Goal: Task Accomplishment & Management: Use online tool/utility

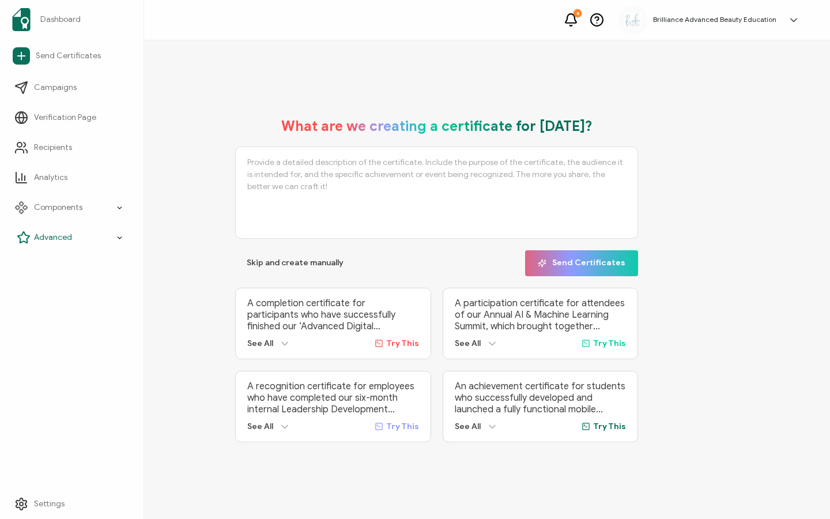
click at [40, 236] on span "Advanced" at bounding box center [53, 238] width 38 height 12
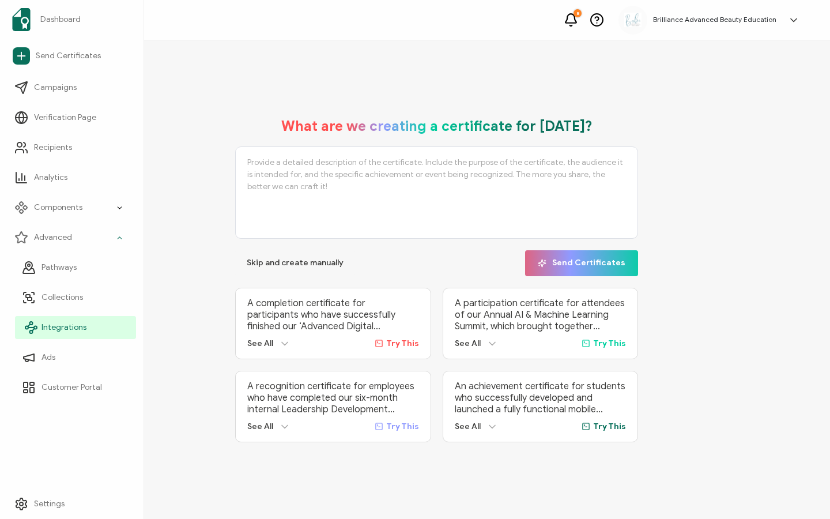
click at [67, 324] on span "Integrations" at bounding box center [63, 328] width 45 height 12
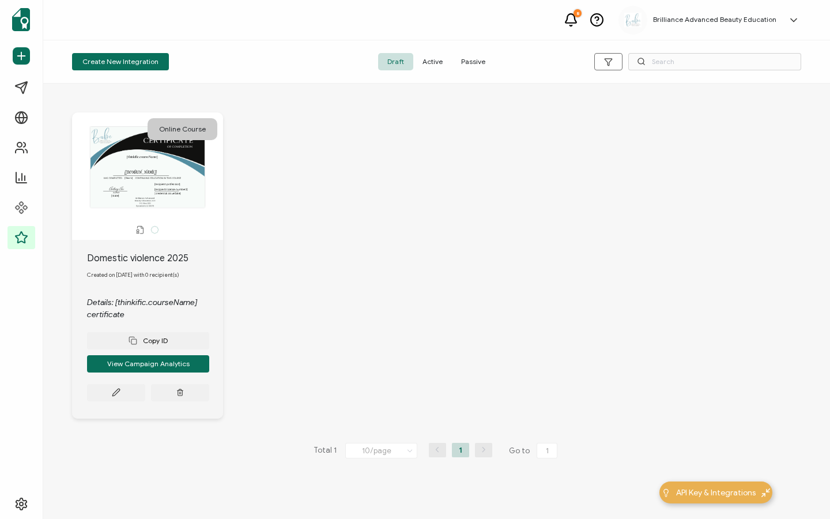
click at [432, 59] on span "Active" at bounding box center [432, 61] width 39 height 17
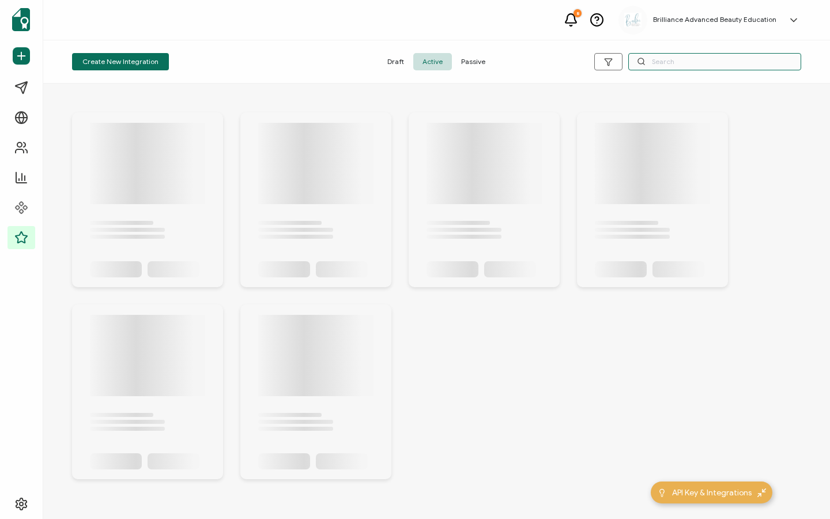
click at [662, 67] on input "text" at bounding box center [714, 61] width 173 height 17
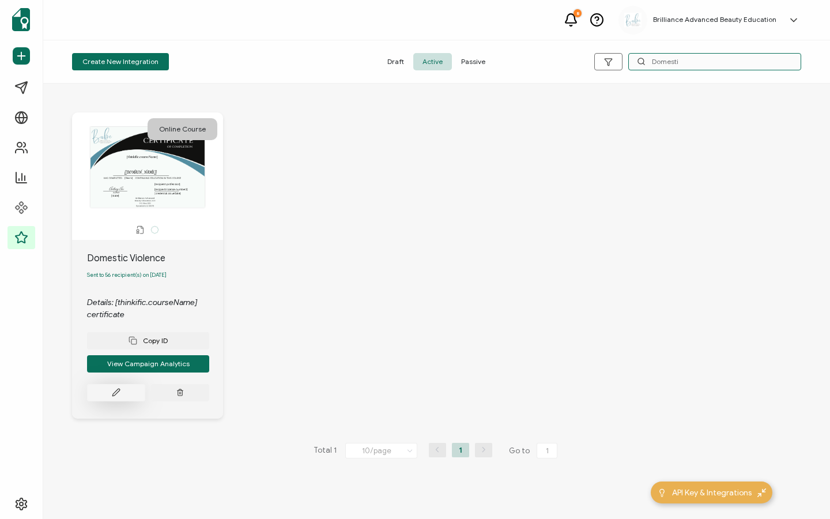
type input "Domesti"
click at [113, 394] on icon at bounding box center [116, 392] width 9 height 9
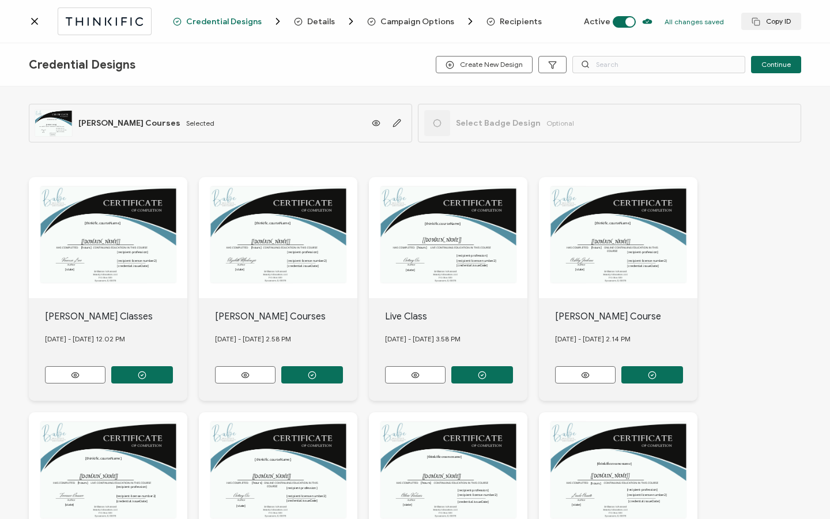
click at [505, 19] on span "Recipients" at bounding box center [521, 21] width 42 height 9
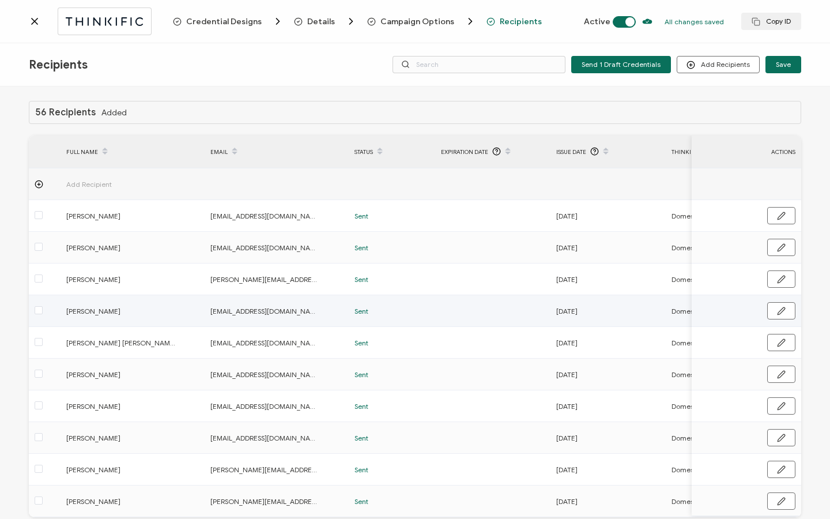
scroll to position [58, 0]
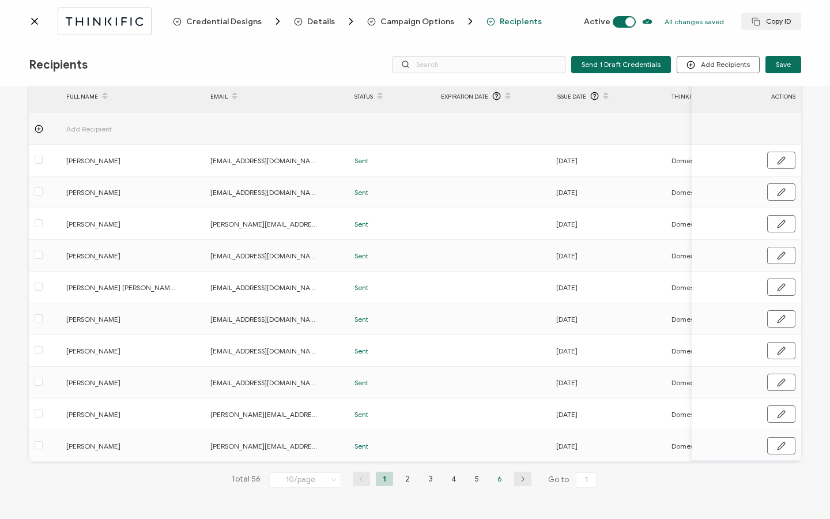
click at [495, 479] on li "6" at bounding box center [499, 478] width 17 height 14
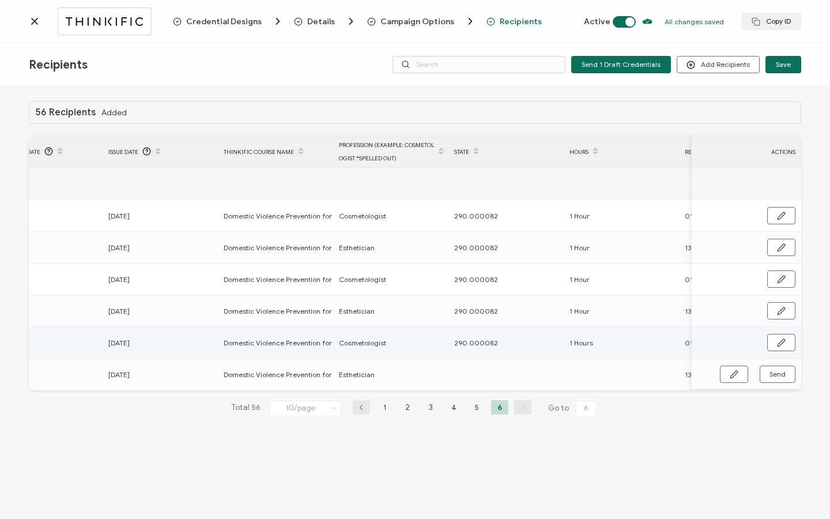
scroll to position [0, 447]
drag, startPoint x: 453, startPoint y: 344, endPoint x: 509, endPoint y: 344, distance: 55.3
click at [509, 344] on div "290.000082" at bounding box center [506, 342] width 114 height 13
copy span "290.000082"
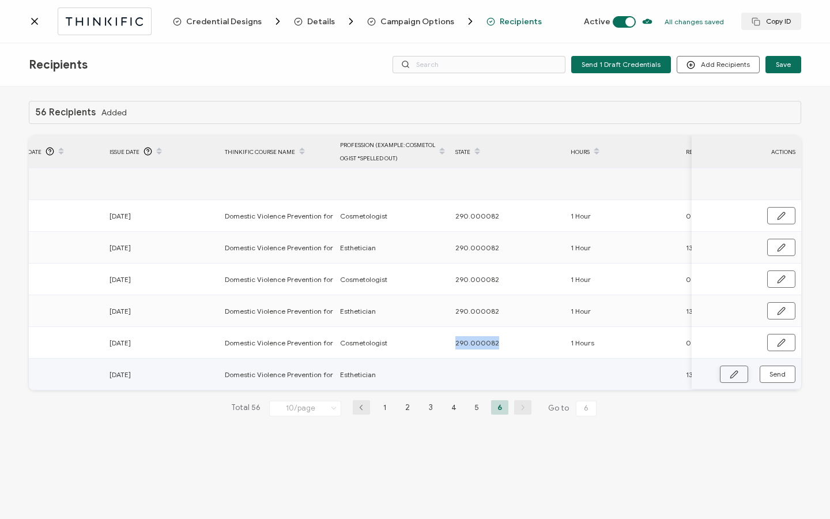
click at [733, 373] on icon "button" at bounding box center [733, 374] width 7 height 7
click at [494, 380] on input "text" at bounding box center [505, 374] width 101 height 18
paste input "290.000082"
type input "290.000082"
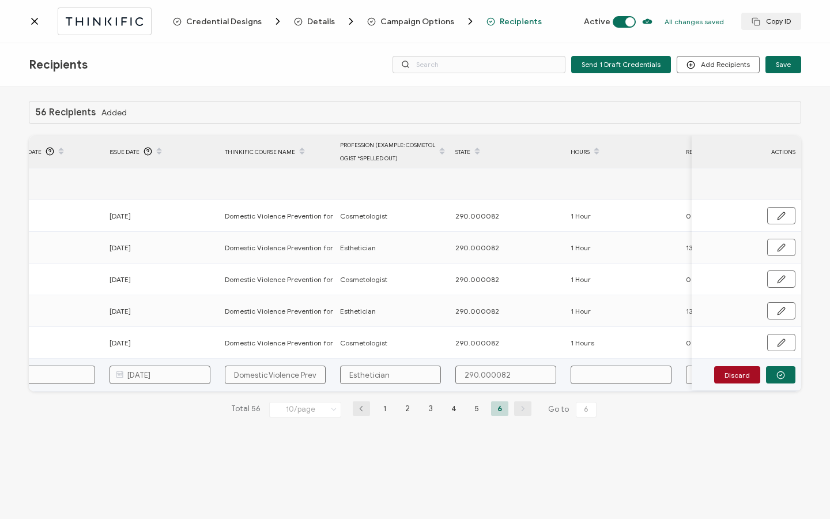
type input "290.000082"
click at [601, 369] on input "text" at bounding box center [620, 374] width 101 height 18
type input "1"
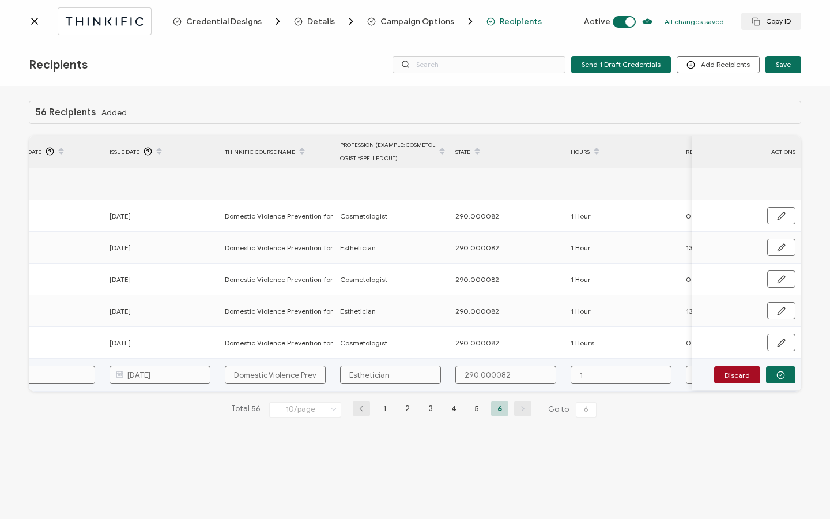
type input "1"
type input "1 H"
type input "1 Ho"
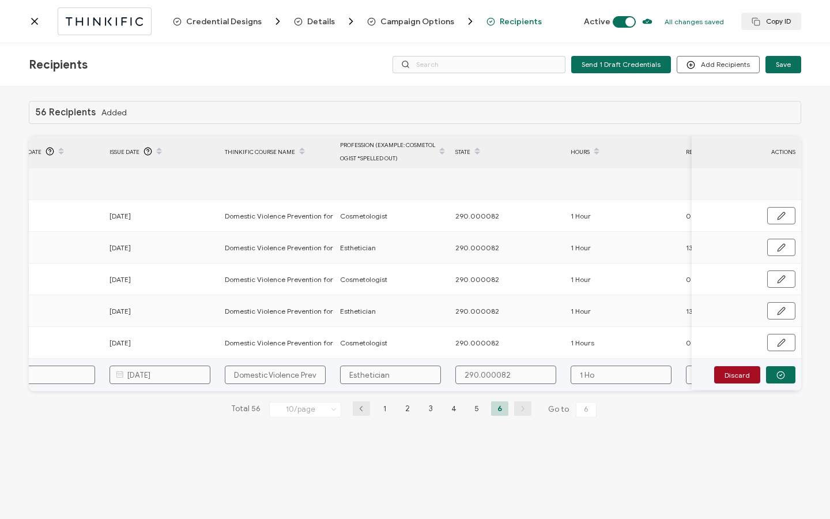
type input "1 Hou"
type input "1 Hour"
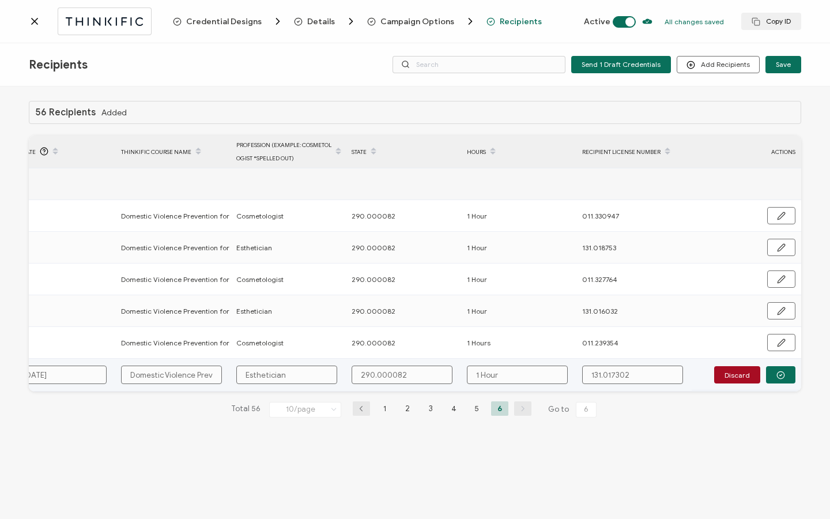
scroll to position [0, 550]
click at [790, 376] on button "button" at bounding box center [780, 374] width 29 height 17
click at [786, 374] on button "Send" at bounding box center [777, 373] width 36 height 17
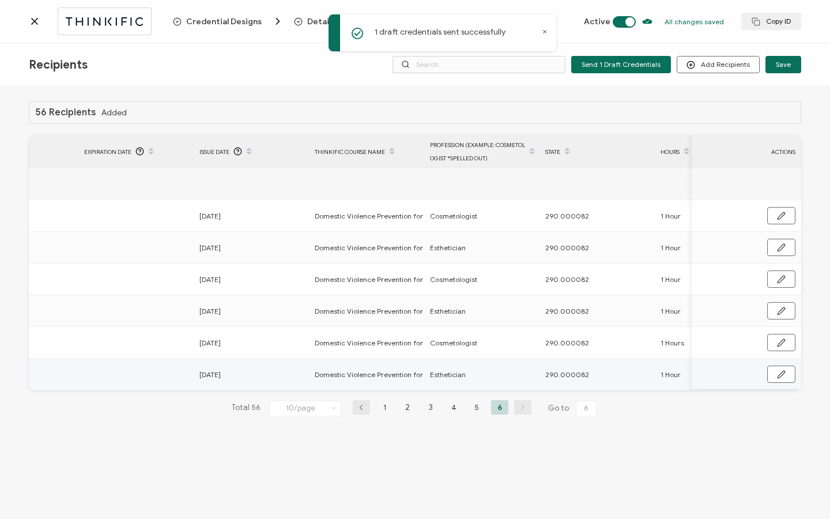
scroll to position [0, 0]
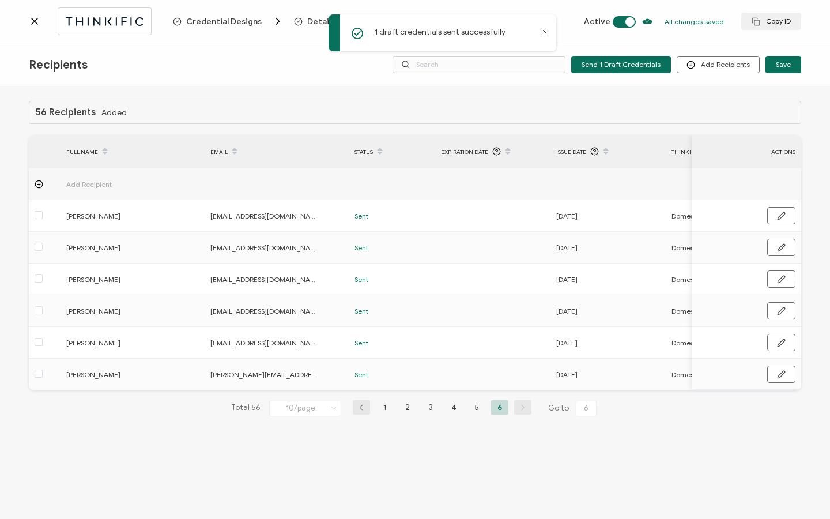
click at [36, 21] on icon at bounding box center [35, 22] width 12 height 12
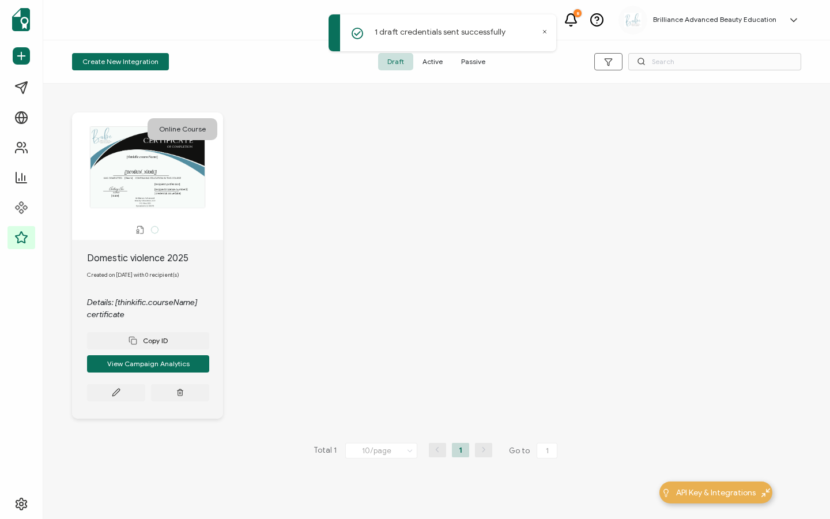
click at [435, 59] on span "Active" at bounding box center [432, 61] width 39 height 17
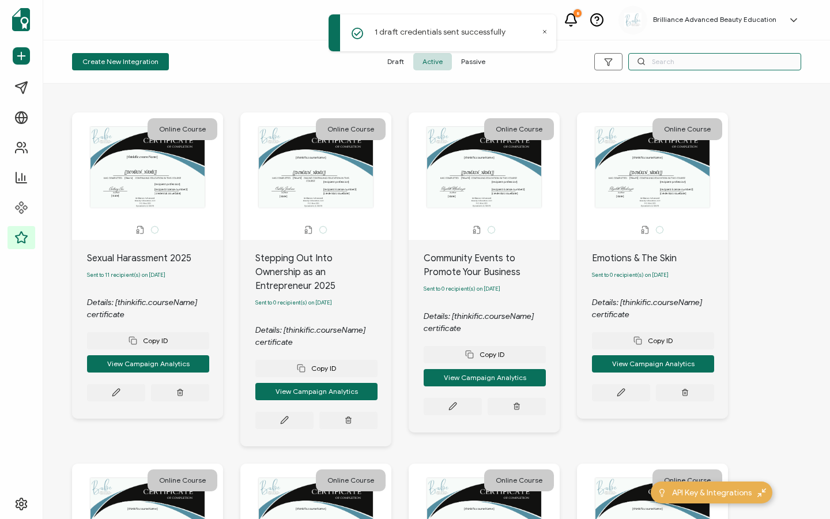
click at [665, 59] on input "text" at bounding box center [714, 61] width 173 height 17
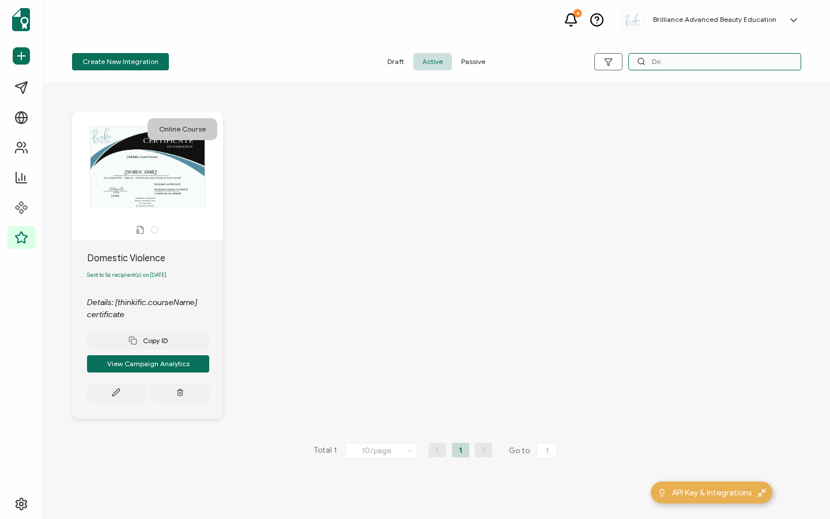
type input "D"
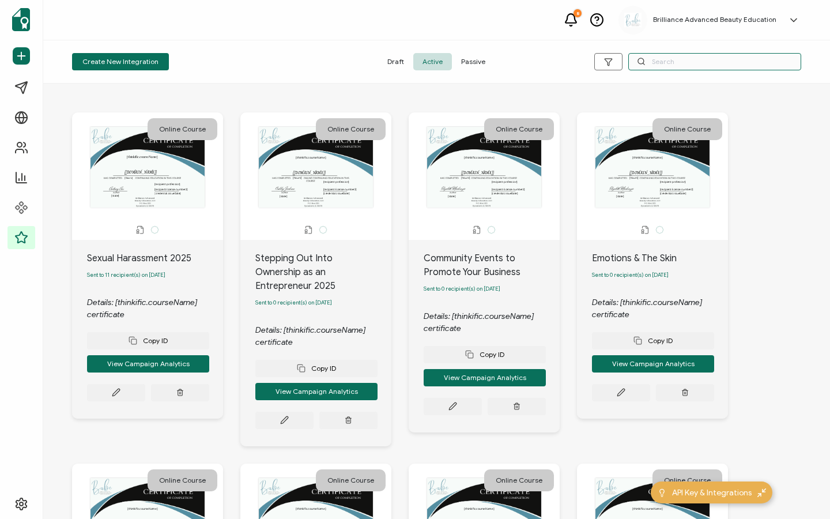
click at [662, 63] on input "text" at bounding box center [714, 61] width 173 height 17
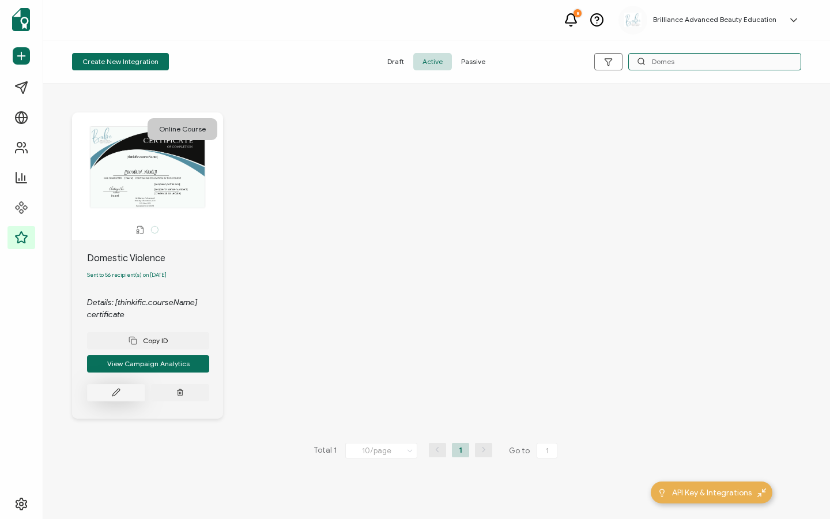
type input "Domes"
click at [119, 393] on icon at bounding box center [116, 392] width 9 height 9
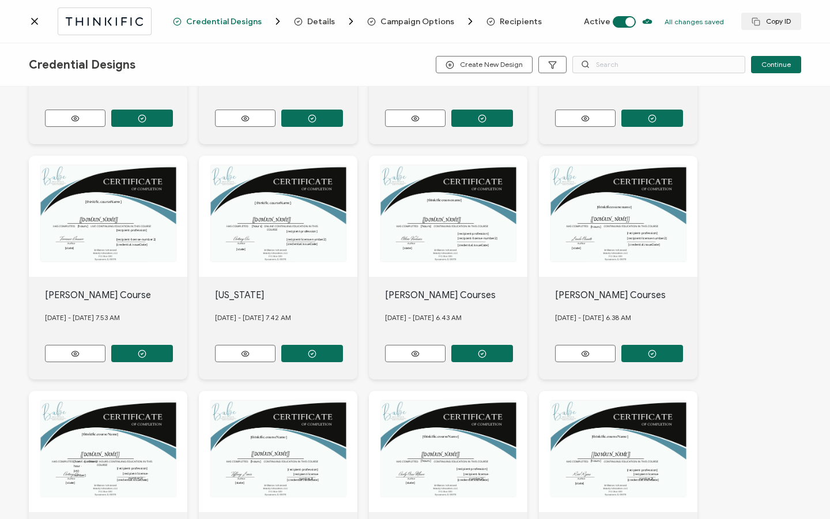
click at [517, 22] on span "Recipients" at bounding box center [521, 21] width 42 height 9
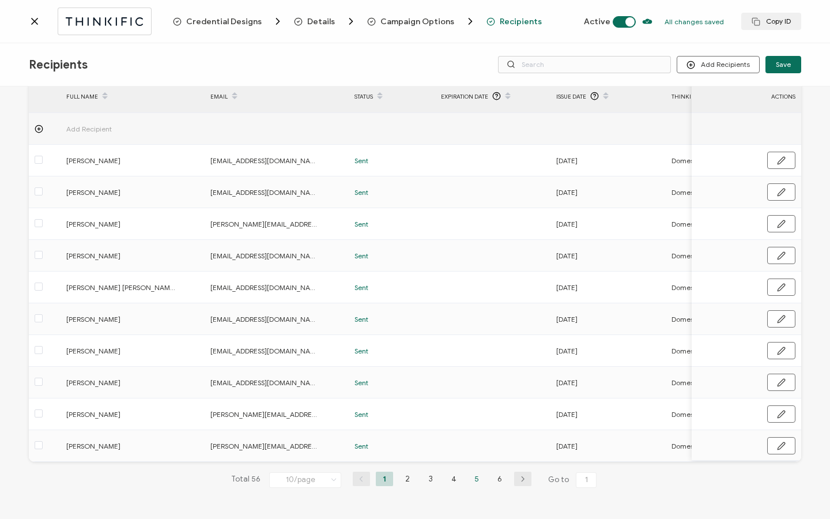
click at [474, 482] on li "5" at bounding box center [476, 478] width 17 height 14
click at [493, 477] on li "6" at bounding box center [499, 478] width 17 height 14
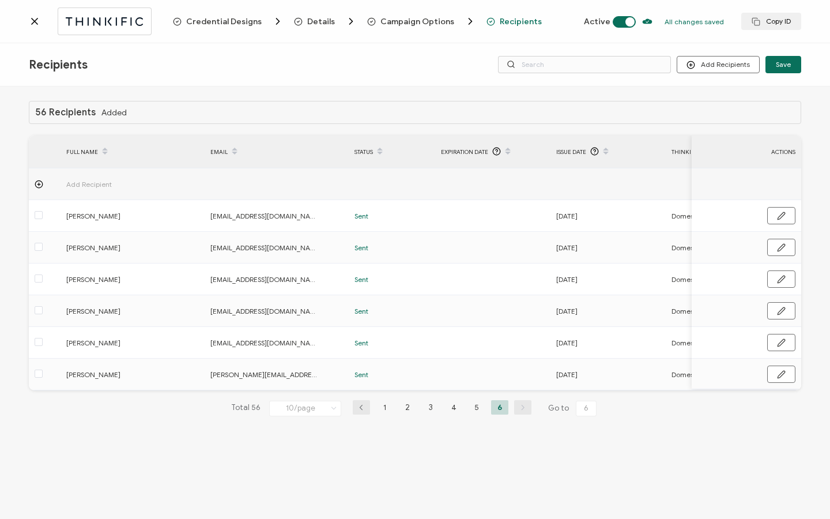
click at [33, 23] on icon at bounding box center [35, 22] width 12 height 12
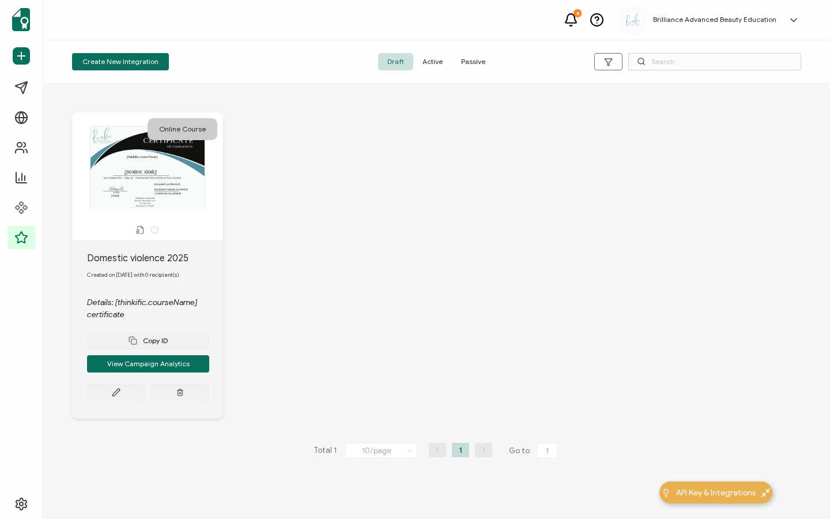
click at [206, 172] on div "This box will change accordingly to the corresponding values in the recipient l…" at bounding box center [147, 167] width 139 height 82
click at [195, 177] on div "This box will change accordingly to the corresponding values in the recipient l…" at bounding box center [147, 167] width 139 height 82
click at [120, 387] on button at bounding box center [116, 392] width 58 height 17
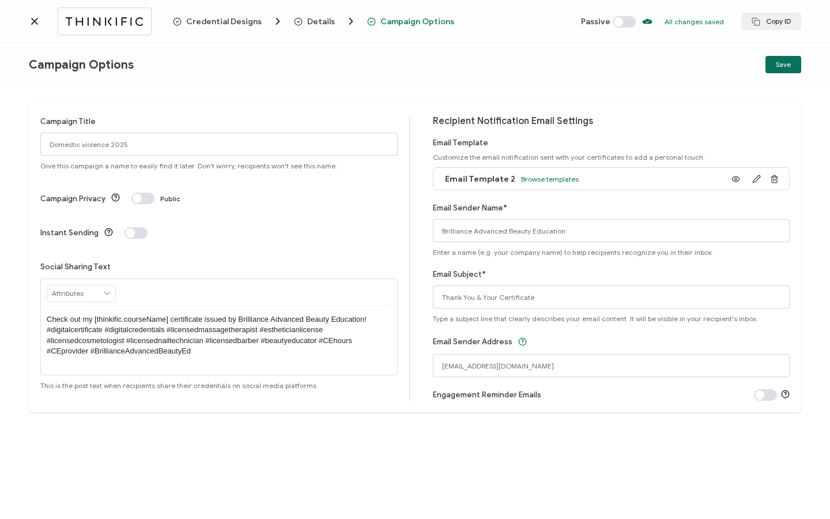
click at [633, 20] on span at bounding box center [624, 22] width 23 height 12
click at [774, 63] on button "Save" at bounding box center [783, 64] width 36 height 17
click at [786, 63] on span "Save" at bounding box center [783, 64] width 15 height 7
click at [28, 20] on div "Credential Designs Details Campaign Options Active All changes saved We save yo…" at bounding box center [415, 21] width 830 height 43
click at [36, 18] on icon at bounding box center [35, 22] width 12 height 12
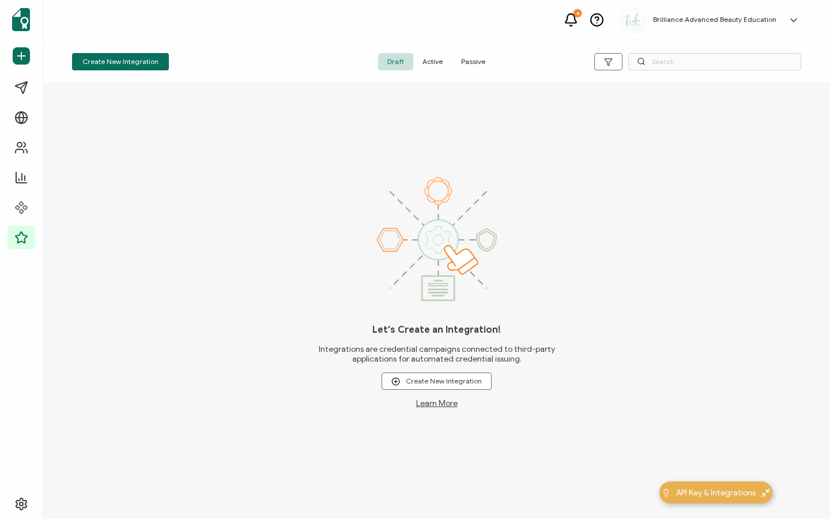
click at [430, 63] on span "Active" at bounding box center [432, 61] width 39 height 17
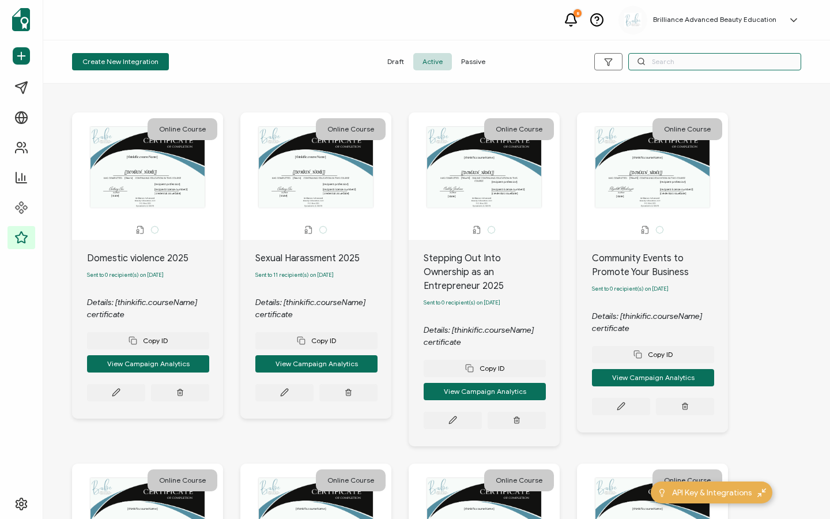
click at [663, 61] on input "text" at bounding box center [714, 61] width 173 height 17
click at [112, 407] on div "Domestic violence 2025 Sent to 0 recipient(s) on [DATE] Details: [thinkific.cou…" at bounding box center [147, 329] width 151 height 179
click at [112, 401] on button at bounding box center [116, 392] width 58 height 17
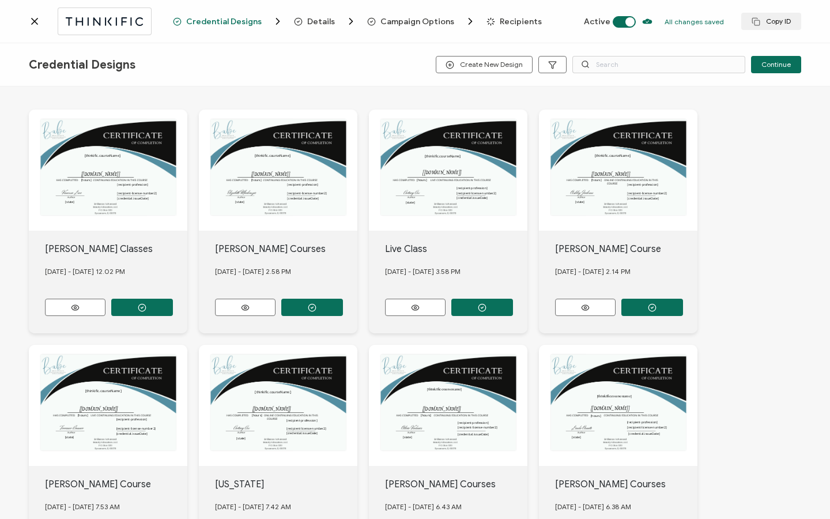
click at [514, 18] on span "Recipients" at bounding box center [521, 21] width 42 height 9
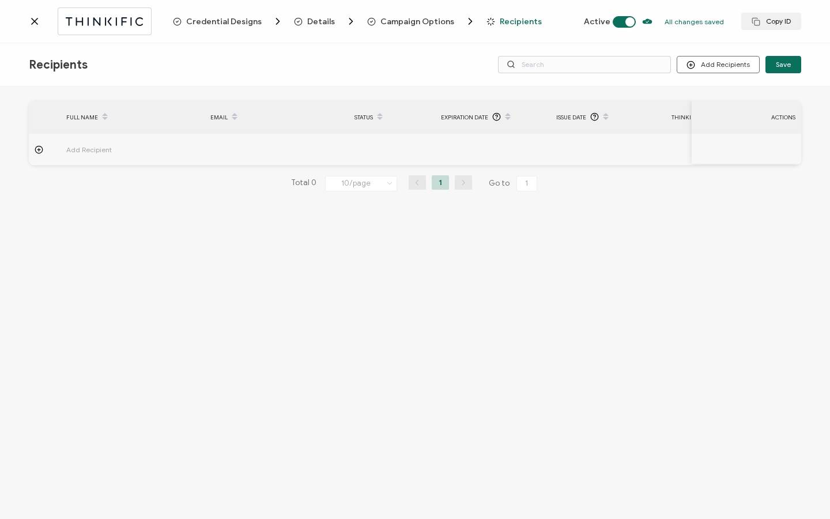
click at [71, 146] on span "Add Recipient" at bounding box center [120, 149] width 109 height 13
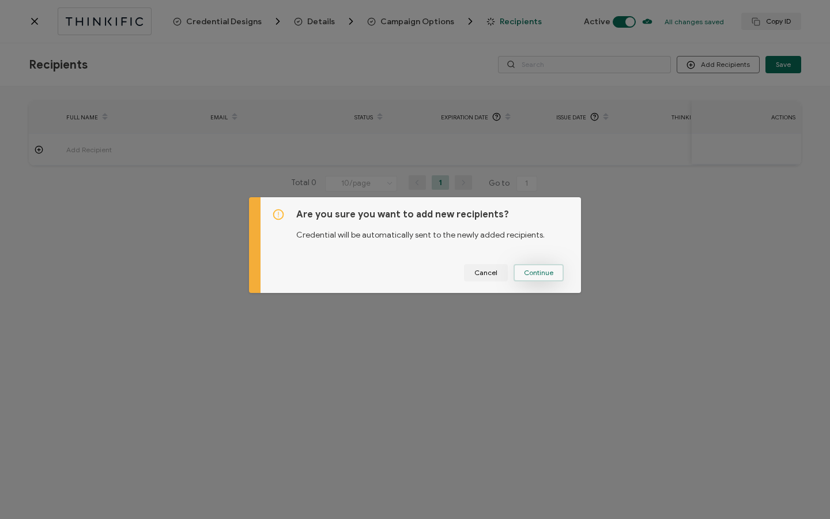
click at [520, 271] on button "Continue" at bounding box center [538, 272] width 50 height 17
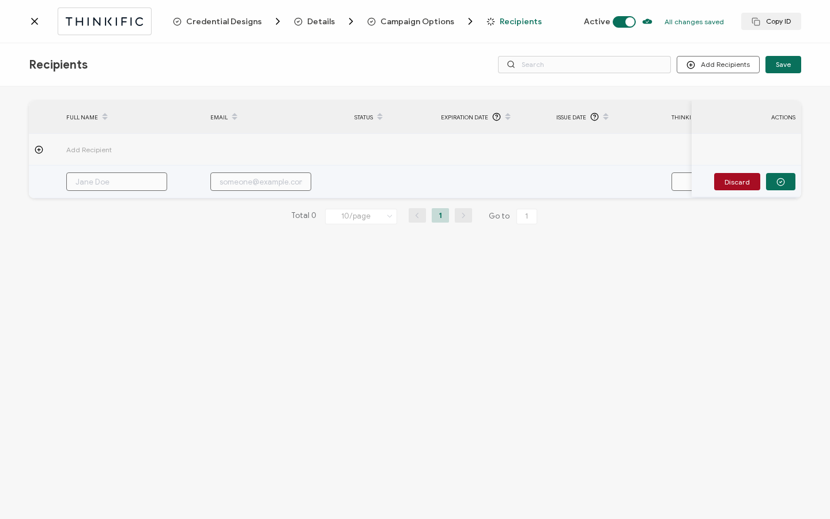
click at [138, 182] on input "text" at bounding box center [116, 181] width 101 height 18
click at [524, 186] on input "text" at bounding box center [543, 181] width 101 height 18
click at [639, 183] on input "text" at bounding box center [659, 181] width 101 height 18
paste input "290.000082"
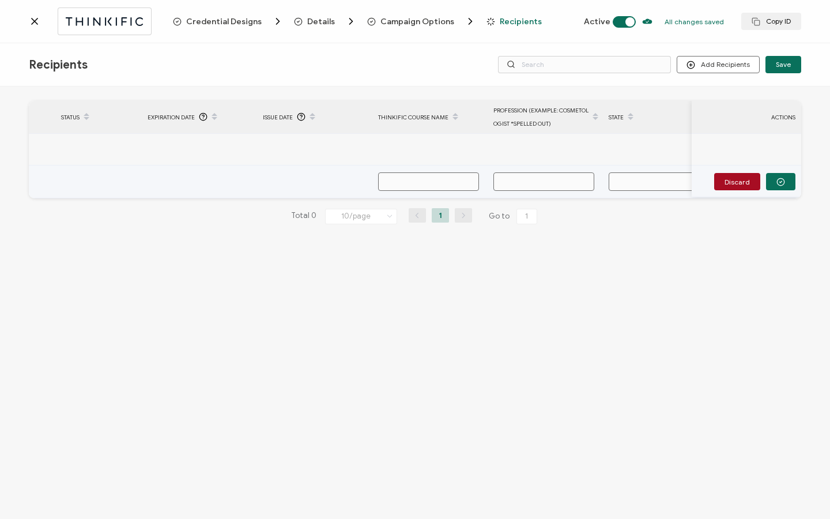
type input "290.000082"
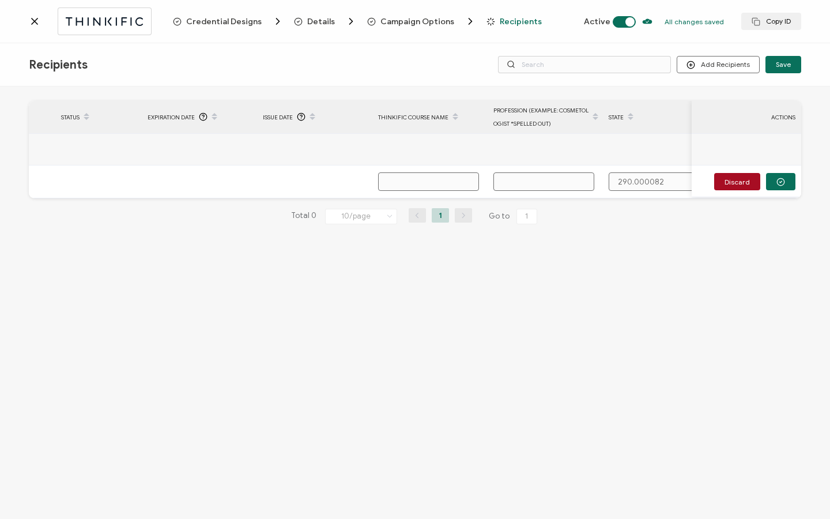
type input "290.000082"
click at [408, 182] on input "text" at bounding box center [428, 181] width 101 height 18
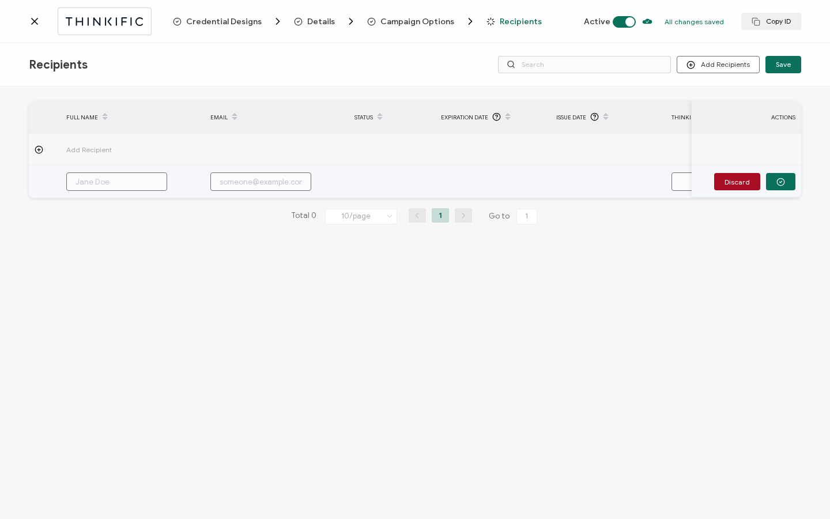
click at [131, 187] on input "text" at bounding box center [116, 181] width 101 height 18
click at [226, 180] on input "text" at bounding box center [260, 181] width 101 height 18
paste input "290.000082"
type input "290.000082"
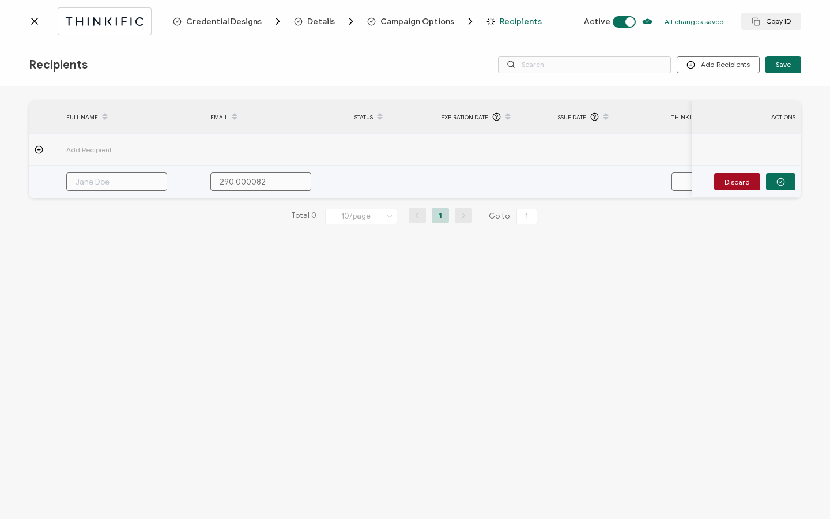
type input "290.000082"
click at [126, 183] on input "text" at bounding box center [116, 181] width 101 height 18
drag, startPoint x: 263, startPoint y: 182, endPoint x: 199, endPoint y: 182, distance: 63.4
click at [199, 182] on tr "290.000082 290.000082 Discard" at bounding box center [690, 181] width 1322 height 33
click at [270, 182] on input "text" at bounding box center [260, 181] width 101 height 18
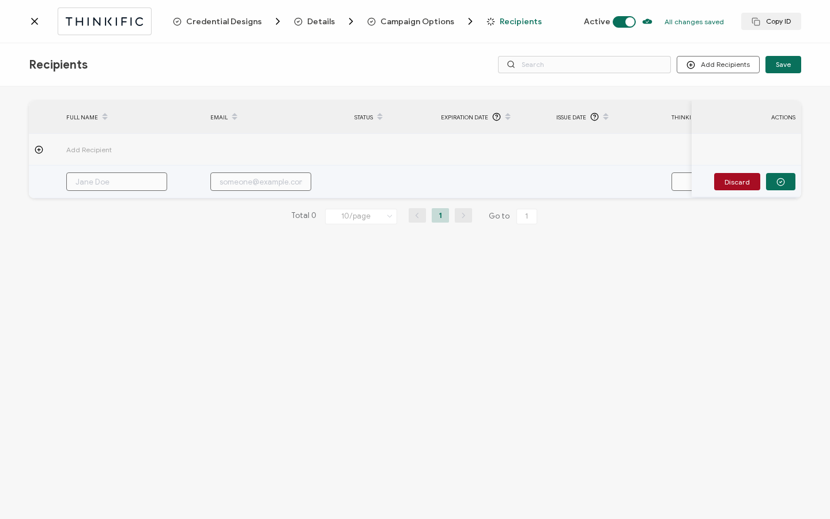
paste input "[EMAIL_ADDRESS][PERSON_NAME][DOMAIN_NAME]"
type input "[EMAIL_ADDRESS][PERSON_NAME][DOMAIN_NAME]"
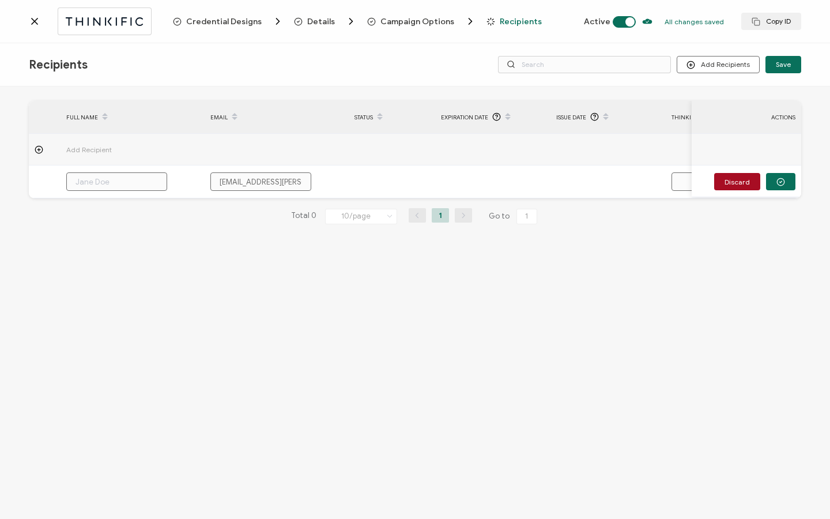
scroll to position [0, 3]
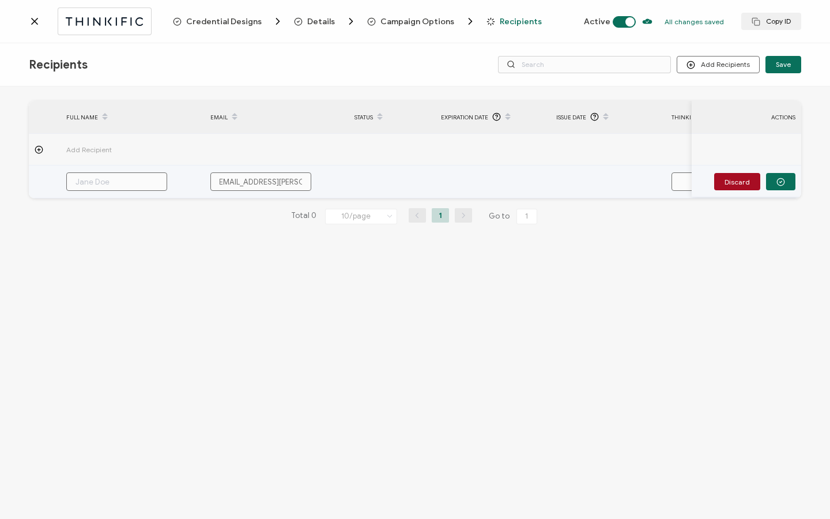
type input "[EMAIL_ADDRESS][PERSON_NAME][DOMAIN_NAME]"
click at [161, 179] on input "text" at bounding box center [116, 181] width 101 height 18
type input "L"
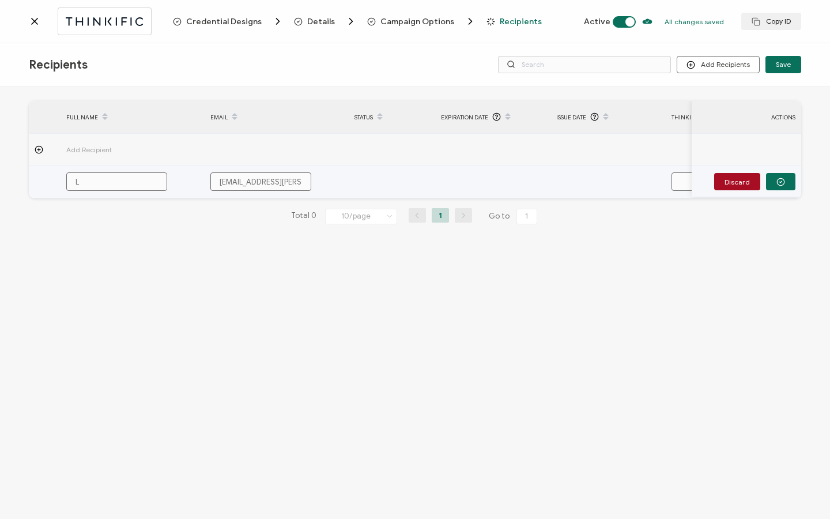
type input "La"
type input "[PERSON_NAME]"
type input "Laur"
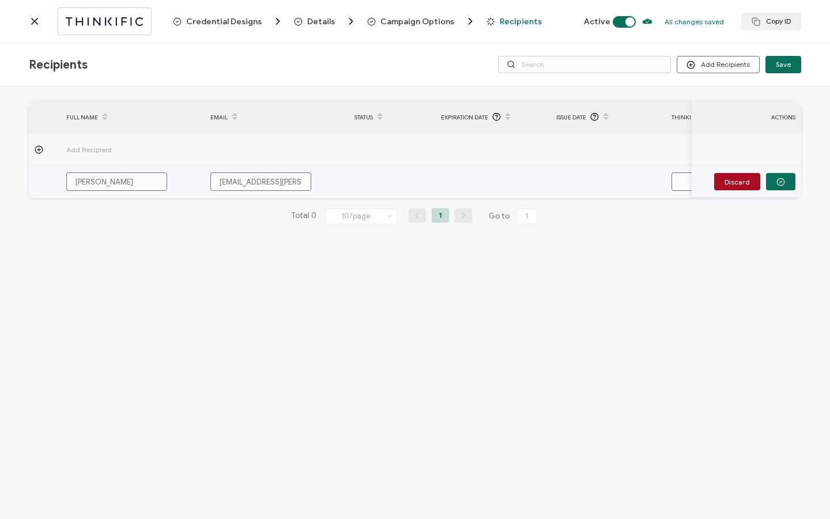
type input "Laur"
type input "[PERSON_NAME]"
type input "Lauryn"
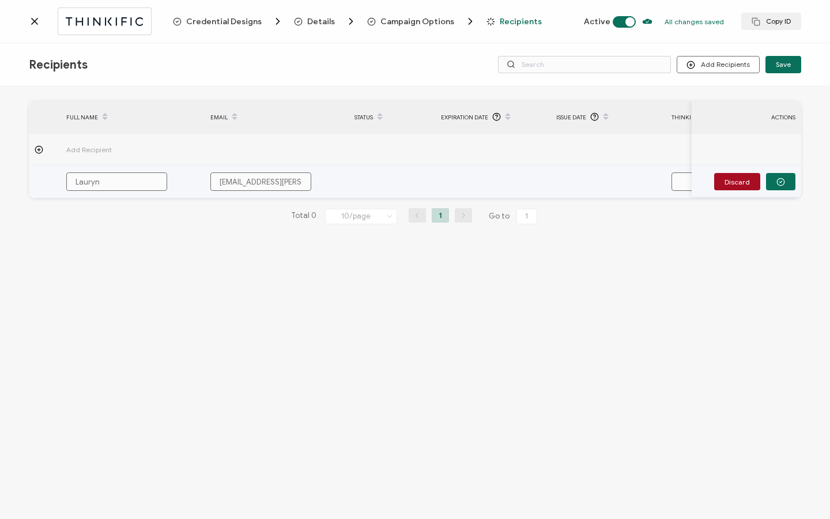
type input "Lauryn"
type input "[PERSON_NAME]"
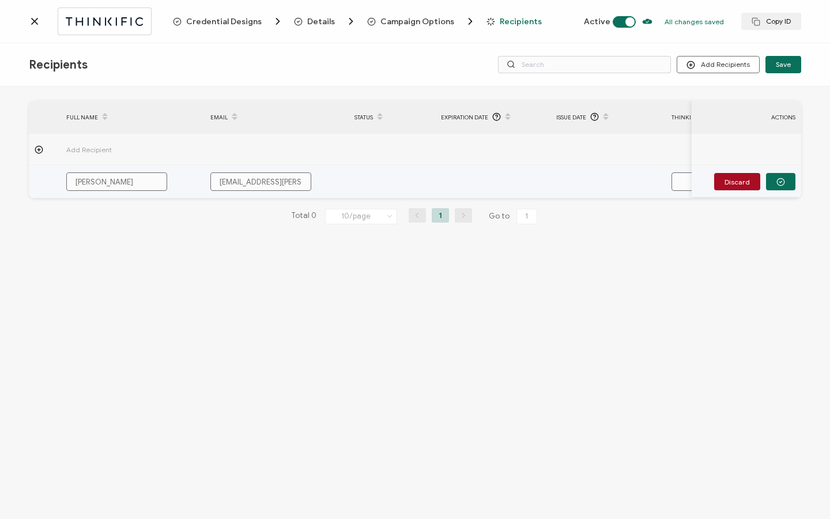
type input "[PERSON_NAME]"
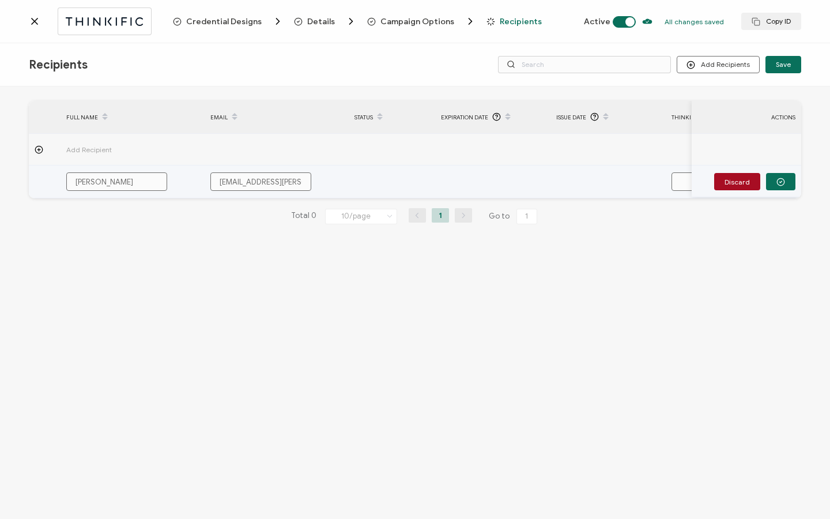
type input "[PERSON_NAME]"
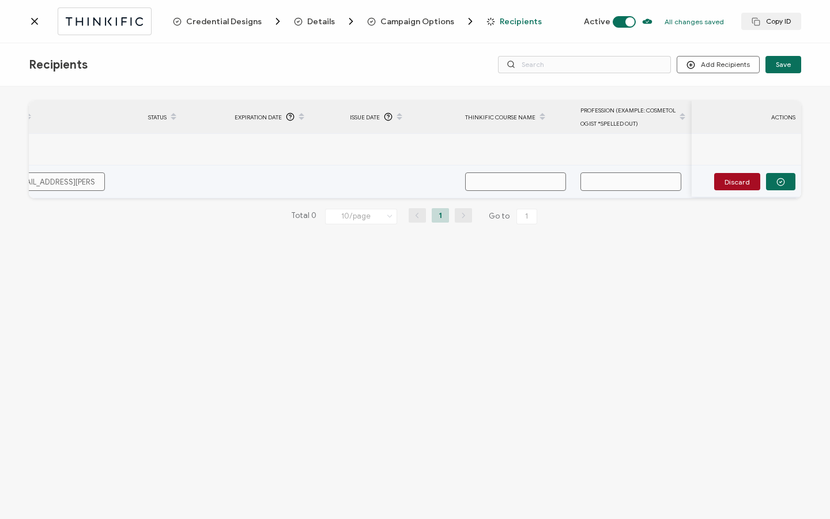
scroll to position [0, 223]
paste input "Domestic Violence Prevention for Beauty & Wellness Professionals"
type input "Domestic Violence Prevention for Beauty & Wellness Professionals"
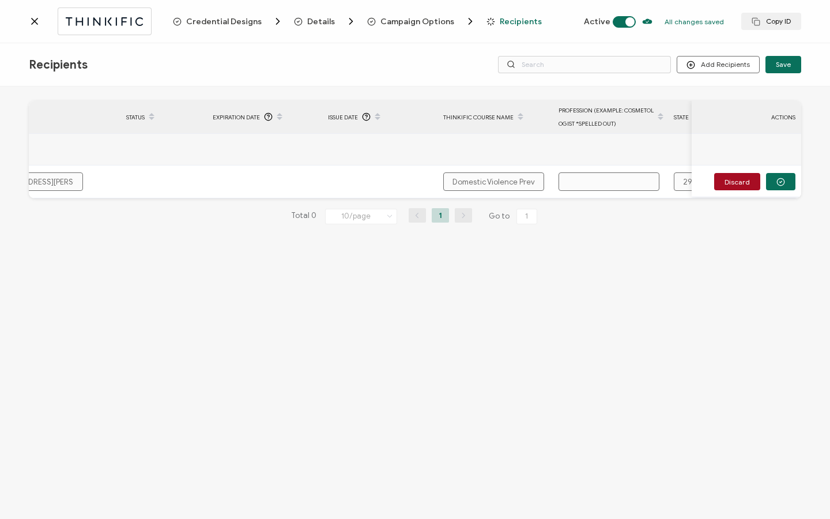
scroll to position [0, 139]
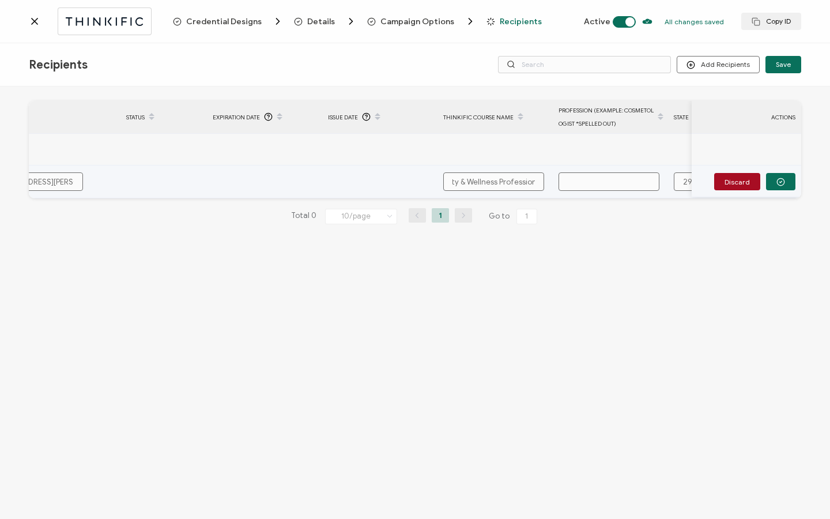
type input "Domestic Violence Prevention for Beauty & Wellness Professionals"
click at [601, 180] on input "text" at bounding box center [608, 181] width 101 height 18
type input "C"
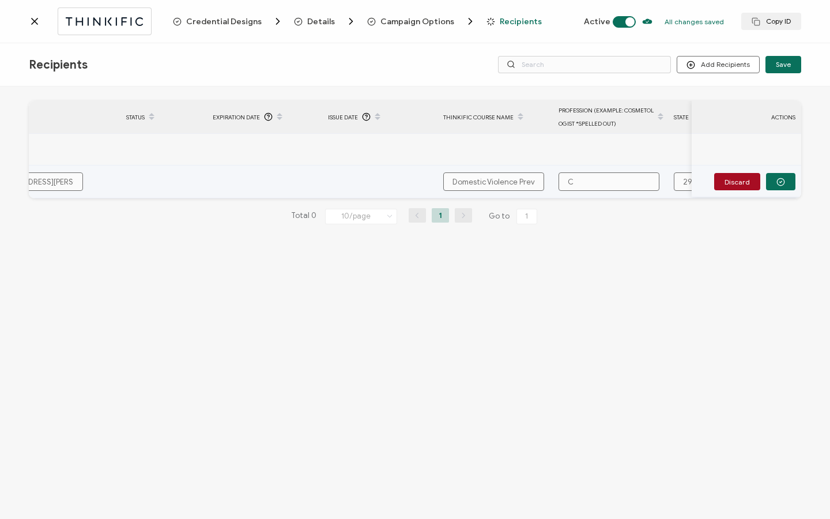
type input "Co"
type input "Cos"
type input "Cose"
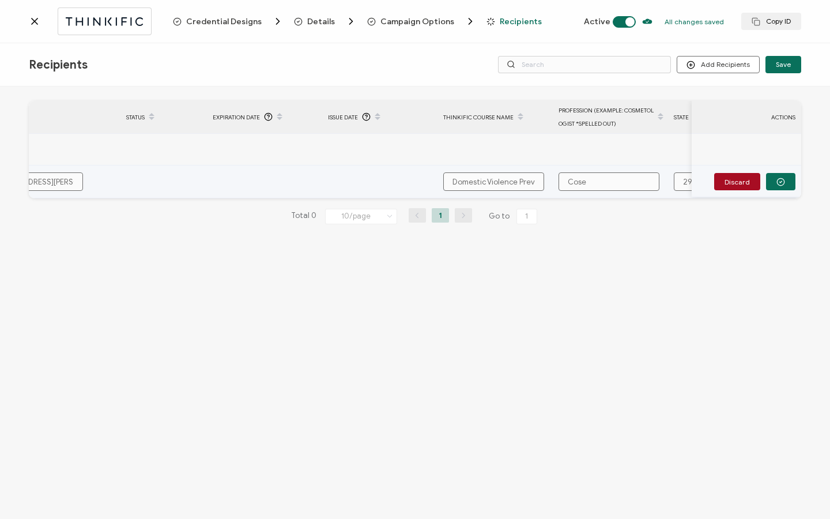
type input "Cose"
type input "Cosem"
type input "Cose"
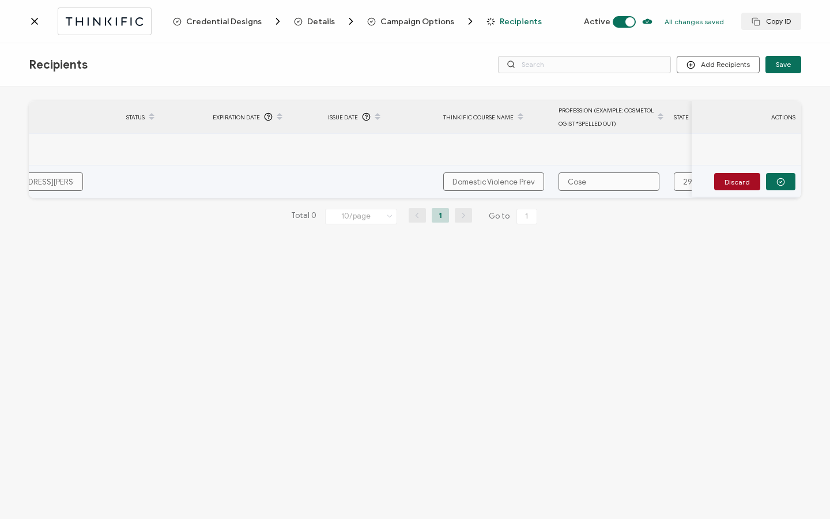
type input "Cos"
type input "Cosm"
type input "[PERSON_NAME]"
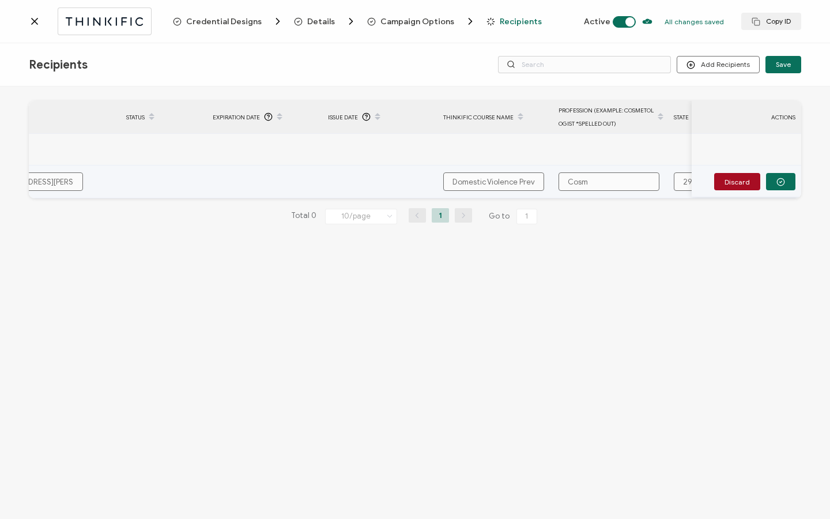
type input "[PERSON_NAME]"
type input "Cosmet"
type input "Cosmeto"
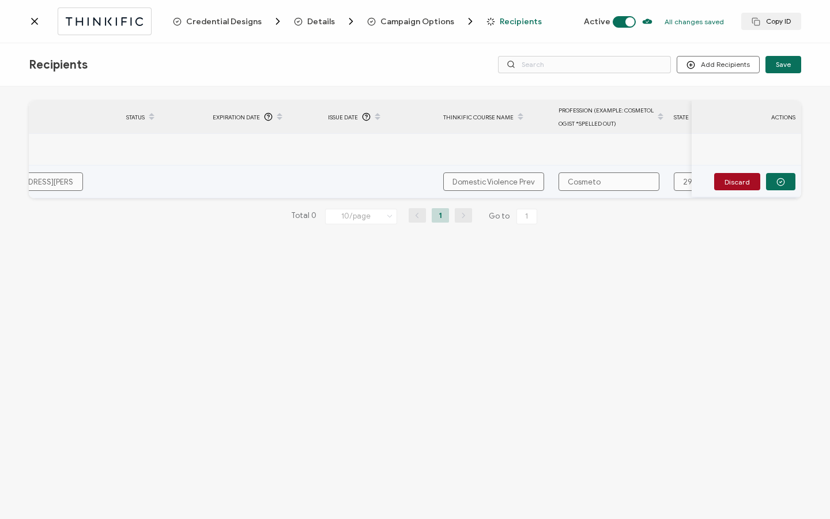
type input "Cosmetol"
type input "Cosmetolo"
type input "Cosmetolog"
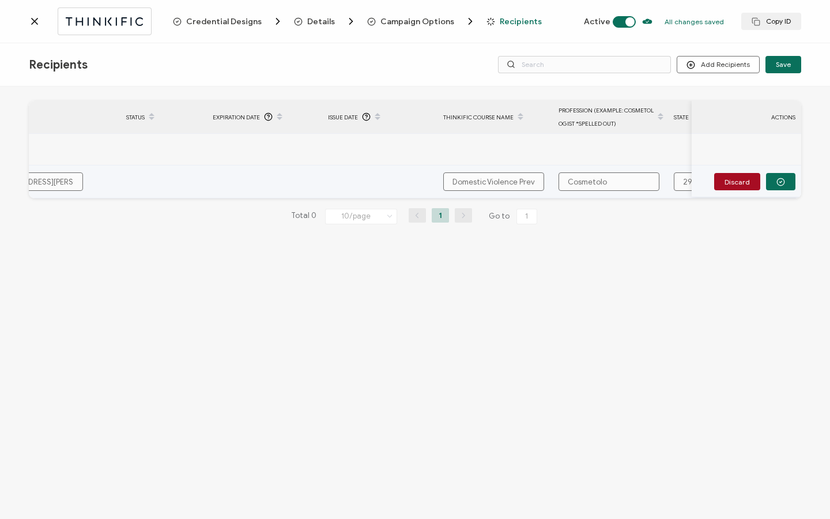
type input "Cosmetolog"
type input "Cosmetologi"
type input "Cosmetologis"
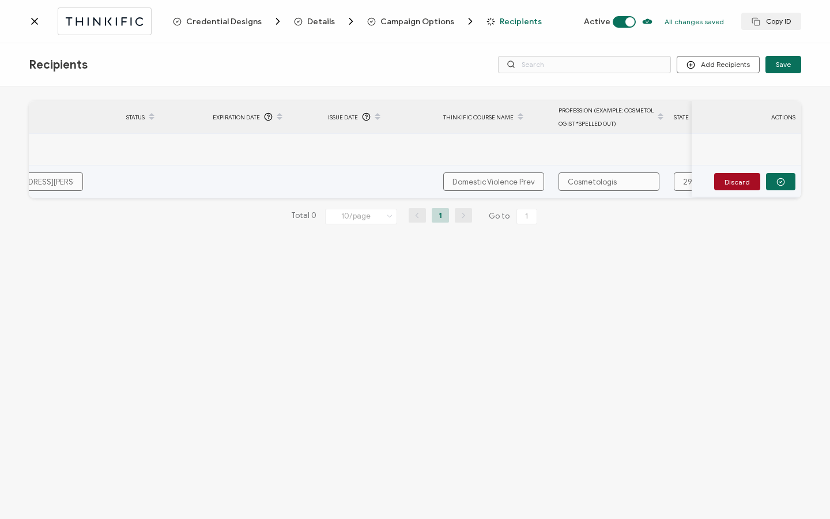
type input "Cosmetologist"
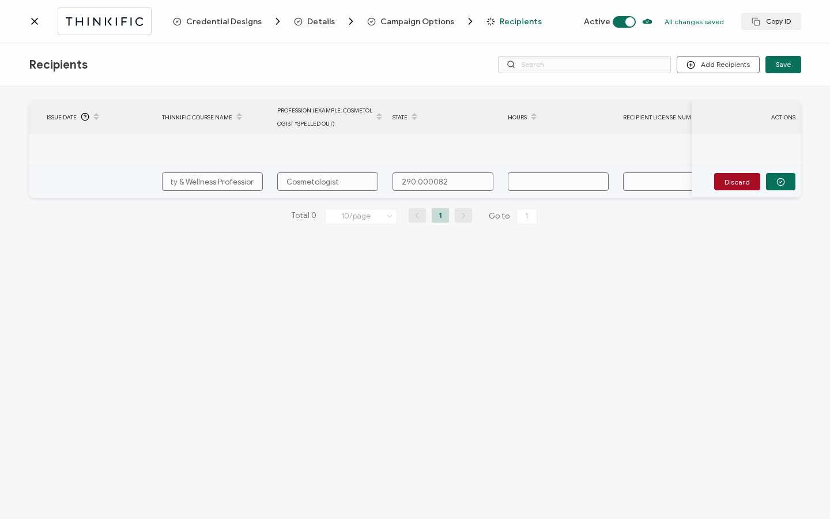
scroll to position [0, 550]
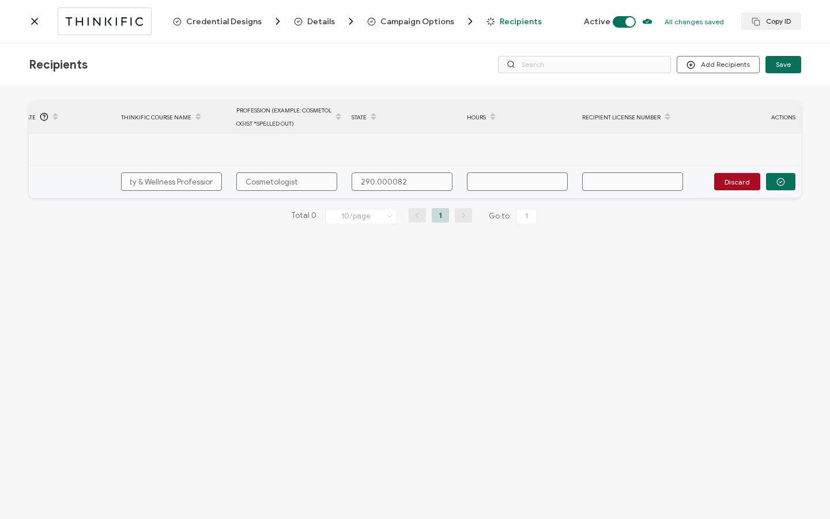
click at [531, 179] on input "text" at bounding box center [517, 181] width 101 height 18
type input "1"
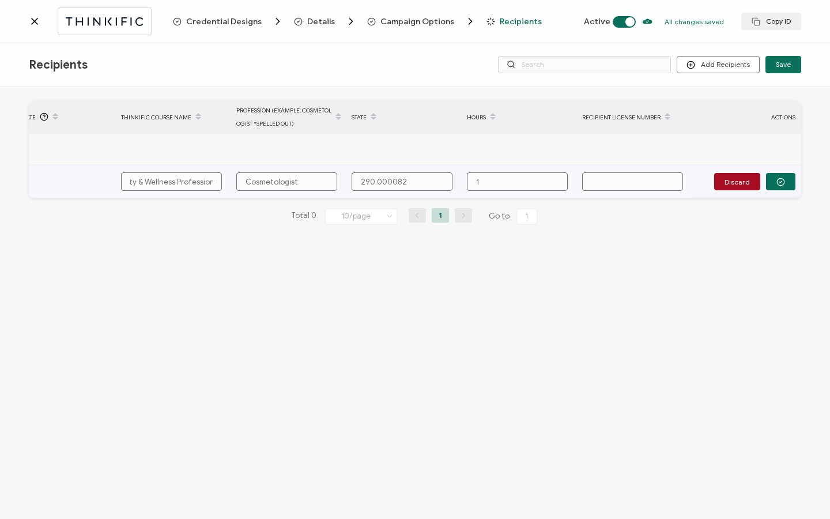
type input "1 H"
type input "1 Ho"
type input "1 Hou"
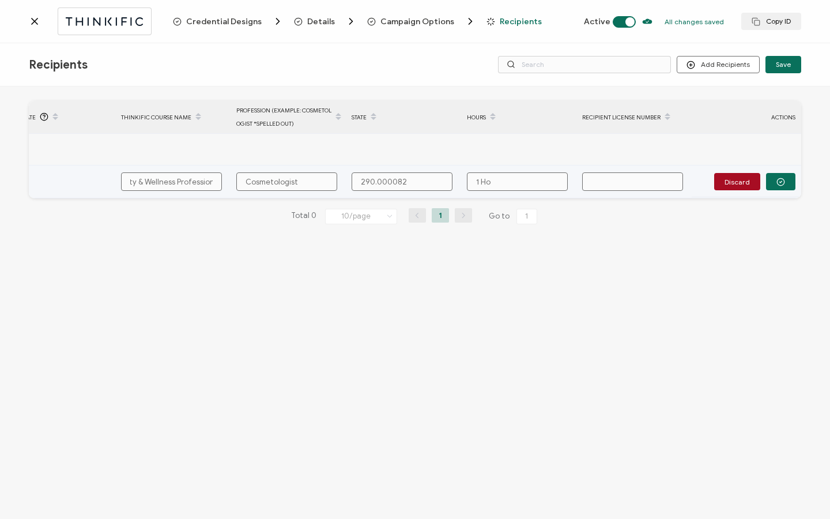
type input "1 Hou"
type input "1 Hour"
click at [628, 180] on input "text" at bounding box center [632, 181] width 101 height 18
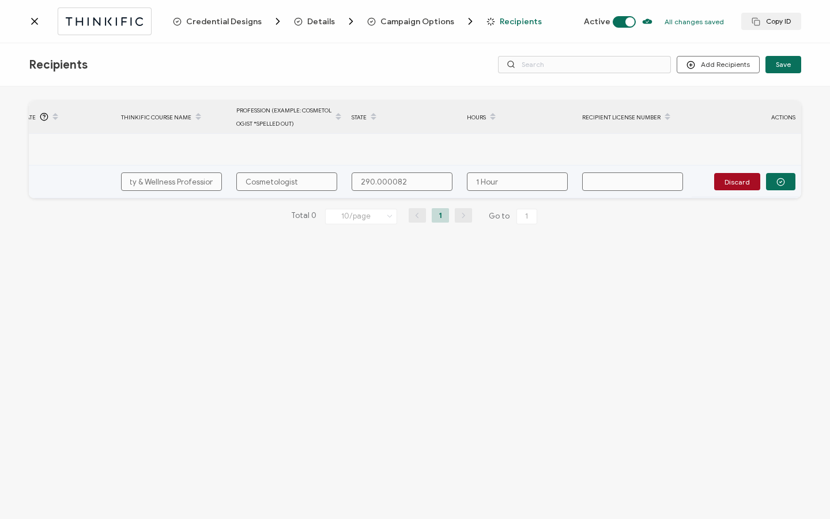
paste input "011.279856"
type input "011.279856"
click at [789, 175] on button "button" at bounding box center [780, 181] width 29 height 17
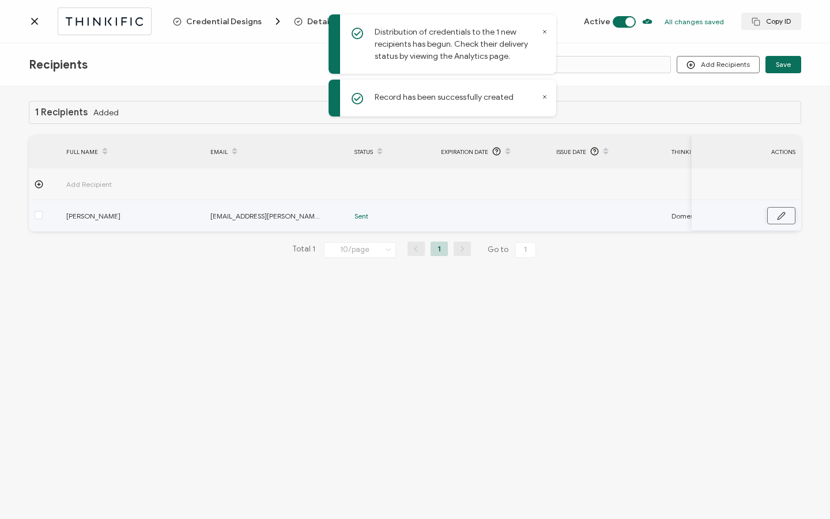
click at [777, 217] on icon "button" at bounding box center [780, 215] width 7 height 7
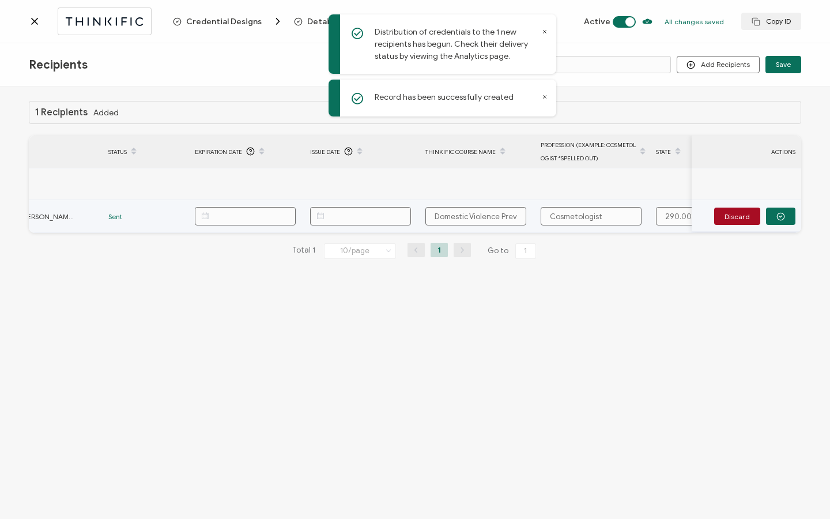
scroll to position [0, 284]
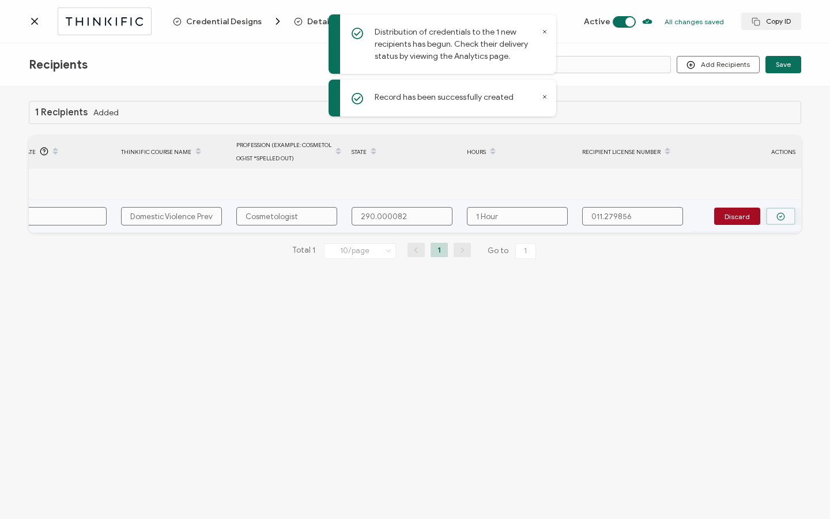
click at [782, 217] on icon "button" at bounding box center [780, 216] width 9 height 9
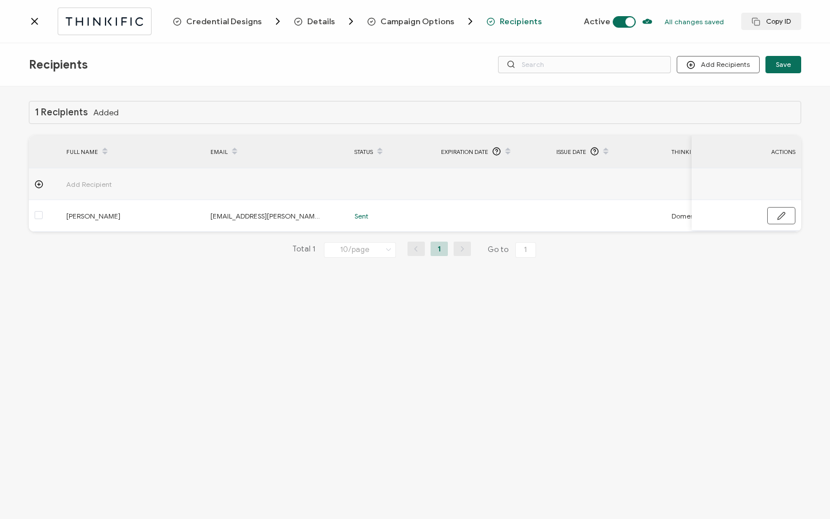
click at [35, 25] on icon at bounding box center [35, 22] width 12 height 12
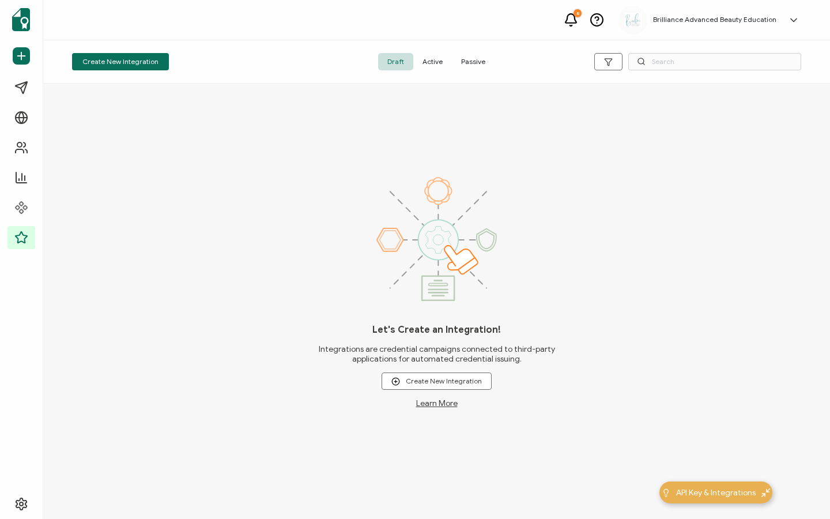
click at [436, 66] on span "Active" at bounding box center [432, 61] width 39 height 17
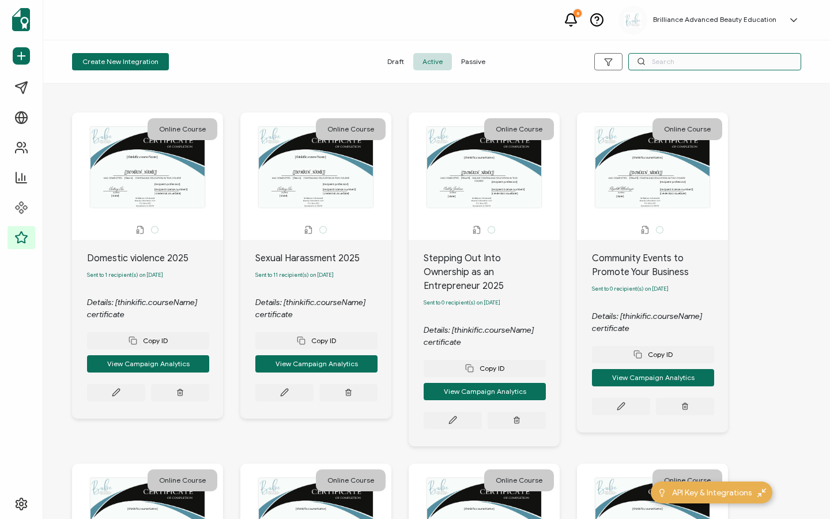
click at [659, 64] on input "text" at bounding box center [714, 61] width 173 height 17
click at [659, 62] on input "text" at bounding box center [714, 61] width 173 height 17
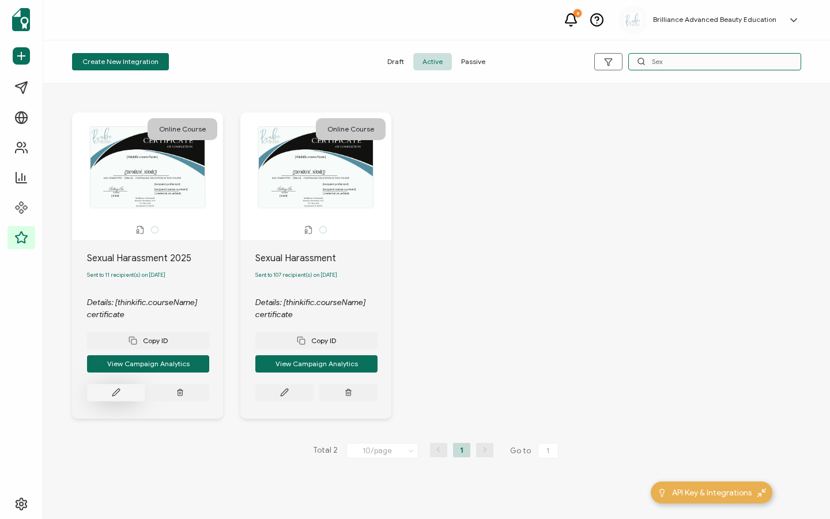
type input "Sex"
click at [111, 401] on button at bounding box center [116, 392] width 58 height 17
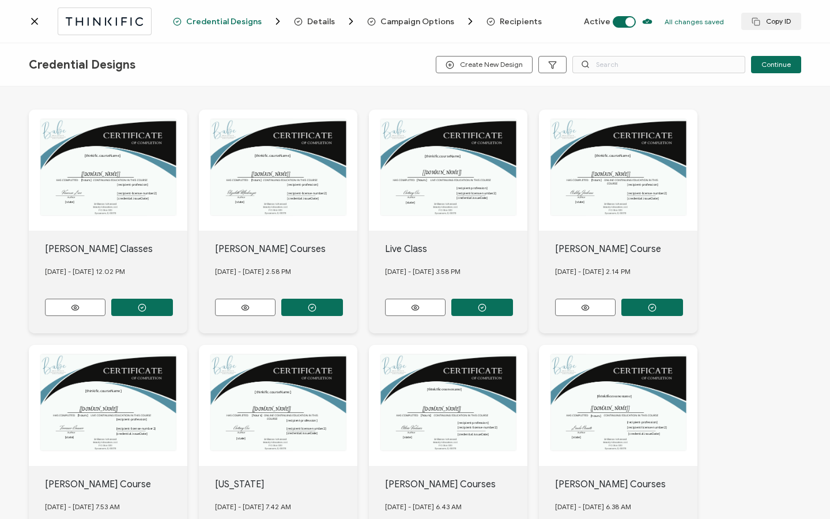
click at [506, 22] on span "Recipients" at bounding box center [521, 21] width 42 height 9
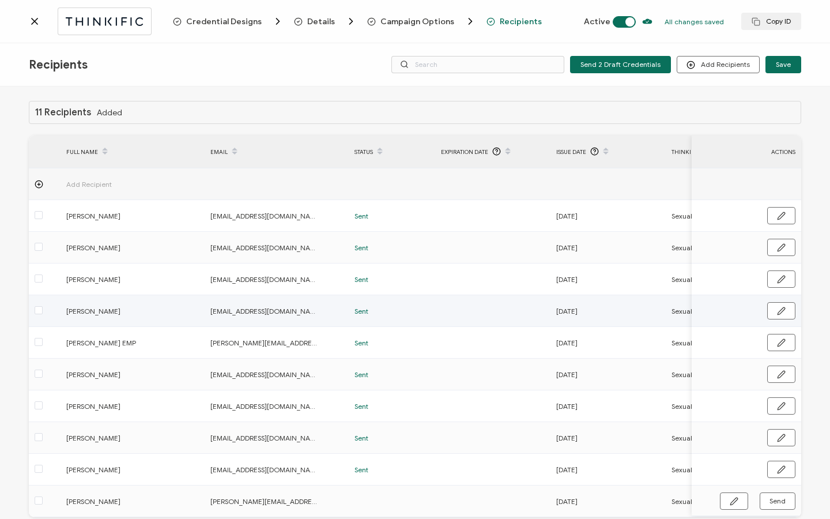
scroll to position [58, 0]
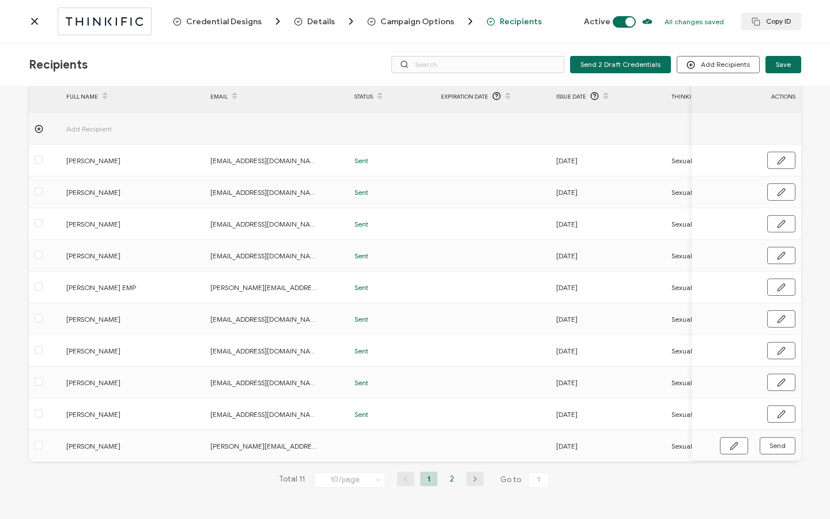
click at [449, 479] on li "2" at bounding box center [451, 478] width 17 height 14
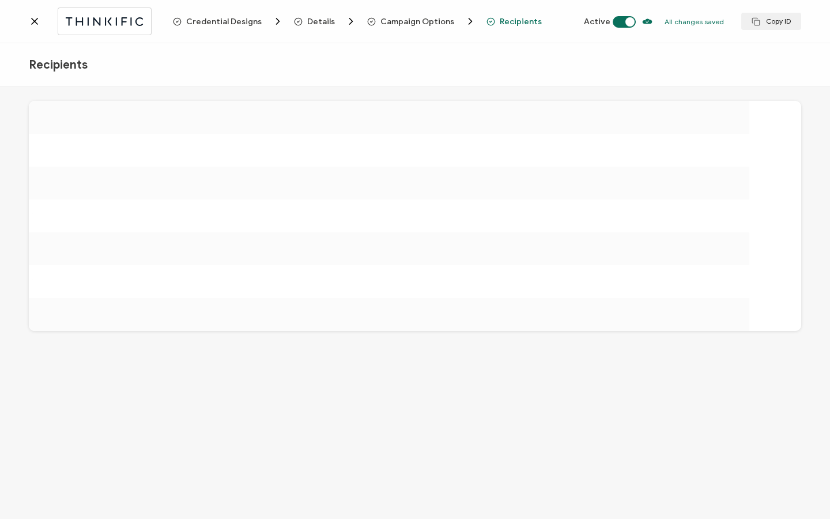
scroll to position [0, 0]
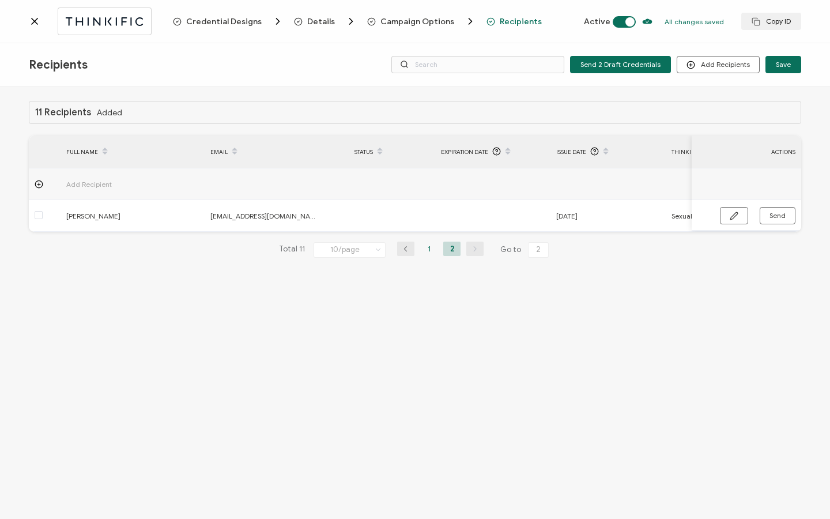
click at [427, 252] on li "1" at bounding box center [428, 248] width 17 height 14
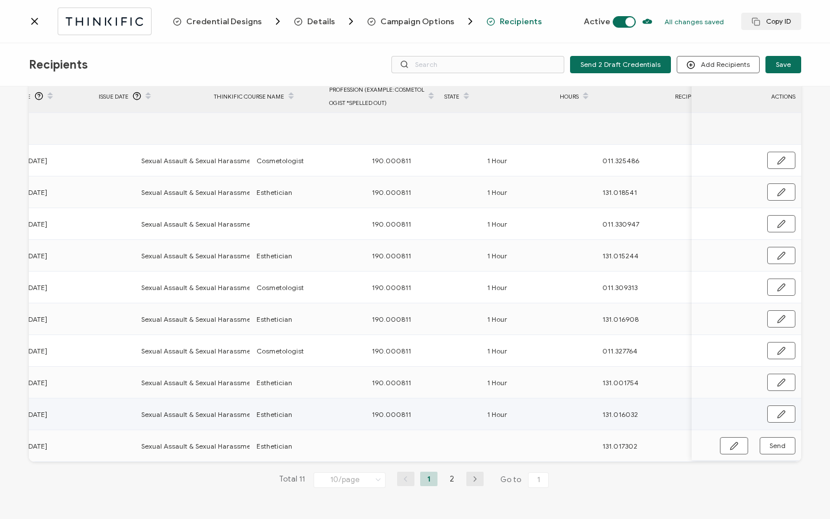
scroll to position [0, 530]
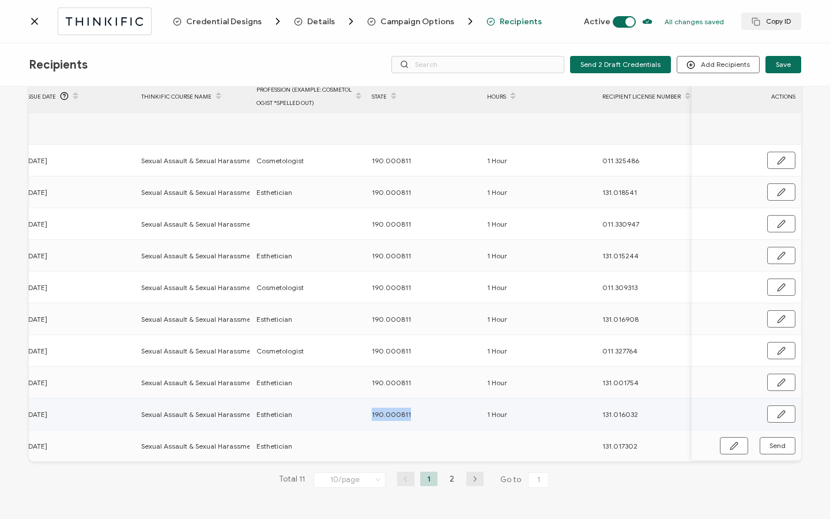
drag, startPoint x: 372, startPoint y: 412, endPoint x: 426, endPoint y: 412, distance: 54.2
click at [426, 412] on div "190.000811" at bounding box center [423, 413] width 114 height 13
copy span "190.000811"
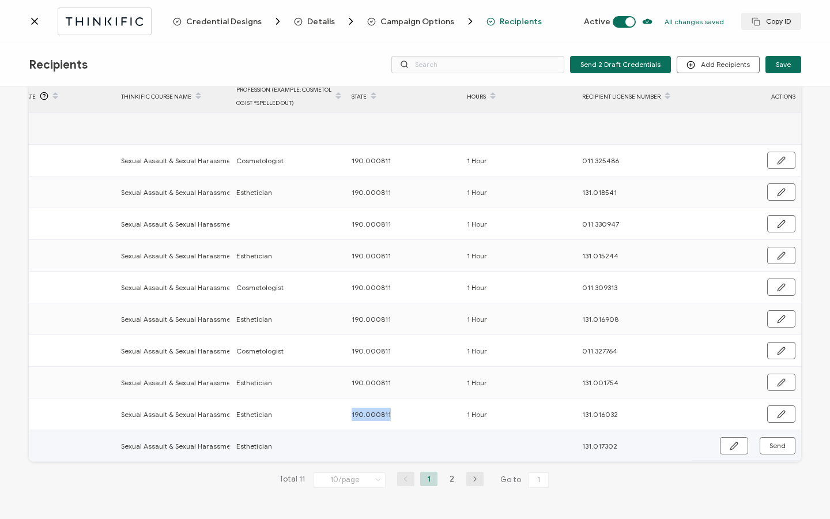
scroll to position [0, 554]
click at [732, 441] on icon "button" at bounding box center [734, 445] width 9 height 9
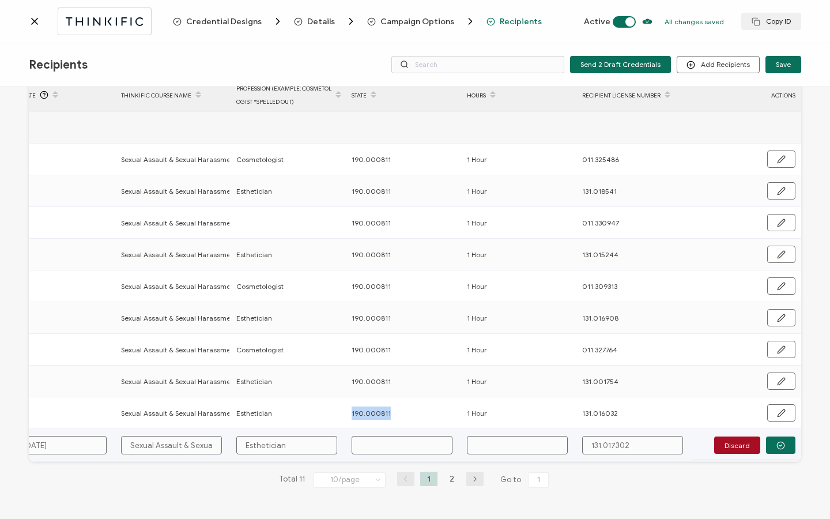
scroll to position [59, 0]
click at [396, 443] on input "text" at bounding box center [402, 445] width 101 height 18
paste input "190.000811"
type input "190.000811"
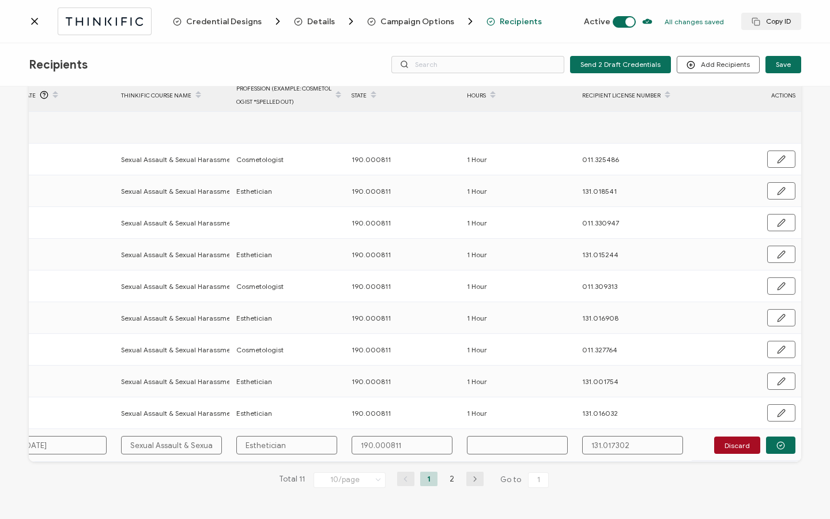
type input "190.000811"
click at [489, 436] on input "text" at bounding box center [517, 445] width 101 height 18
type input "1"
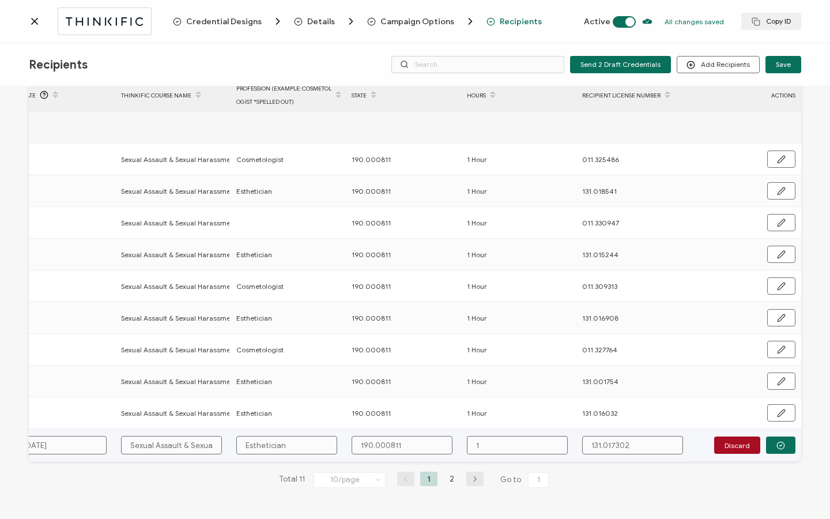
type input "1"
type input "1 H"
type input "1 Ho"
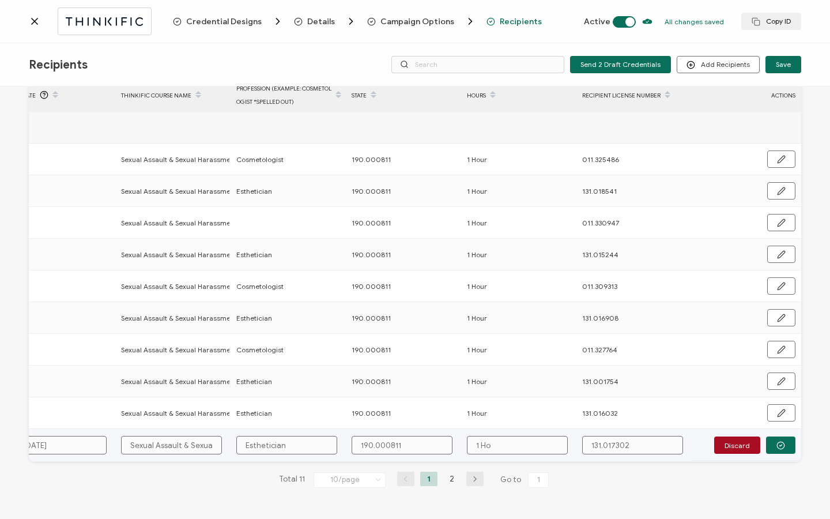
type input "1 Hou"
type input "1 Hour"
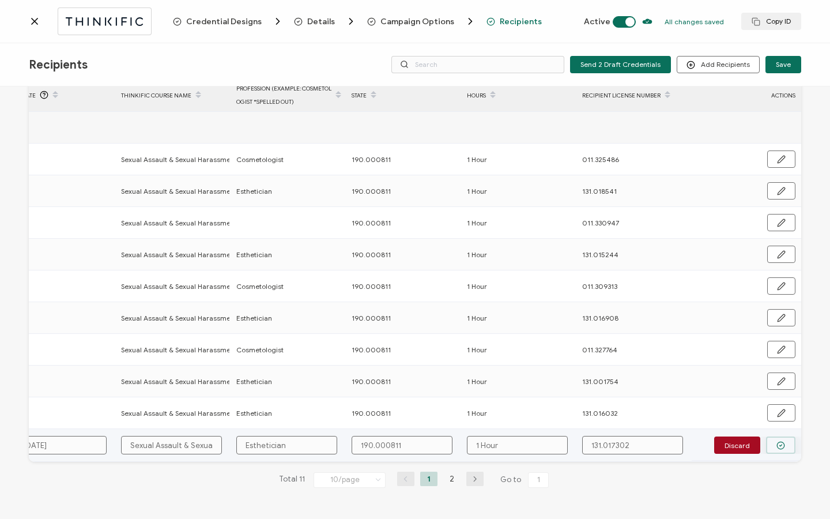
click at [787, 443] on button "button" at bounding box center [780, 444] width 29 height 17
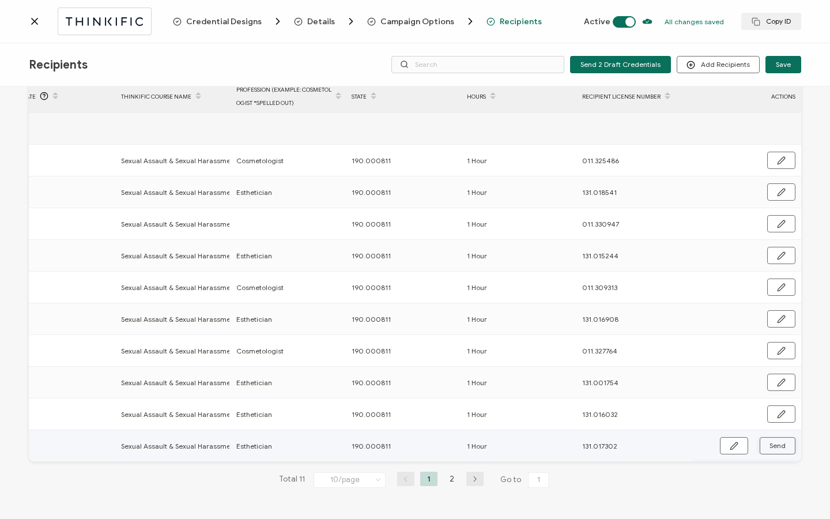
scroll to position [58, 0]
click at [738, 443] on span "Send" at bounding box center [734, 445] width 9 height 9
click at [471, 476] on icon "button" at bounding box center [474, 478] width 17 height 7
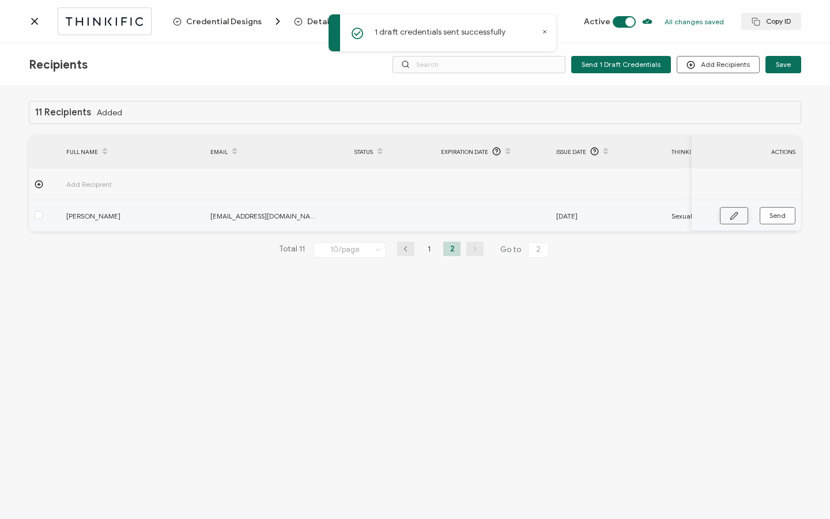
click at [729, 218] on button "button" at bounding box center [734, 215] width 28 height 17
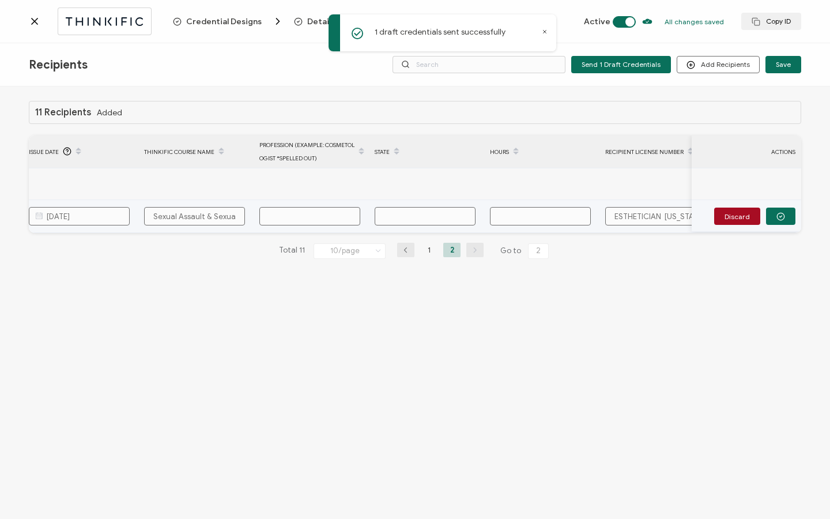
scroll to position [0, 550]
click at [312, 218] on input "text" at bounding box center [286, 216] width 101 height 18
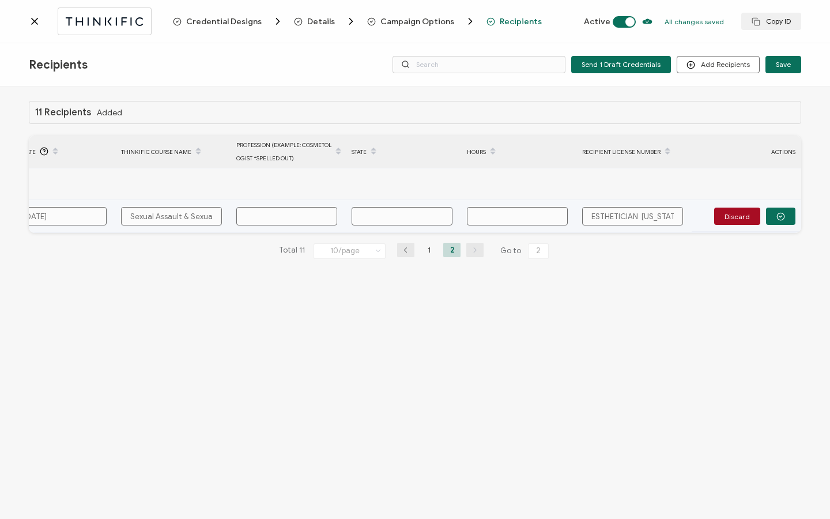
type input "E"
type input "Es"
type input "Est"
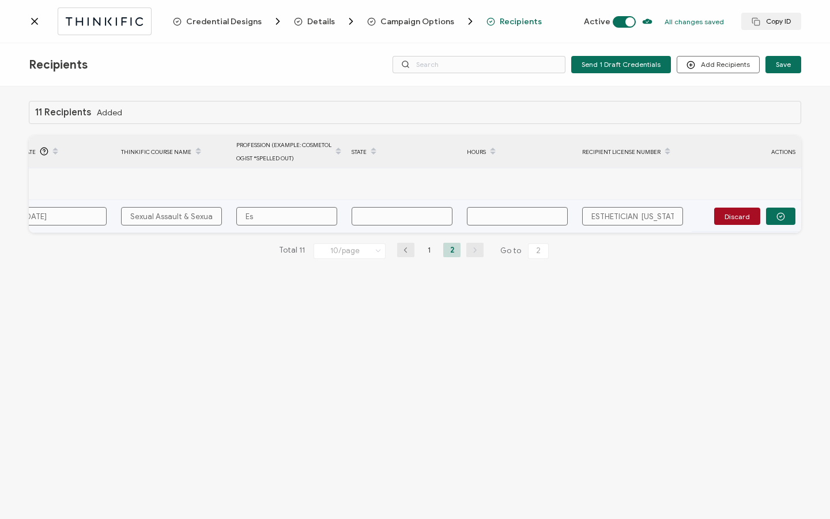
type input "Est"
type input "Esth"
type input "Esthe"
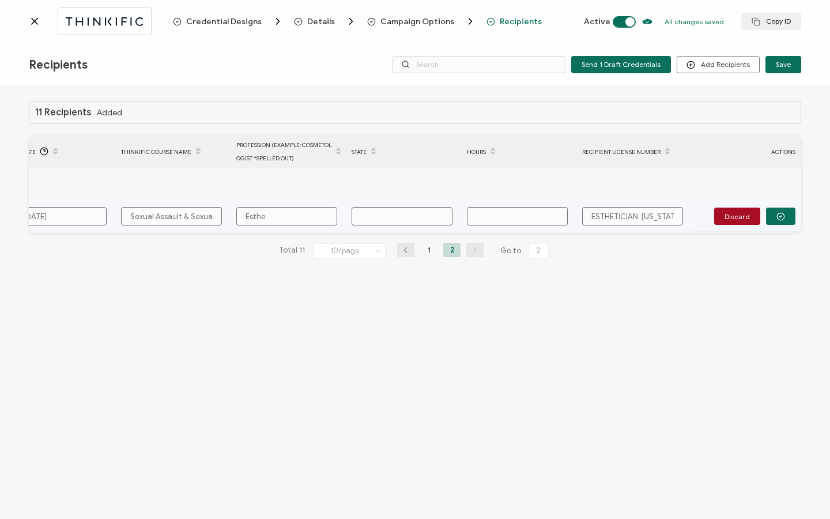
type input "Esthet"
type input "Estheti"
type input "Esthetic"
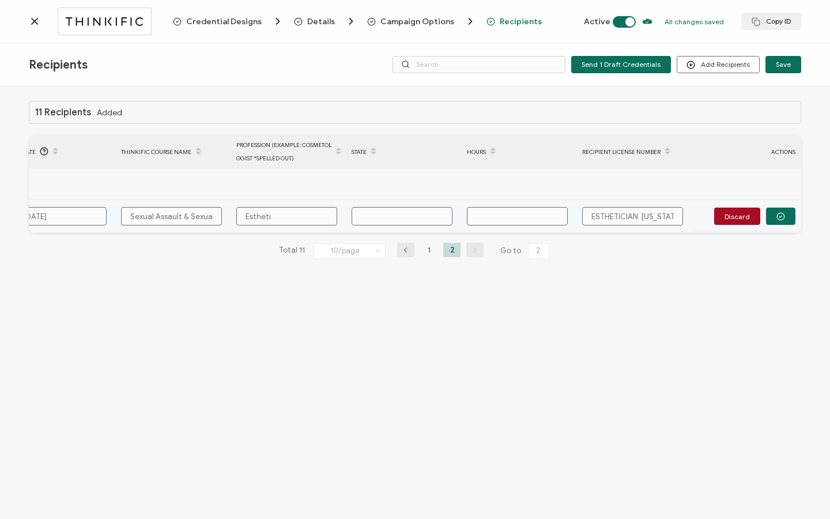
type input "Esthetic"
type input "Esthetici"
type input "Estheticia"
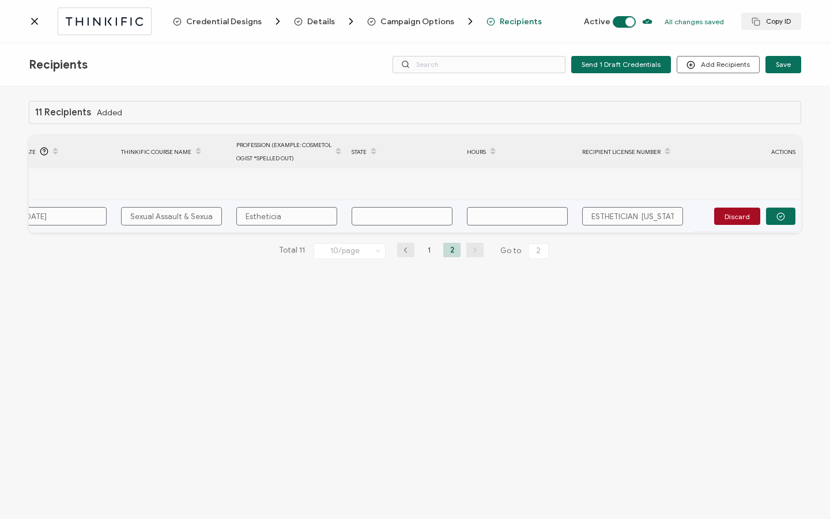
type input "Esthetician"
paste input "190.000811"
type input "190.000811"
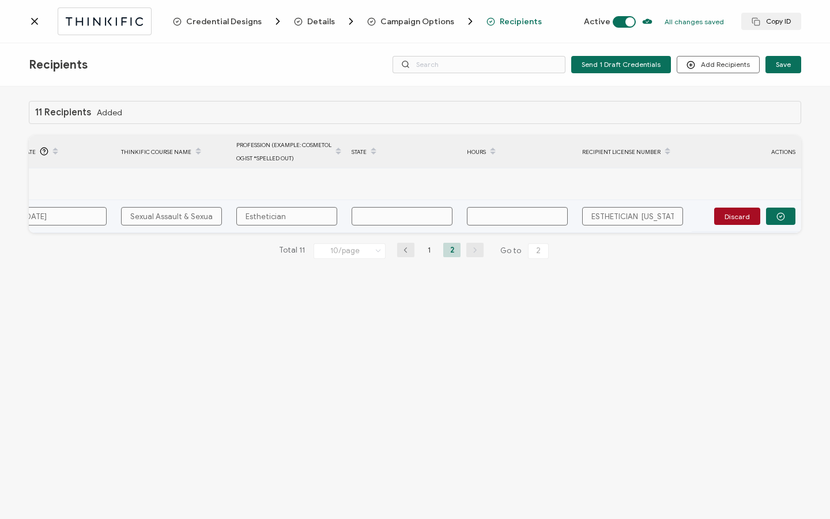
type input "190.000811"
click at [496, 220] on input "text" at bounding box center [517, 216] width 101 height 18
type input "1"
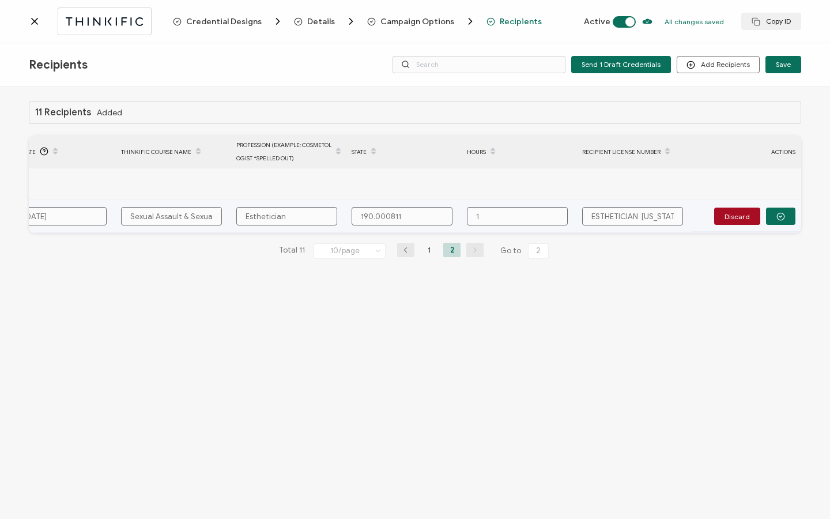
type input "1"
type input "1 H"
type input "1 Ho"
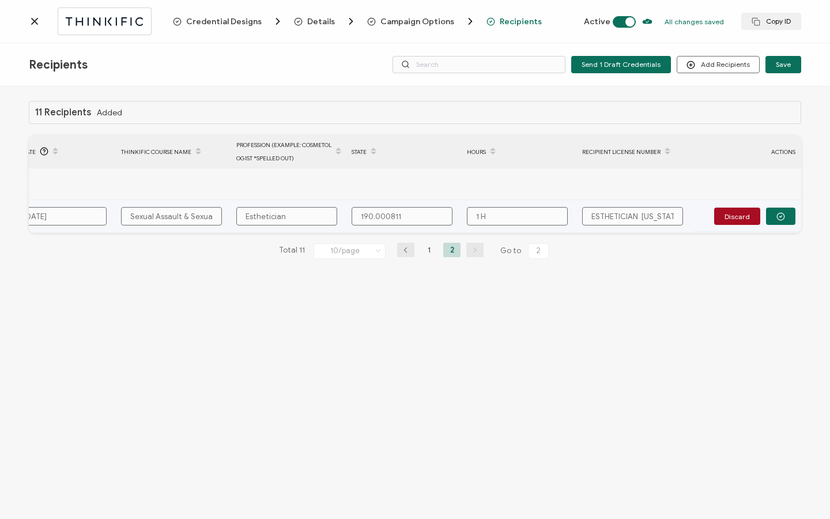
type input "1 Ho"
type input "1 Hou"
type input "1 Hour"
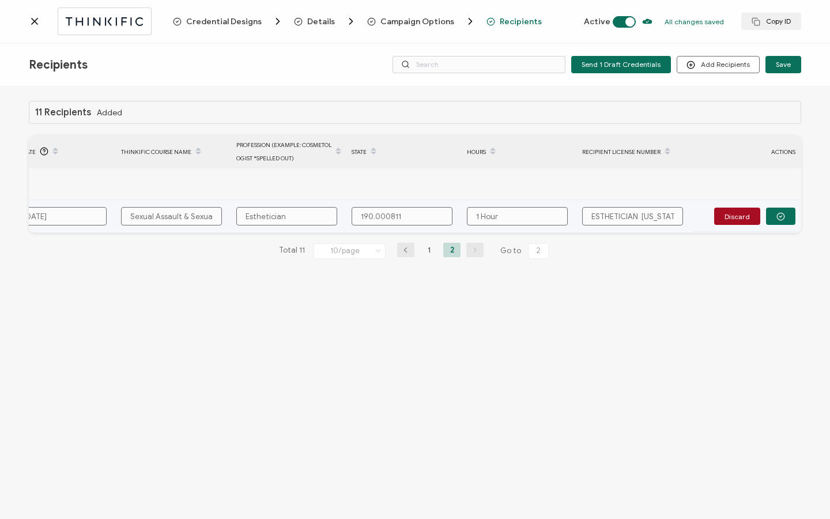
type input "1 Hour"
click at [597, 216] on input "ESTHETICIAN [US_STATE] 131.010522" at bounding box center [632, 216] width 101 height 18
drag, startPoint x: 591, startPoint y: 218, endPoint x: 638, endPoint y: 214, distance: 48.0
click at [638, 214] on input "ESTHETICIAN [US_STATE] 131.010522" at bounding box center [632, 216] width 101 height 18
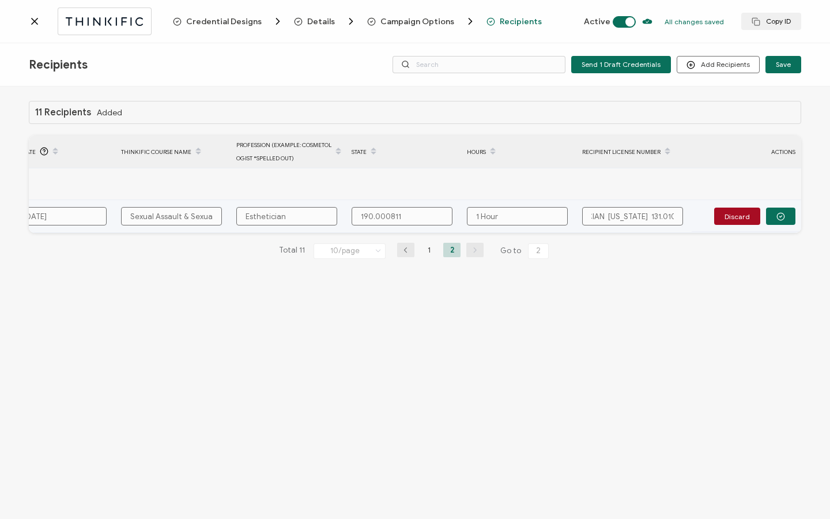
type input "131.010522"
click at [770, 218] on button "button" at bounding box center [780, 215] width 29 height 17
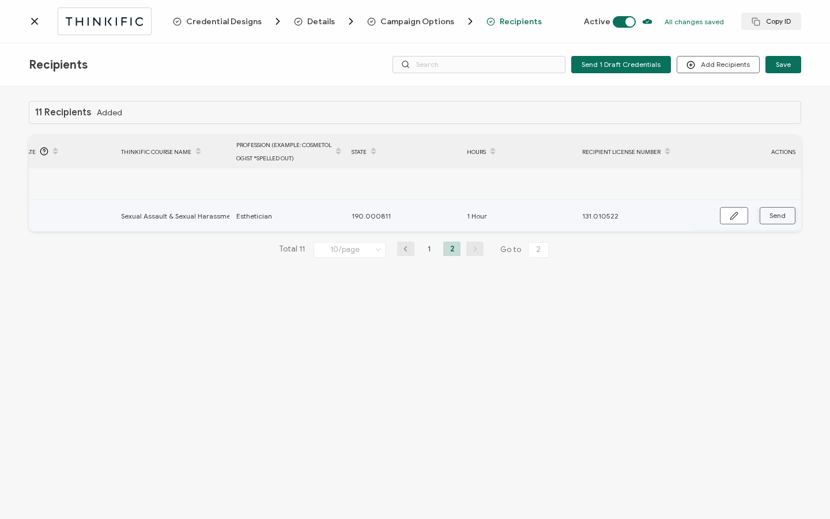
click at [738, 218] on span "Send" at bounding box center [734, 215] width 9 height 9
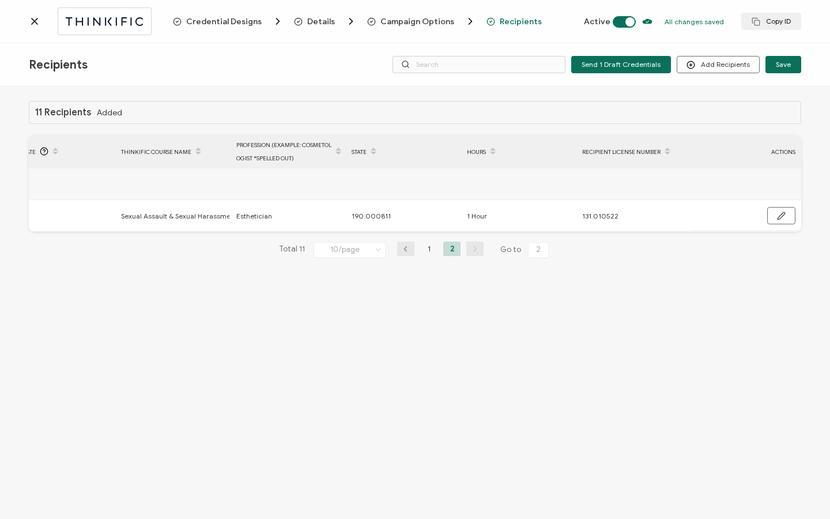
click at [36, 20] on icon at bounding box center [35, 21] width 6 height 6
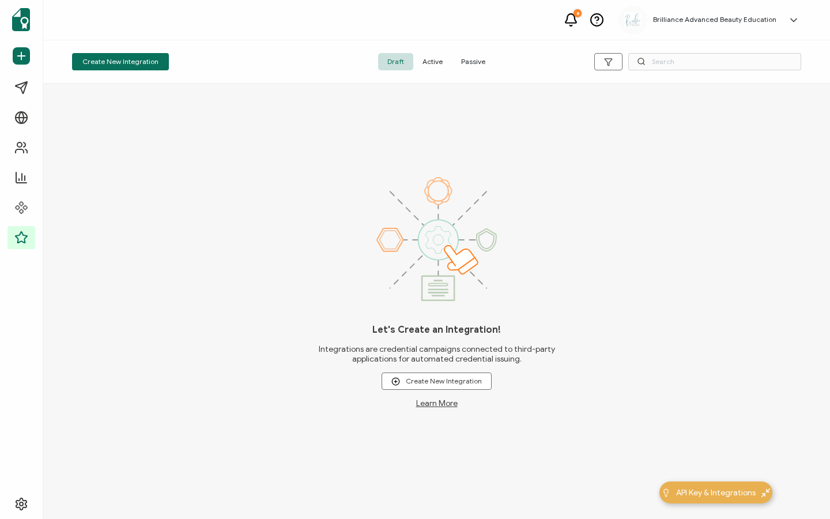
click at [428, 61] on span "Active" at bounding box center [432, 61] width 39 height 17
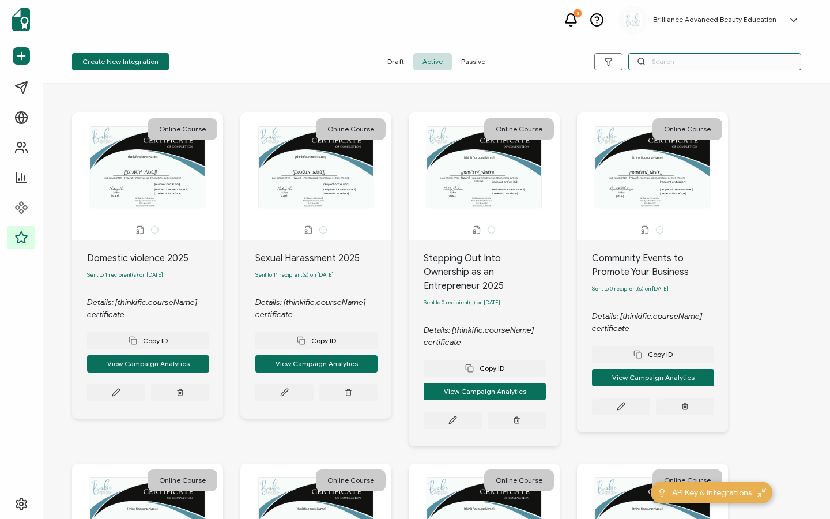
click at [698, 59] on input "text" at bounding box center [714, 61] width 173 height 17
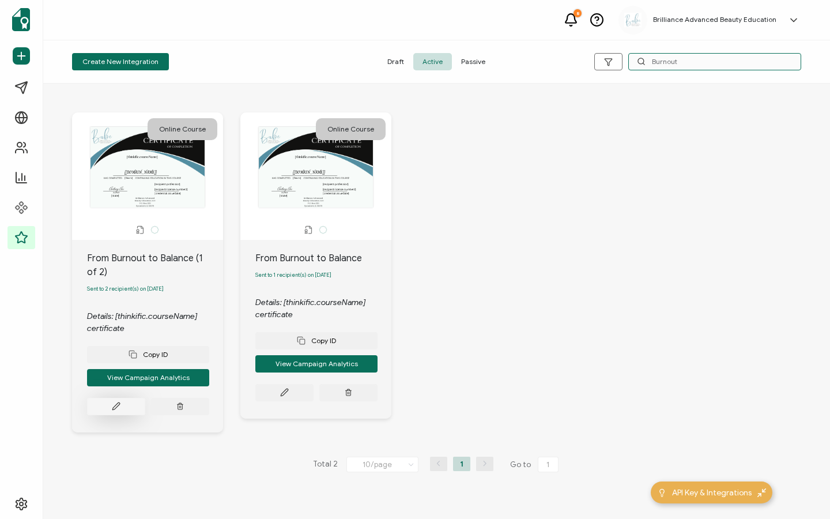
type input "Burnout"
click at [119, 410] on icon at bounding box center [116, 406] width 9 height 9
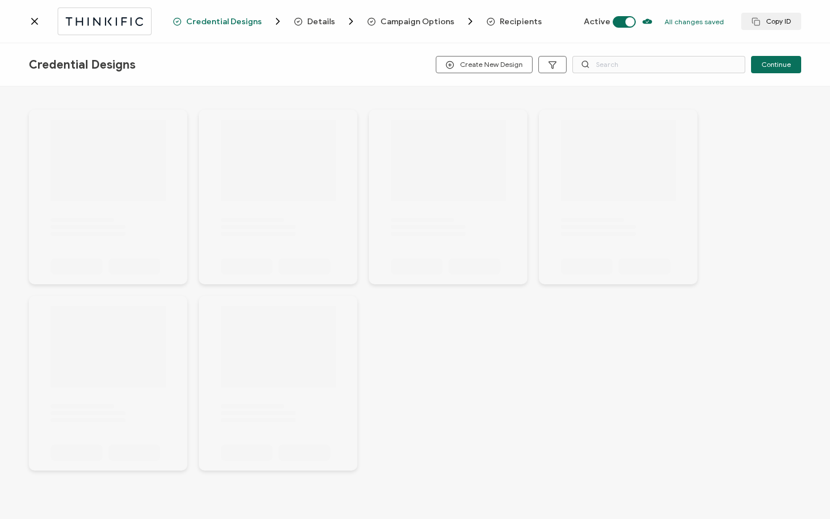
click at [520, 24] on span "Recipients" at bounding box center [521, 21] width 42 height 9
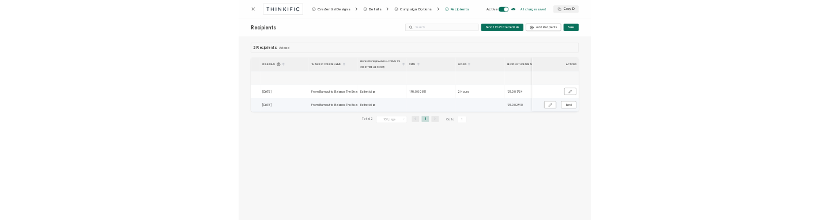
scroll to position [0, 550]
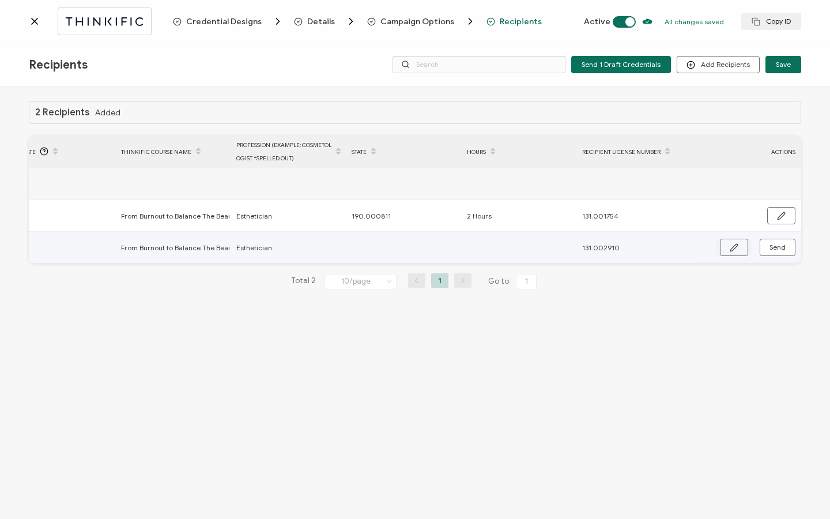
click at [733, 246] on icon "button" at bounding box center [733, 247] width 7 height 7
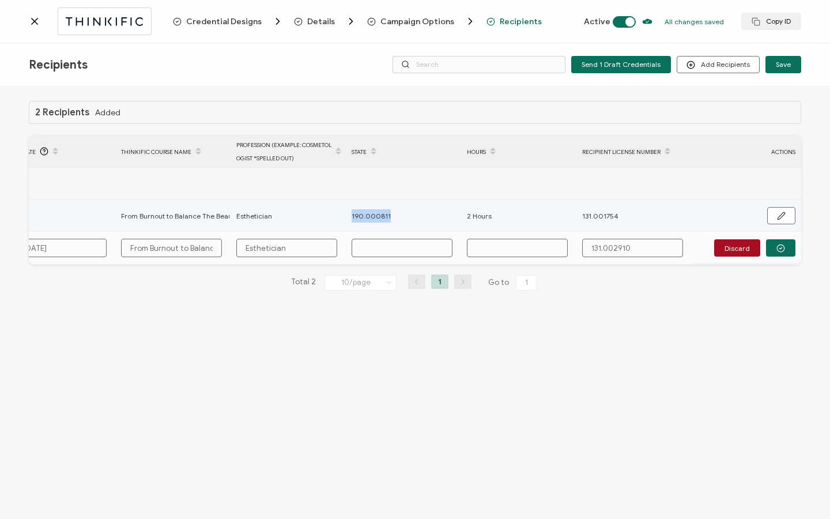
drag, startPoint x: 386, startPoint y: 216, endPoint x: 349, endPoint y: 216, distance: 36.3
click at [349, 216] on div "190.000811" at bounding box center [403, 215] width 114 height 13
copy span "190.000811"
click at [369, 247] on input "text" at bounding box center [402, 248] width 101 height 18
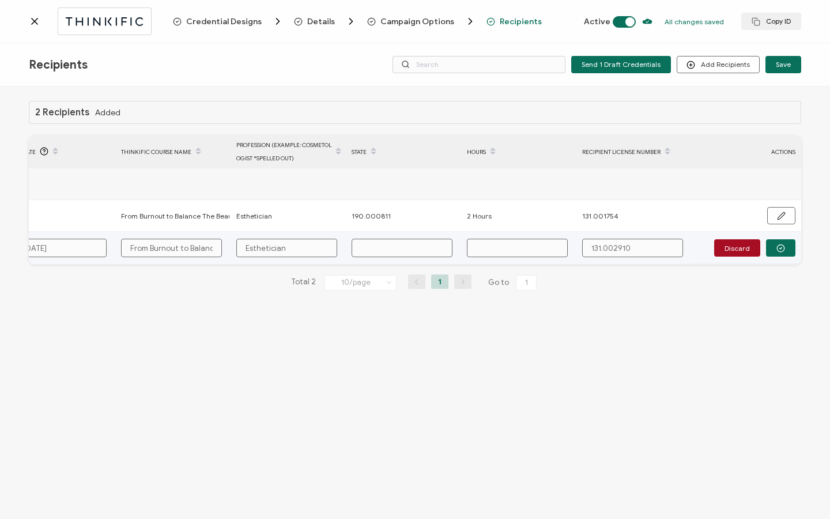
paste input "190.000811"
type input "190.000811"
click at [510, 247] on input "text" at bounding box center [517, 248] width 101 height 18
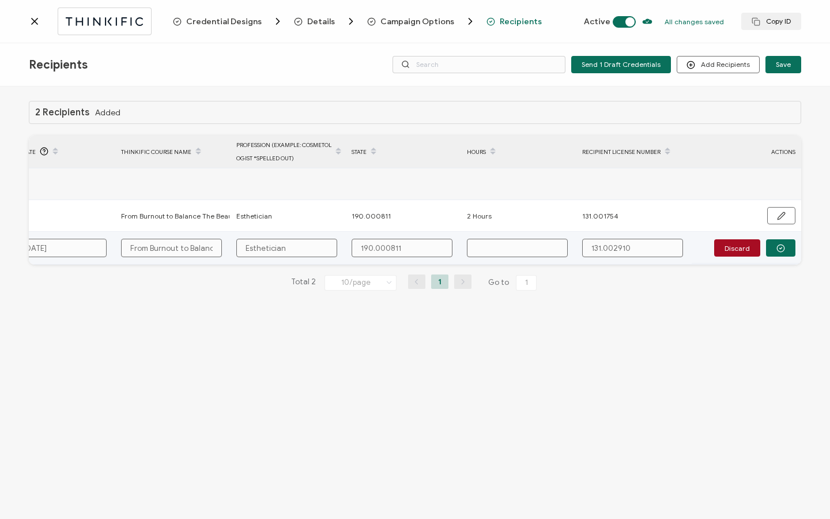
type input "2"
type input "2 H"
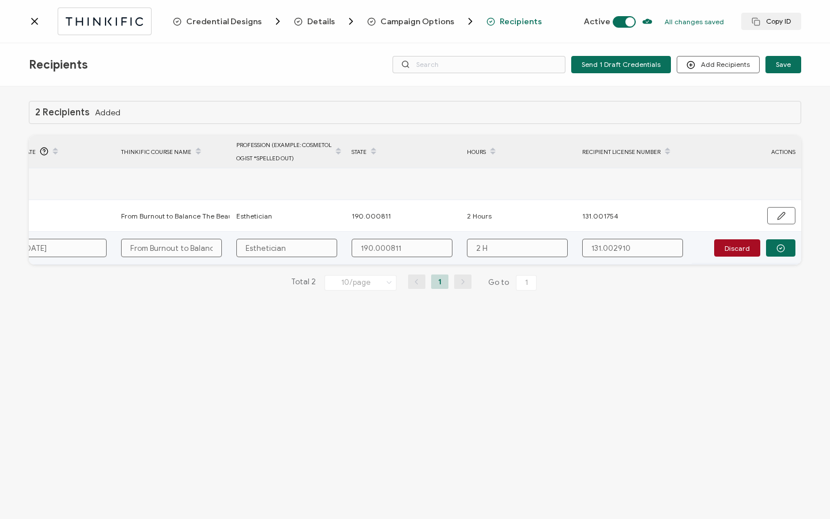
type input "2 H"
type input "2 Ho"
type input "2 Hou"
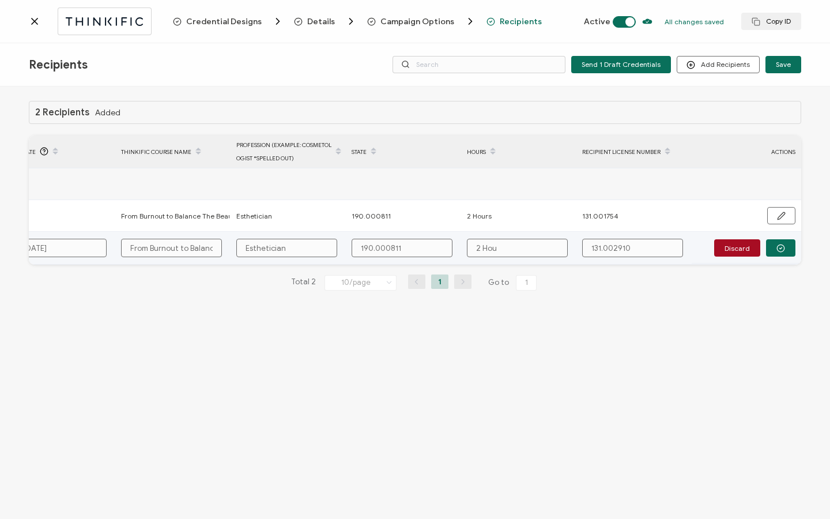
type input "2 Hour"
type input "2 Hours"
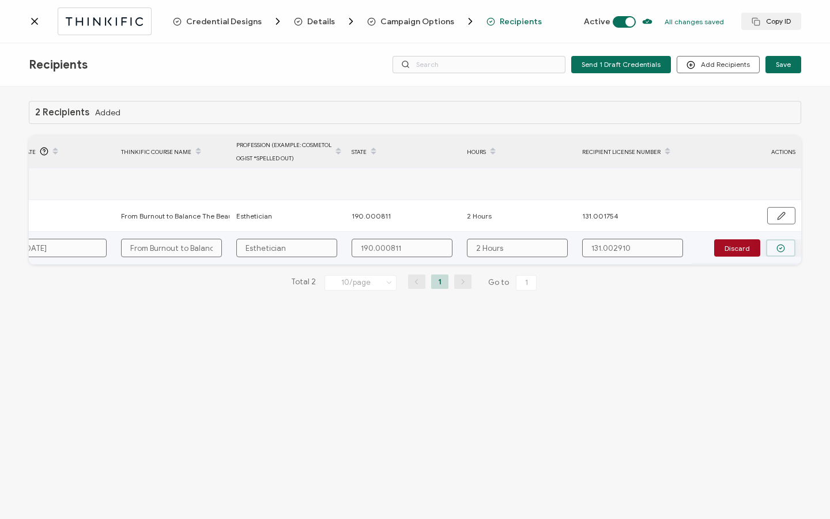
click at [774, 248] on button "button" at bounding box center [780, 247] width 29 height 17
click at [738, 248] on span "Send" at bounding box center [734, 247] width 9 height 9
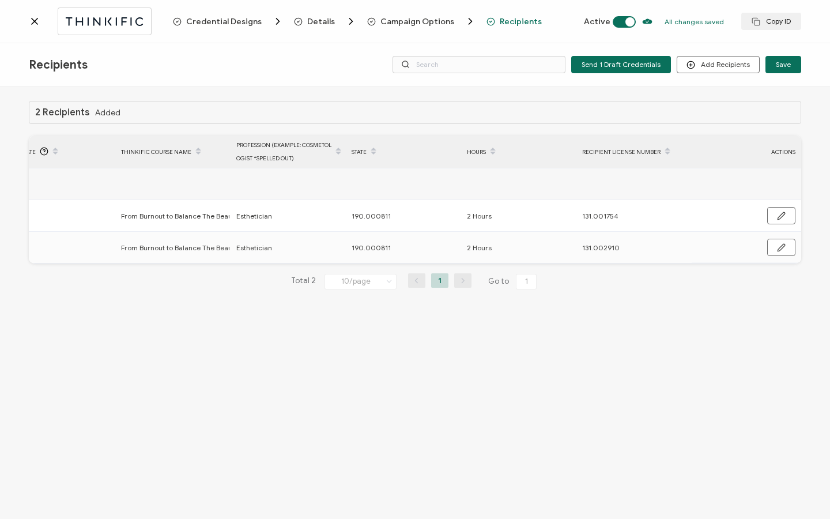
click at [636, 127] on div "2 Recipients Added FULL NAME EMAIL Status Expiration Date Issue Date Thinkific …" at bounding box center [415, 204] width 772 height 207
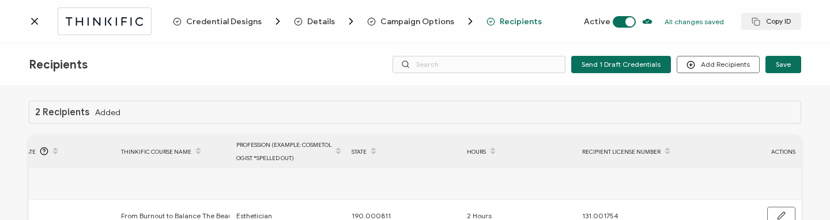
click at [29, 24] on icon at bounding box center [35, 22] width 12 height 12
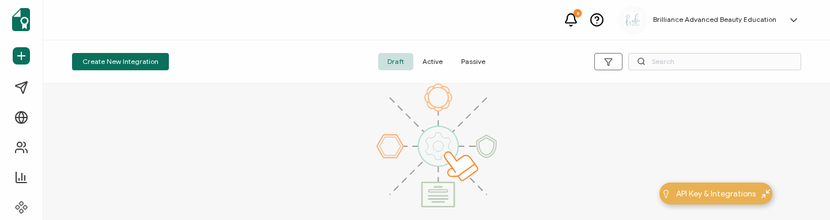
click at [429, 65] on span "Active" at bounding box center [432, 61] width 39 height 17
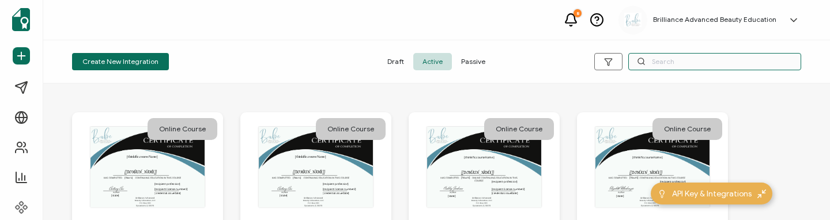
click at [691, 65] on input "text" at bounding box center [714, 61] width 173 height 17
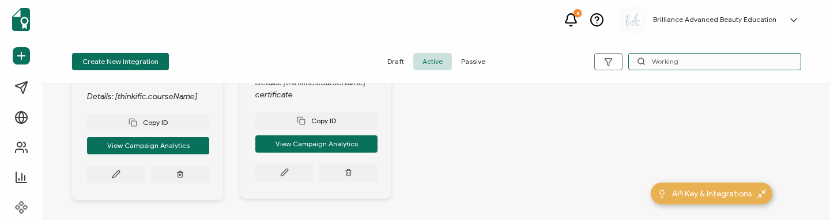
scroll to position [229, 0]
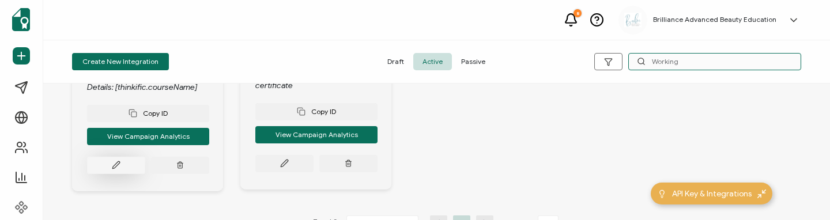
type input "Working"
click at [118, 163] on button at bounding box center [116, 165] width 58 height 17
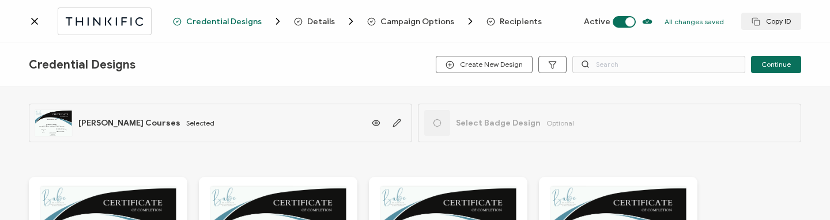
click at [510, 19] on span "Recipients" at bounding box center [521, 21] width 42 height 9
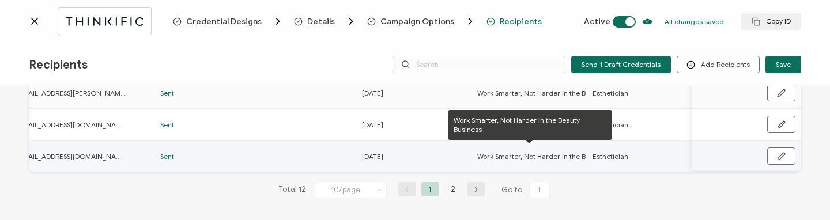
scroll to position [0, 444]
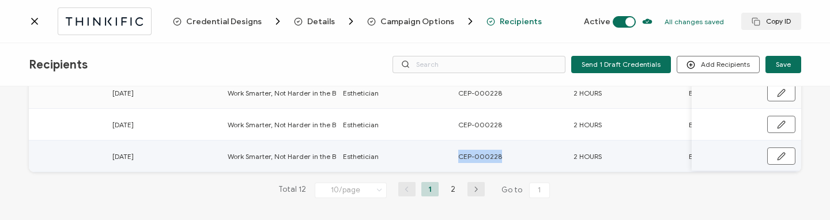
drag, startPoint x: 455, startPoint y: 154, endPoint x: 510, endPoint y: 154, distance: 54.7
click at [510, 154] on div "CEP-000228" at bounding box center [509, 156] width 114 height 13
copy span "CEP-000228"
click at [449, 190] on li "2" at bounding box center [452, 189] width 17 height 14
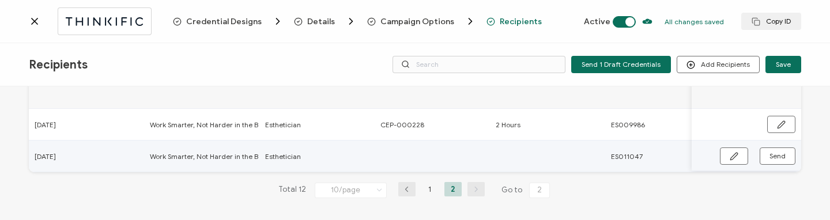
scroll to position [0, 546]
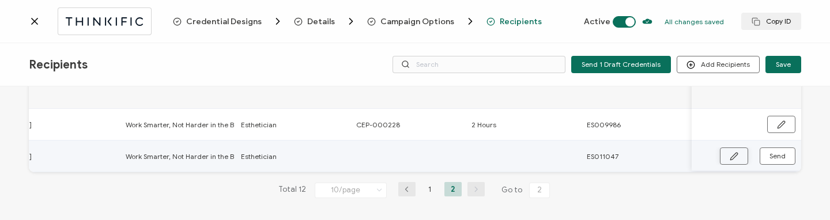
click at [731, 154] on icon "button" at bounding box center [733, 156] width 7 height 7
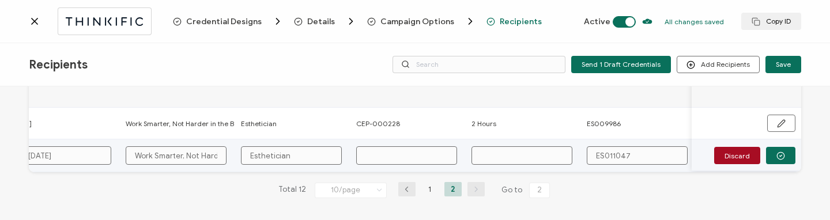
click at [396, 153] on input "text" at bounding box center [406, 155] width 101 height 18
paste input "CEP-000228"
type input "CEP-000228"
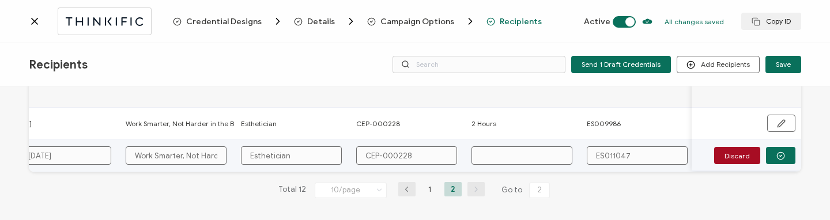
click at [513, 146] on input "text" at bounding box center [521, 155] width 101 height 18
type input "2"
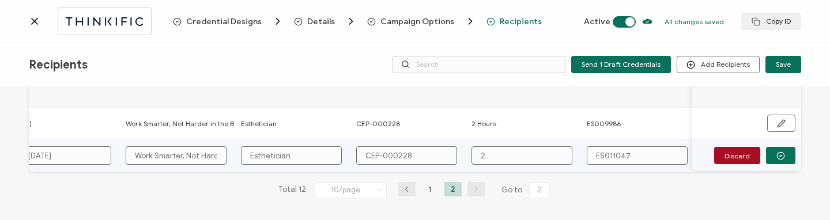
type input "2 H"
type input "2 Ho"
type input "2 Hou"
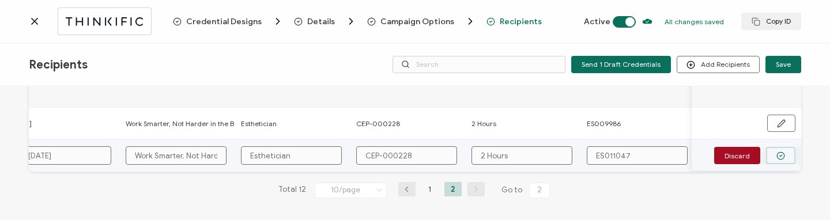
click at [780, 154] on icon "button" at bounding box center [780, 156] width 9 height 9
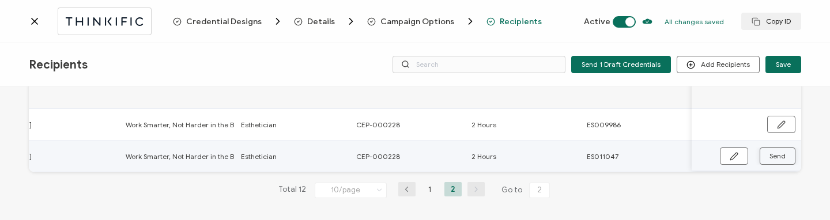
scroll to position [94, 0]
click at [738, 154] on span "Send" at bounding box center [734, 156] width 9 height 9
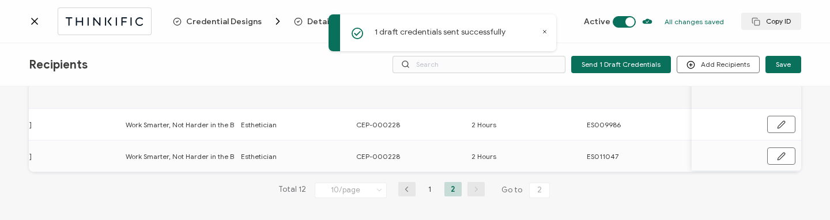
click at [36, 19] on icon at bounding box center [35, 21] width 6 height 6
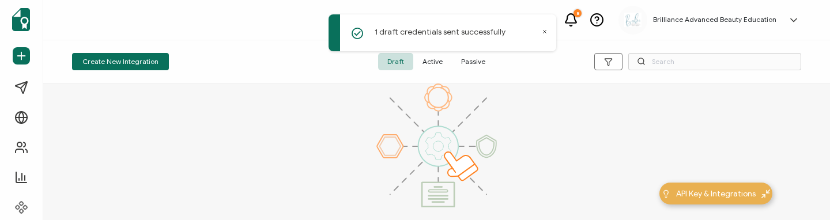
click at [439, 59] on span "Active" at bounding box center [432, 61] width 39 height 17
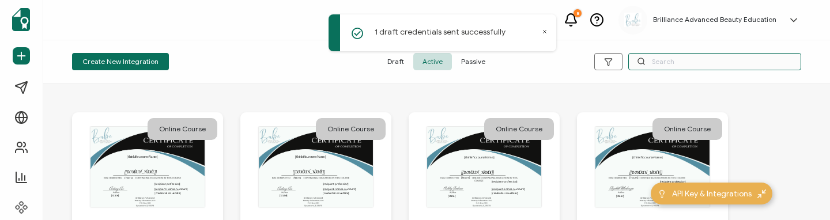
click at [693, 63] on input "text" at bounding box center [714, 61] width 173 height 17
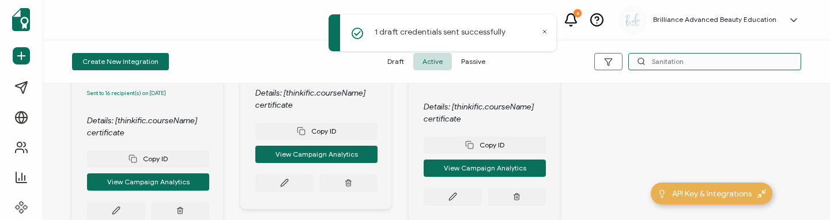
scroll to position [210, 0]
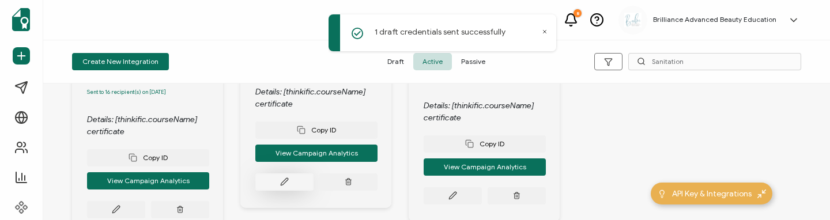
click at [145, 201] on button at bounding box center [116, 209] width 58 height 17
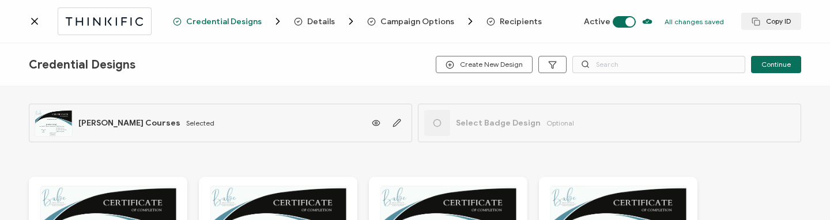
scroll to position [68, 0]
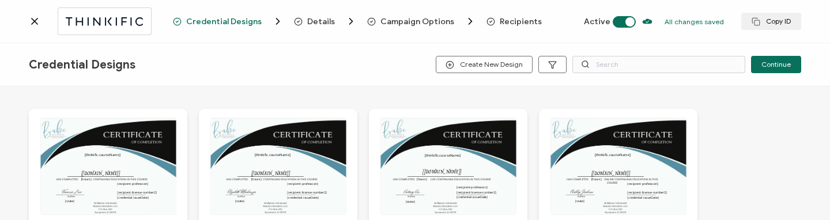
click at [503, 25] on span "Recipients" at bounding box center [521, 21] width 42 height 9
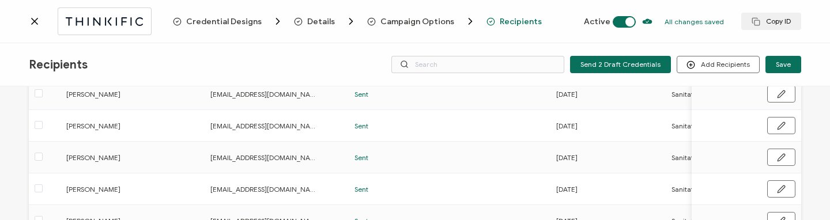
scroll to position [347, 0]
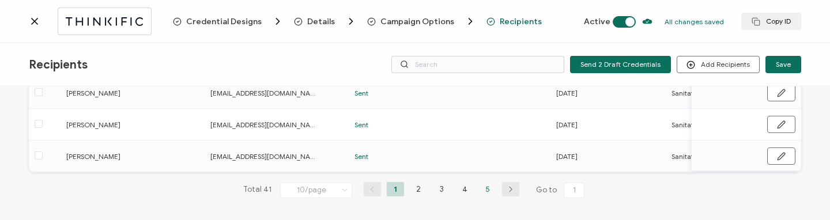
click at [485, 190] on li "5" at bounding box center [487, 189] width 17 height 14
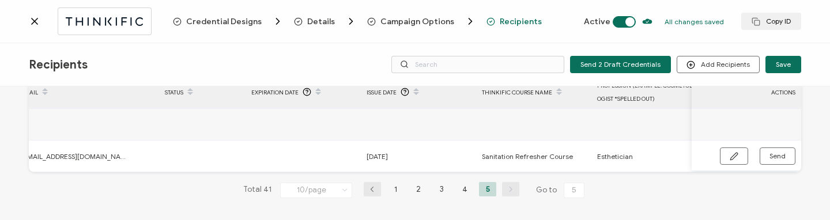
scroll to position [0, 269]
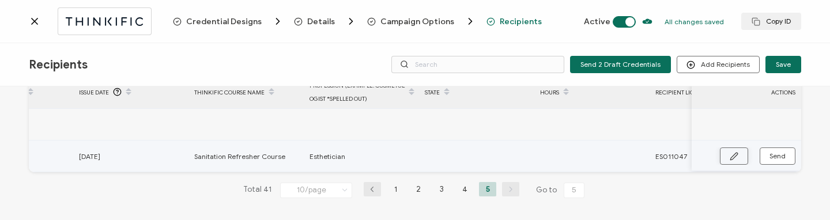
click at [737, 151] on button "button" at bounding box center [734, 156] width 28 height 17
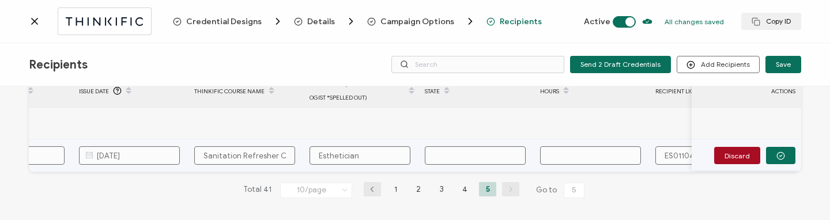
click at [464, 150] on input "text" at bounding box center [475, 155] width 101 height 18
paste input "CEP-000228"
click at [581, 154] on input "text" at bounding box center [590, 155] width 101 height 18
click at [776, 152] on icon "button" at bounding box center [780, 156] width 9 height 9
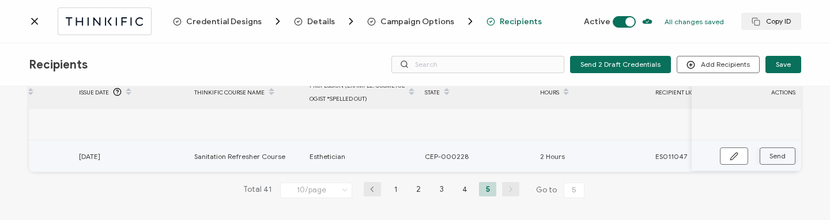
click at [738, 152] on span "Send" at bounding box center [734, 156] width 9 height 9
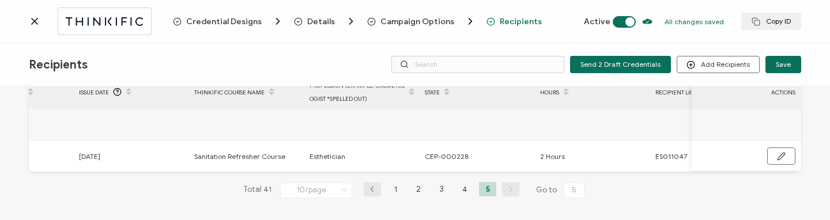
click at [326, 44] on div "Recipients Send 2 Draft Credentials Add Recipients Upload Recipients Import Fro…" at bounding box center [415, 64] width 830 height 43
click at [462, 190] on li "4" at bounding box center [464, 189] width 17 height 14
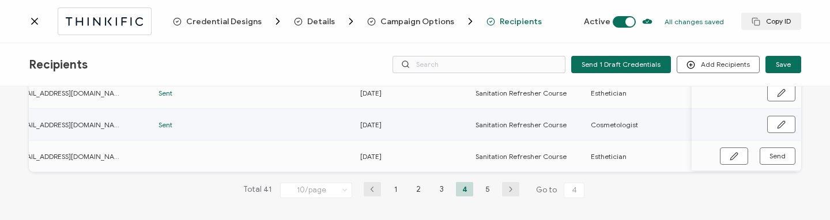
scroll to position [0, 278]
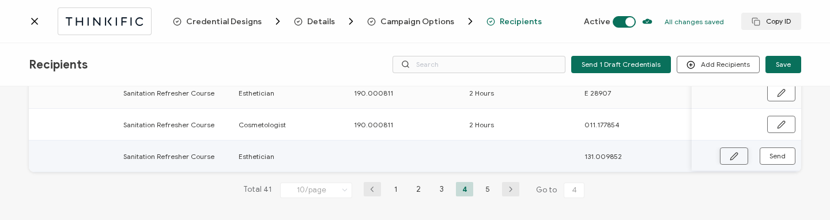
click at [724, 148] on button "button" at bounding box center [734, 156] width 28 height 17
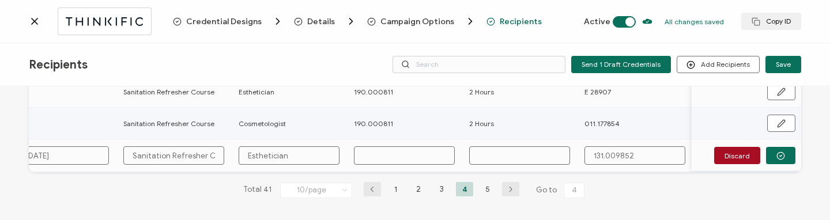
drag, startPoint x: 402, startPoint y: 122, endPoint x: 339, endPoint y: 123, distance: 62.2
click at [339, 123] on tr "[PERSON_NAME] [EMAIL_ADDRESS][DOMAIN_NAME] Sent [DATE] Sanitation Refresher Cou…" at bounding box center [142, 124] width 1322 height 32
copy tr "190.000811"
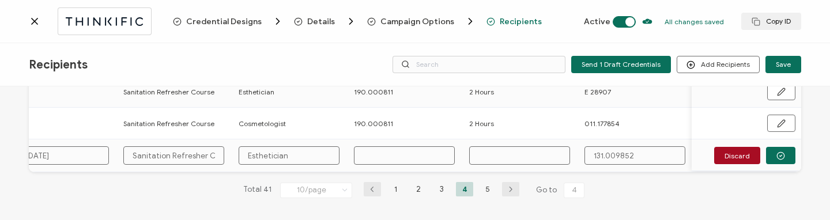
click at [369, 155] on input "text" at bounding box center [404, 155] width 101 height 18
click at [365, 155] on input "text" at bounding box center [404, 155] width 101 height 18
paste input "190.000811"
click at [528, 151] on input "text" at bounding box center [519, 155] width 101 height 18
click at [772, 153] on button "button" at bounding box center [780, 155] width 29 height 17
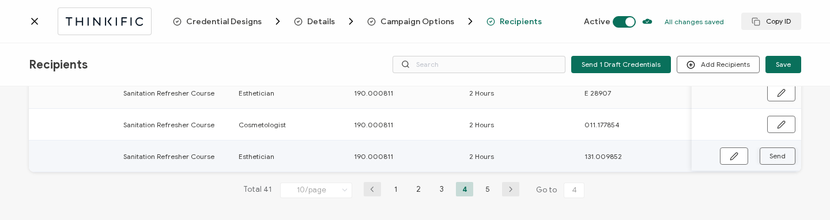
click at [738, 153] on span "Send" at bounding box center [734, 156] width 9 height 9
click at [319, 63] on div "Recipients Send 1 Draft Credentials Add Recipients Upload Recipients Import Fro…" at bounding box center [415, 64] width 830 height 43
click at [33, 20] on icon at bounding box center [35, 21] width 6 height 6
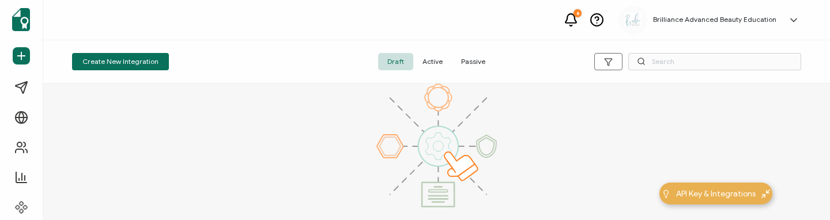
click at [432, 60] on span "Active" at bounding box center [432, 61] width 39 height 17
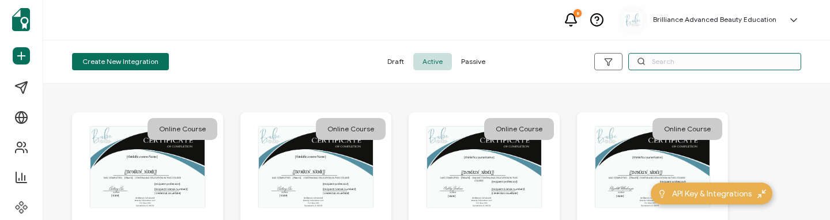
click at [672, 61] on input "text" at bounding box center [714, 61] width 173 height 17
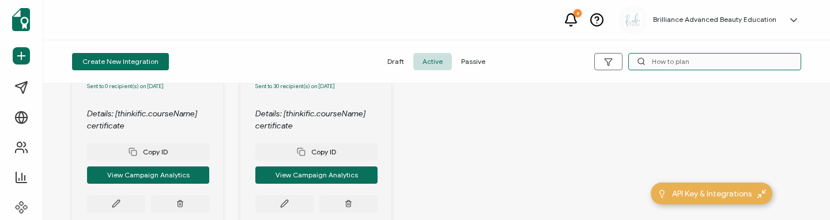
scroll to position [212, 0]
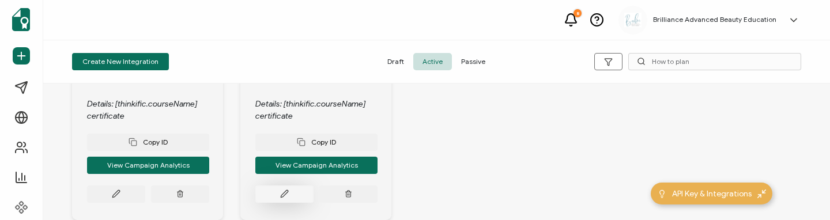
click at [145, 196] on button at bounding box center [116, 194] width 58 height 17
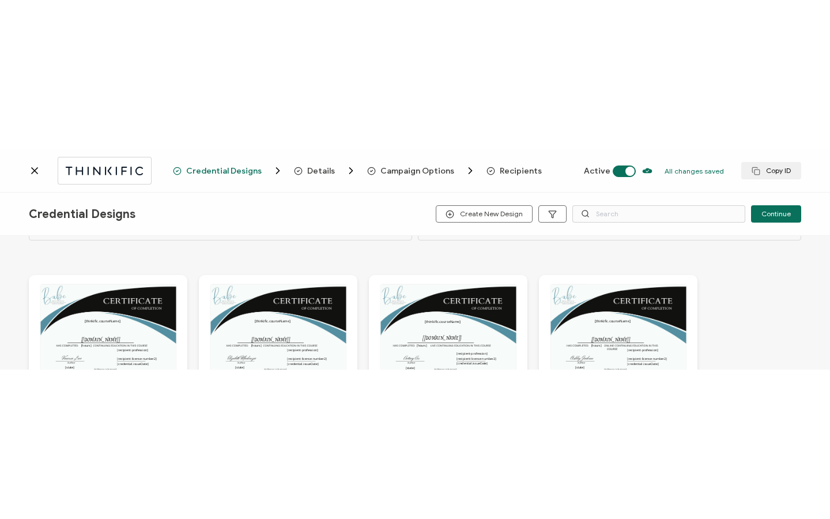
scroll to position [163, 0]
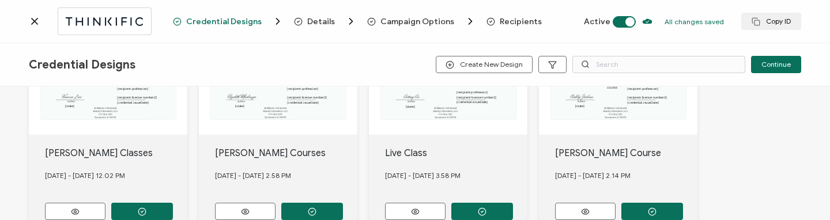
click at [515, 24] on span "Recipients" at bounding box center [521, 21] width 42 height 9
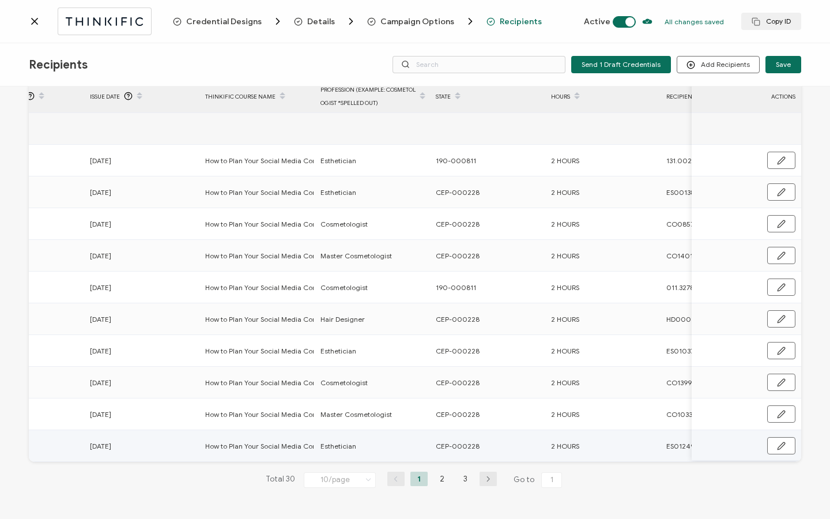
scroll to position [0, 554]
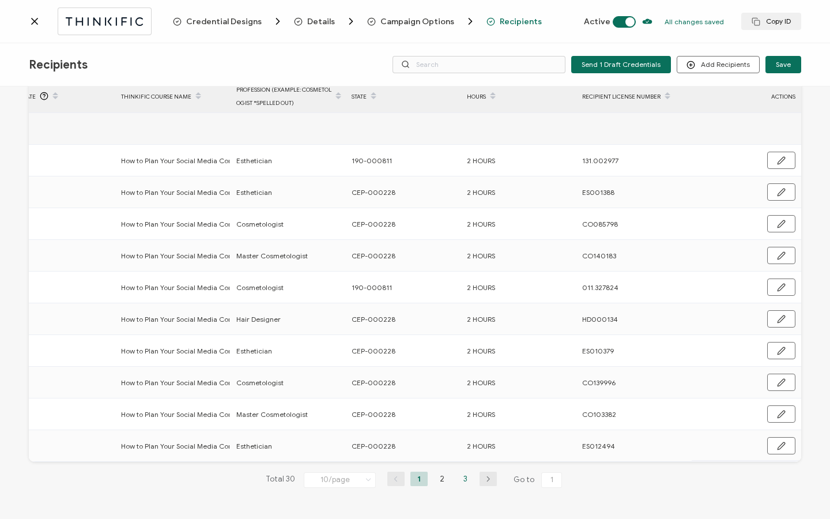
click at [458, 478] on li "3" at bounding box center [464, 478] width 17 height 14
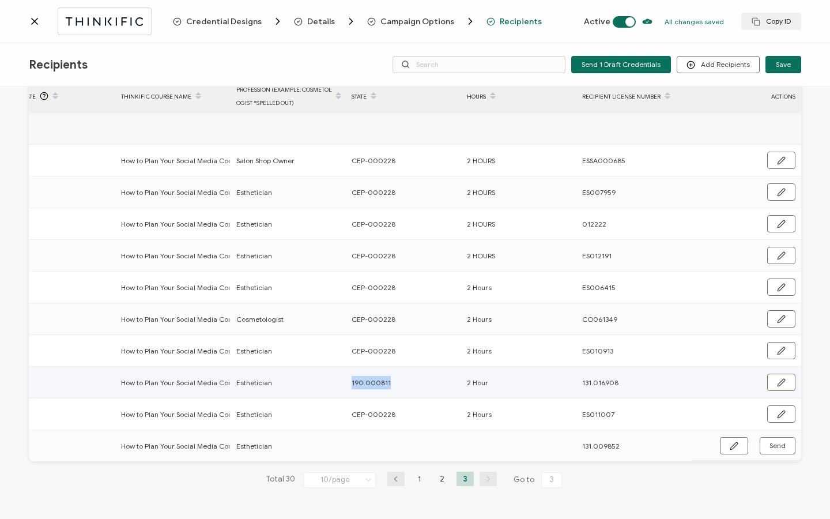
drag, startPoint x: 338, startPoint y: 377, endPoint x: 396, endPoint y: 376, distance: 57.6
click at [396, 376] on tr "[PERSON_NAME] [EMAIL_ADDRESS][DOMAIN_NAME] Sent [DATE] How to Plan Your Social …" at bounding box center [140, 382] width 1322 height 32
copy tr "190.000811"
click at [735, 441] on button "button" at bounding box center [734, 445] width 28 height 17
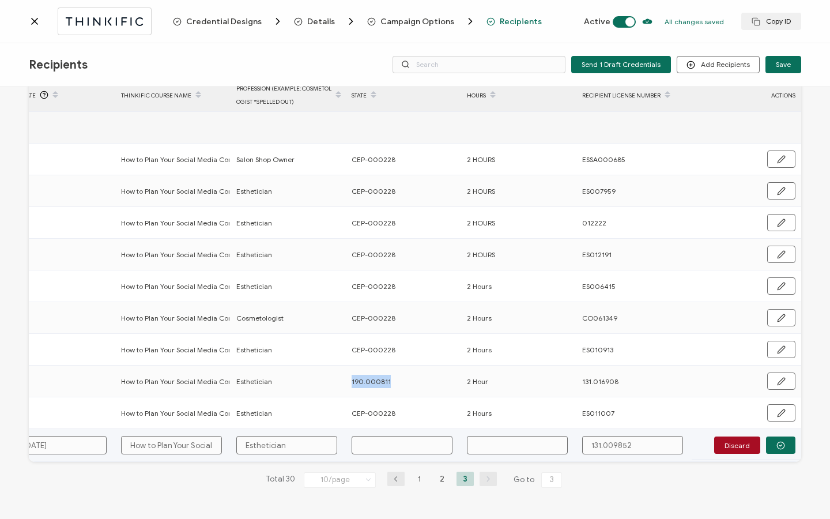
scroll to position [59, 0]
click at [394, 441] on input "text" at bounding box center [402, 445] width 101 height 18
paste input "190.000811"
click at [501, 439] on input "text" at bounding box center [517, 445] width 101 height 18
click at [779, 441] on icon "button" at bounding box center [780, 445] width 9 height 9
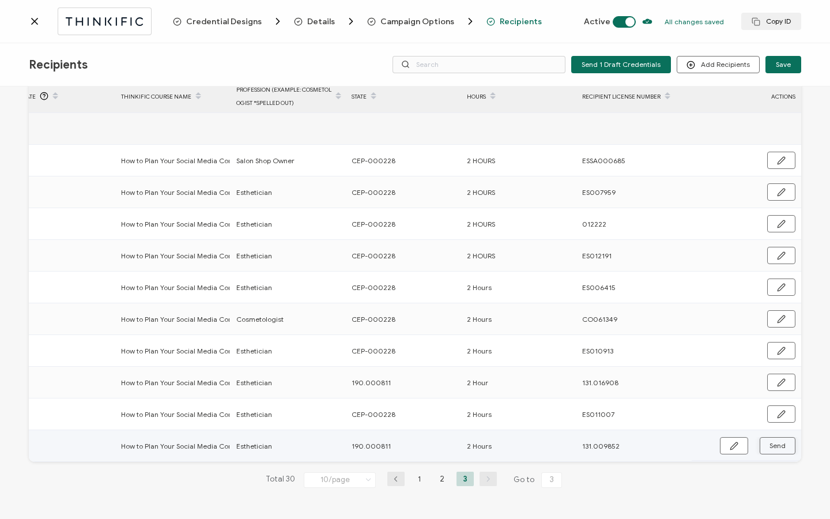
click at [738, 441] on span "Send" at bounding box center [734, 445] width 9 height 9
click at [34, 14] on div at bounding box center [101, 20] width 144 height 27
click at [34, 16] on icon at bounding box center [35, 22] width 12 height 12
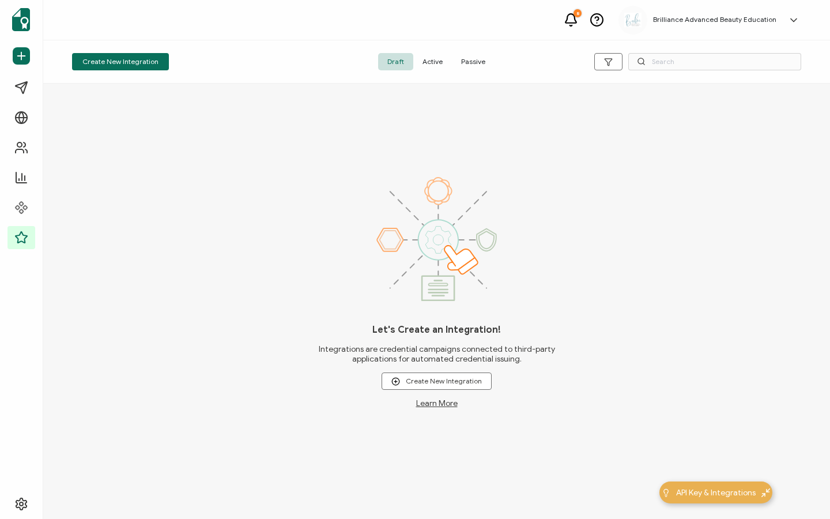
click at [432, 59] on span "Active" at bounding box center [432, 61] width 39 height 17
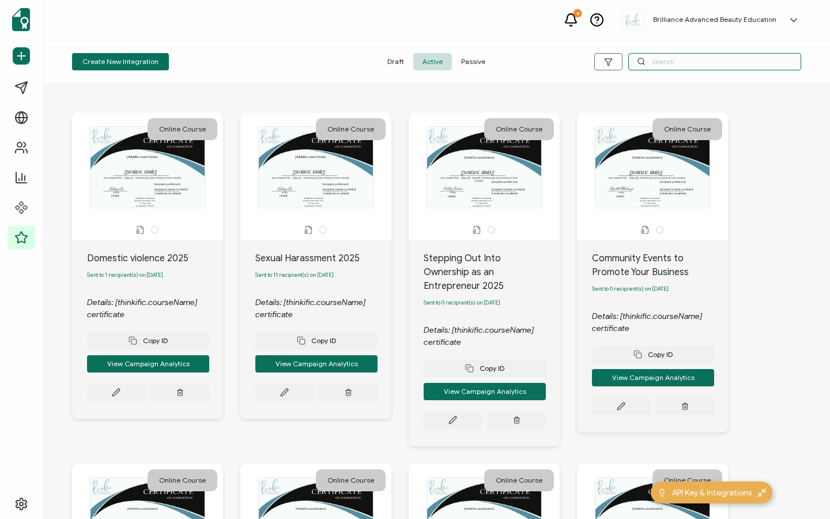
click at [667, 59] on input "text" at bounding box center [714, 61] width 173 height 17
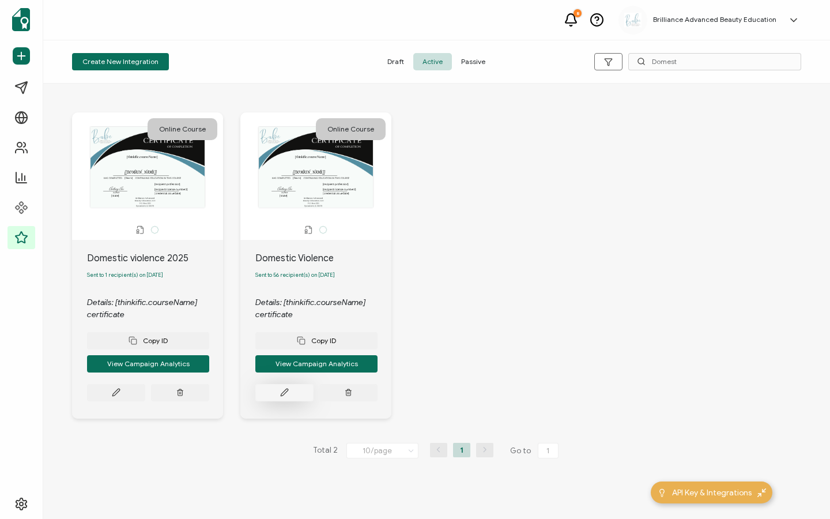
click at [145, 394] on button at bounding box center [116, 392] width 58 height 17
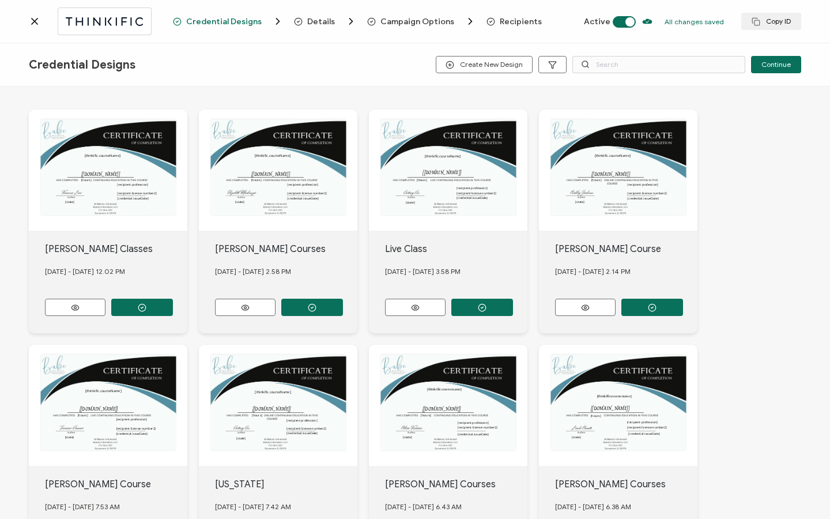
click at [33, 26] on icon at bounding box center [35, 22] width 12 height 12
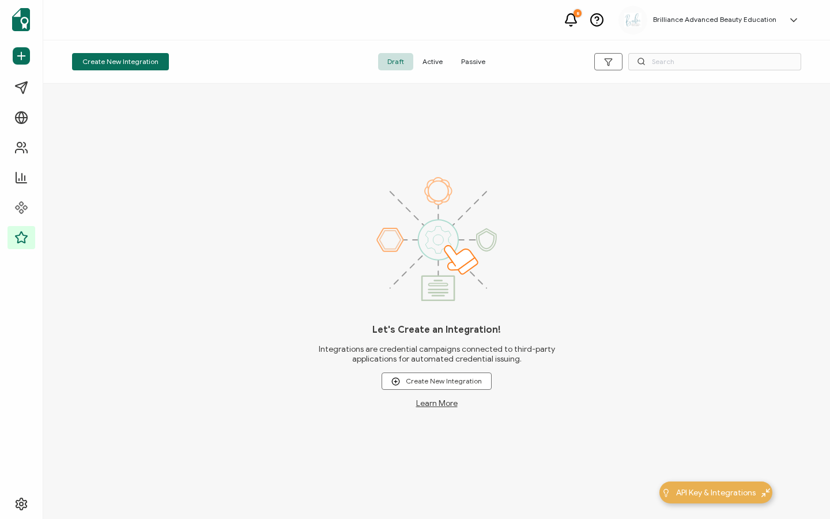
click at [424, 58] on span "Active" at bounding box center [432, 61] width 39 height 17
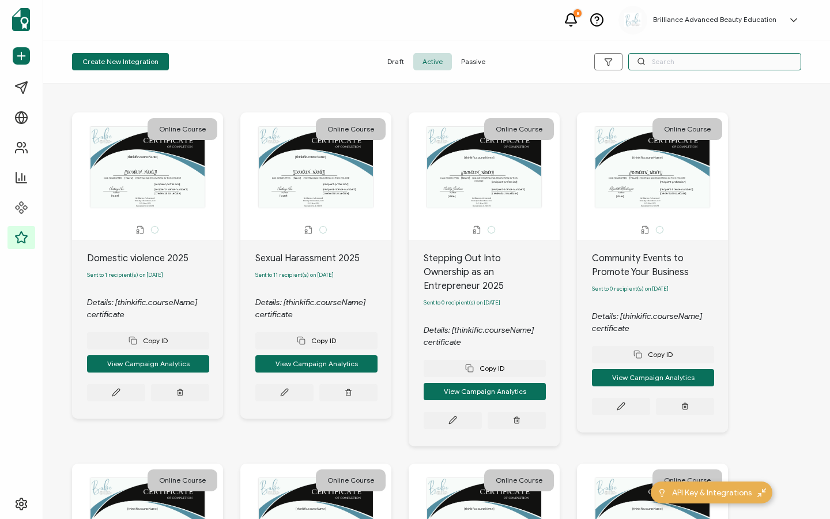
click at [678, 67] on input "text" at bounding box center [714, 61] width 173 height 17
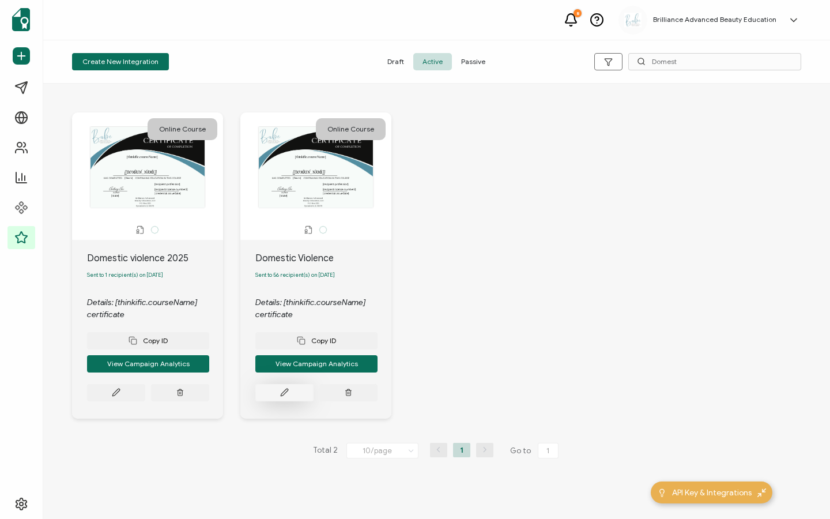
click at [119, 393] on icon at bounding box center [115, 392] width 7 height 7
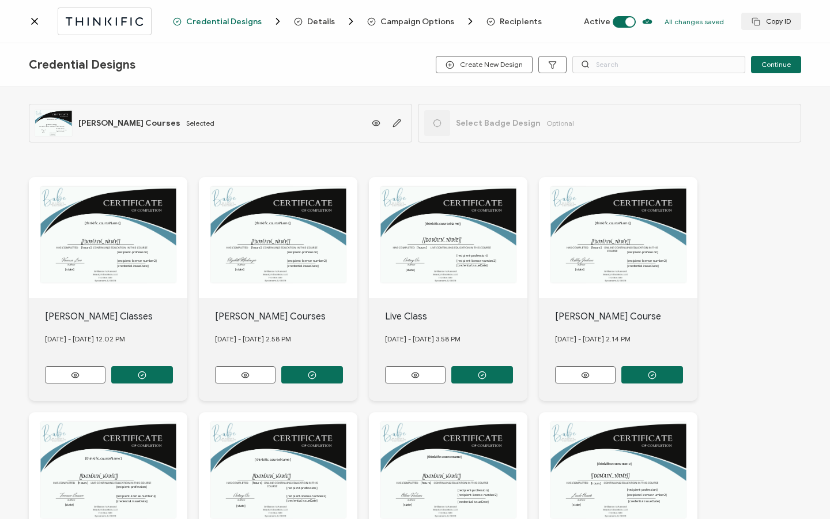
click at [504, 23] on span "Recipients" at bounding box center [521, 21] width 42 height 9
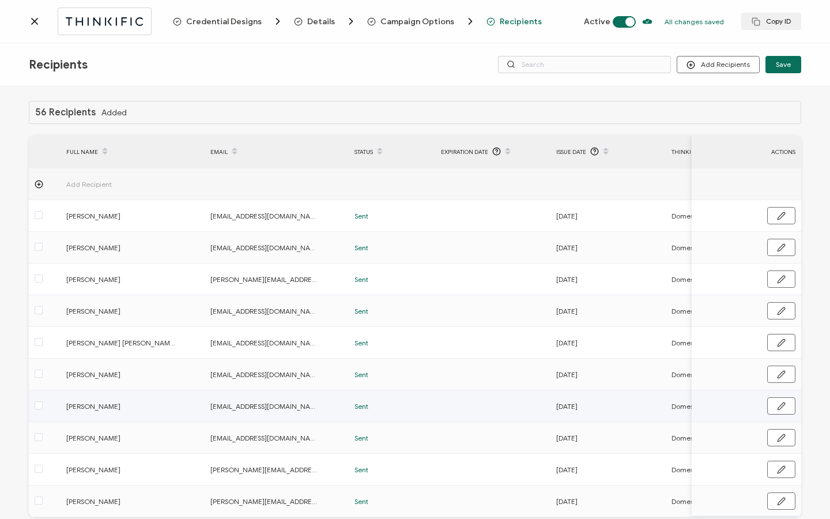
scroll to position [58, 0]
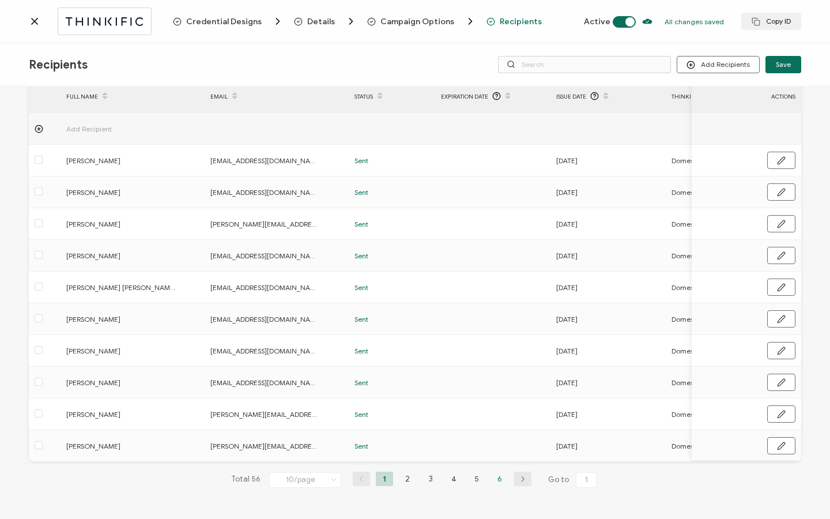
click at [500, 482] on li "6" at bounding box center [499, 478] width 17 height 14
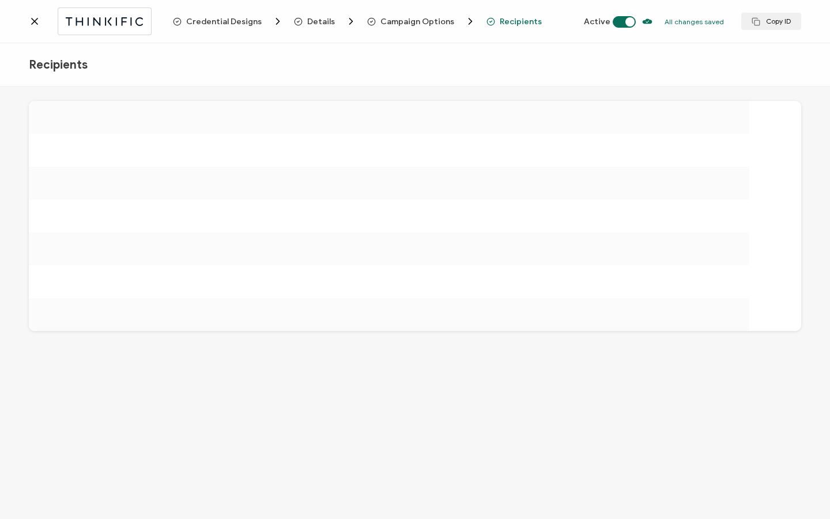
scroll to position [0, 0]
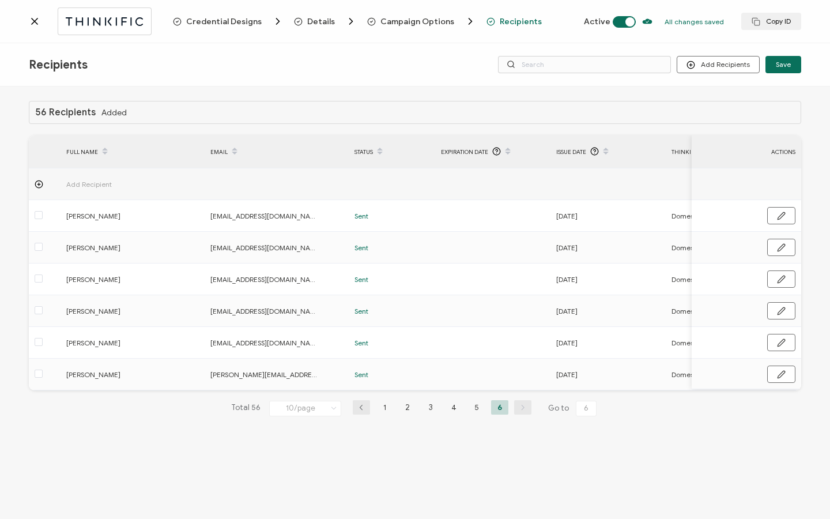
click at [34, 27] on div at bounding box center [101, 20] width 144 height 27
click at [35, 22] on icon at bounding box center [35, 21] width 6 height 6
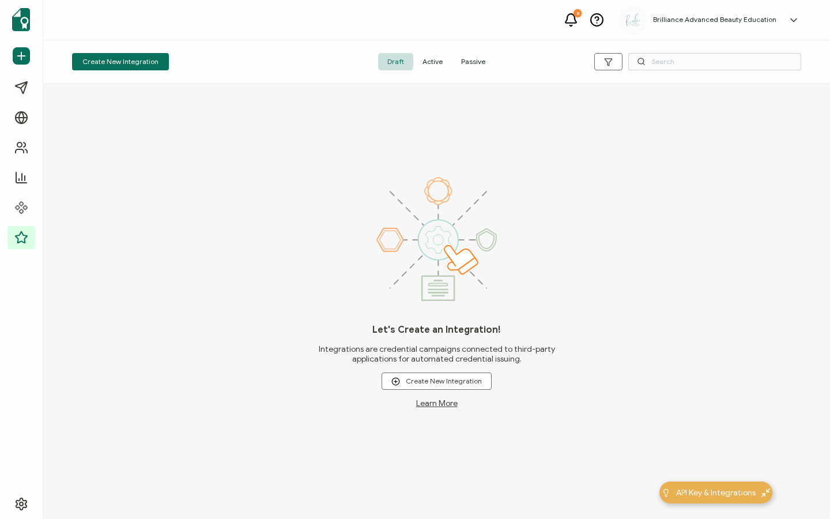
click at [433, 64] on span "Active" at bounding box center [432, 61] width 39 height 17
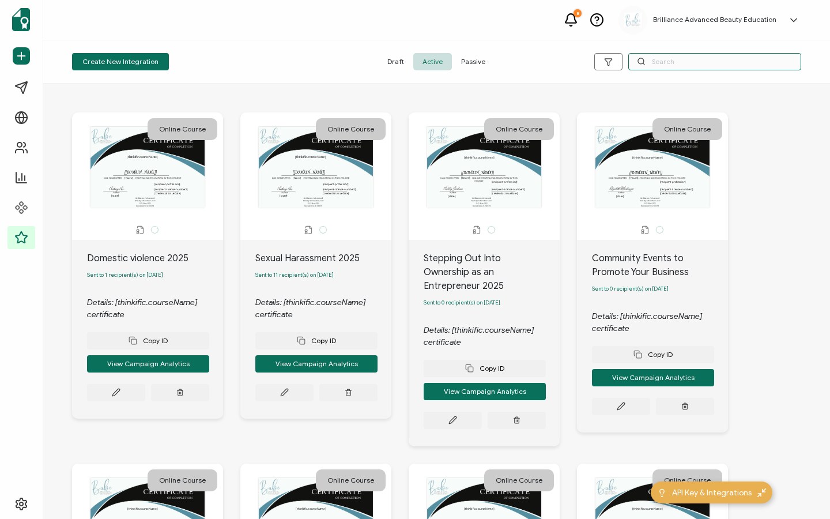
click at [693, 62] on input "text" at bounding box center [714, 61] width 173 height 17
click at [120, 395] on button at bounding box center [116, 392] width 58 height 17
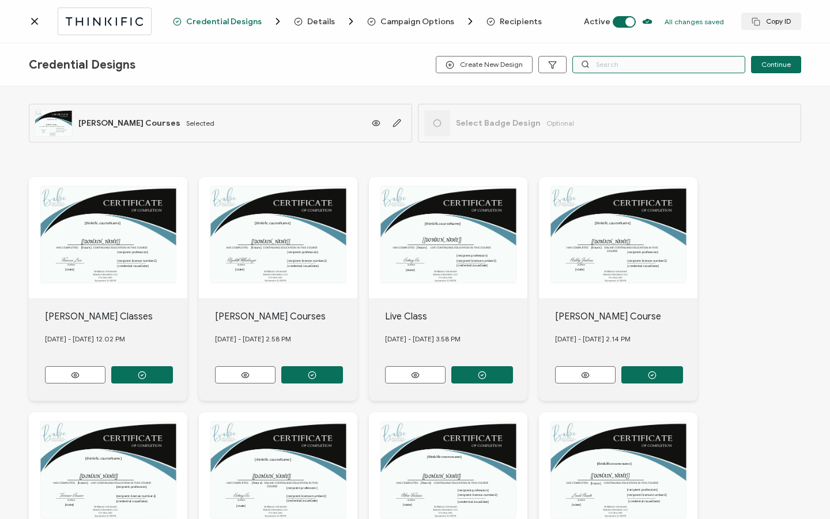
click at [609, 69] on input "text" at bounding box center [658, 64] width 173 height 17
click at [512, 20] on span "Recipients" at bounding box center [521, 21] width 42 height 9
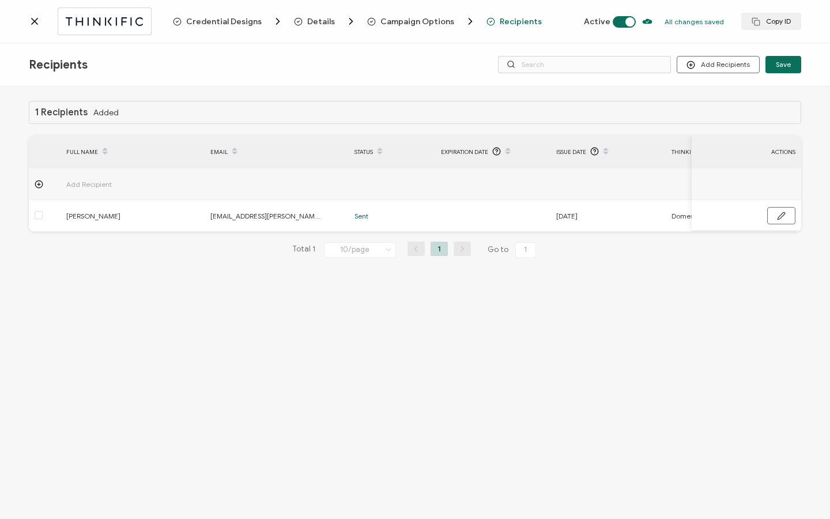
click at [88, 179] on span "Add Recipient" at bounding box center [120, 183] width 109 height 13
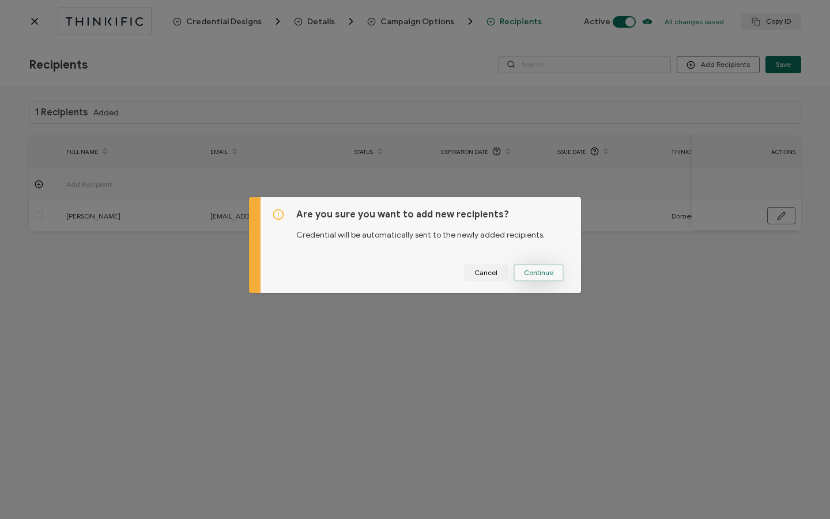
click at [527, 275] on span "Continue" at bounding box center [538, 272] width 29 height 7
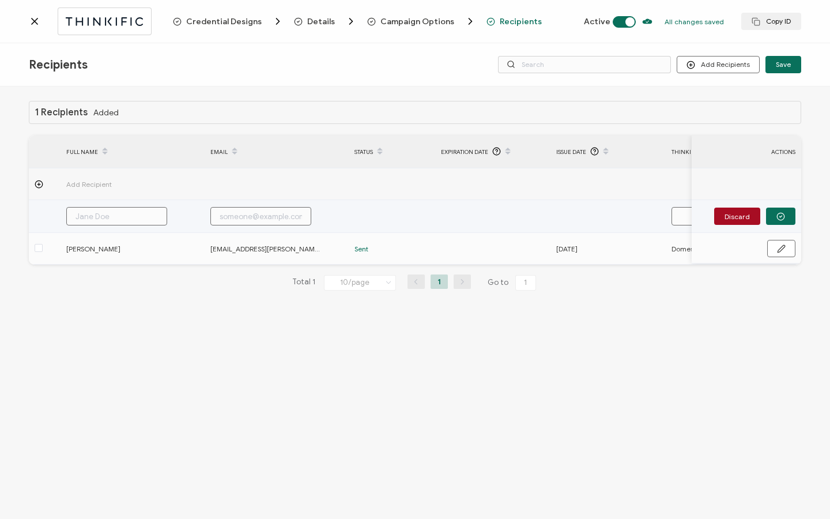
click at [124, 221] on input "text" at bounding box center [116, 216] width 101 height 18
paste input "[PERSON_NAME]"
click at [94, 215] on input "AliciaHeiser" at bounding box center [116, 216] width 101 height 18
click at [223, 217] on input "text" at bounding box center [260, 216] width 101 height 18
paste input "[PERSON_NAME]"
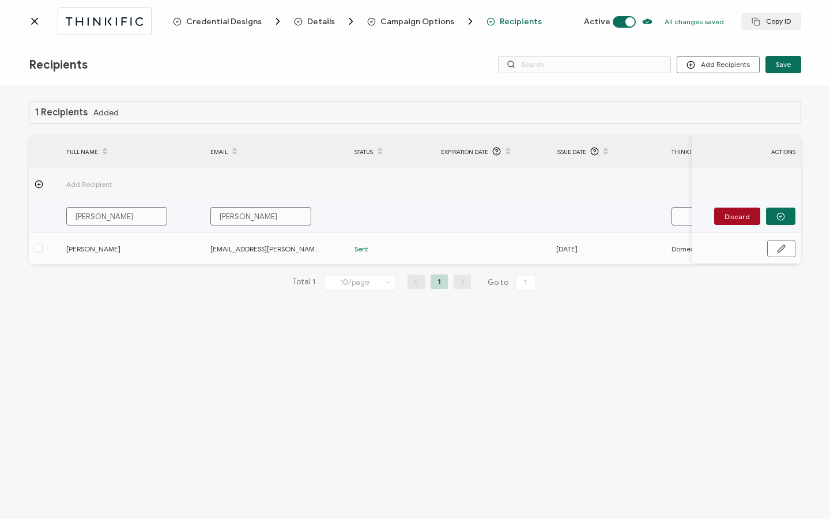
drag, startPoint x: 273, startPoint y: 213, endPoint x: 201, endPoint y: 210, distance: 72.1
click at [201, 210] on tr "[PERSON_NAME] Discard" at bounding box center [690, 216] width 1322 height 33
click at [260, 216] on input "text" at bounding box center [260, 216] width 101 height 18
paste input "[EMAIL_ADDRESS][DOMAIN_NAME]"
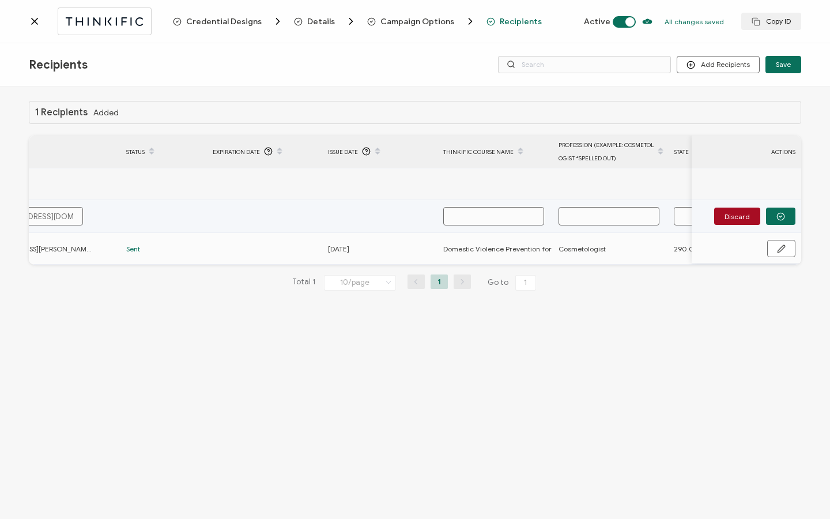
scroll to position [0, 245]
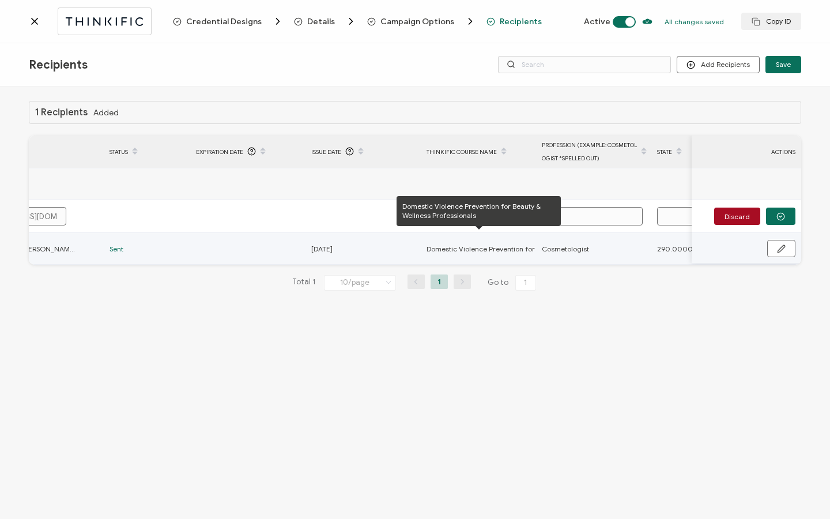
click at [425, 247] on div "Domestic Violence Prevention for Beauty & Wellness Professionals" at bounding box center [478, 248] width 114 height 13
click at [435, 248] on span "Domestic Violence Prevention for Beauty & Wellness Professionals" at bounding box center [533, 248] width 214 height 13
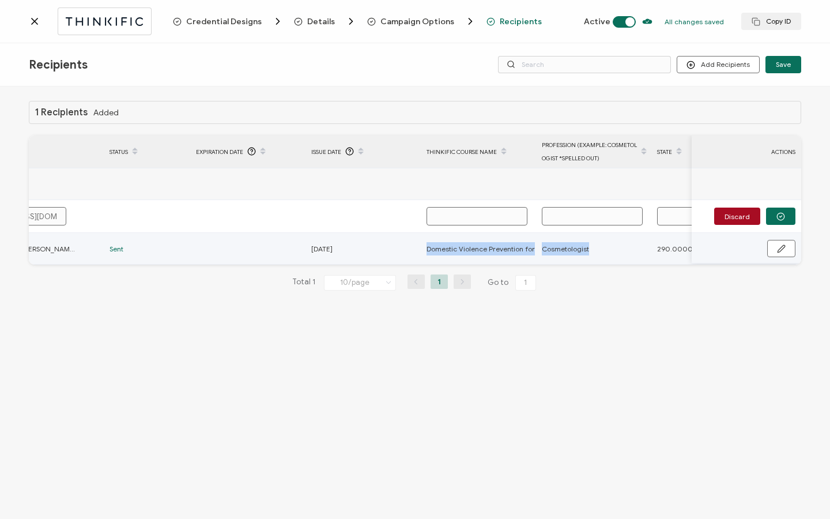
drag, startPoint x: 426, startPoint y: 249, endPoint x: 589, endPoint y: 251, distance: 163.7
click at [589, 251] on tr "[PERSON_NAME] [PERSON_NAME][EMAIL_ADDRESS][PERSON_NAME][DOMAIN_NAME] Sent [DATE…" at bounding box center [445, 249] width 1322 height 32
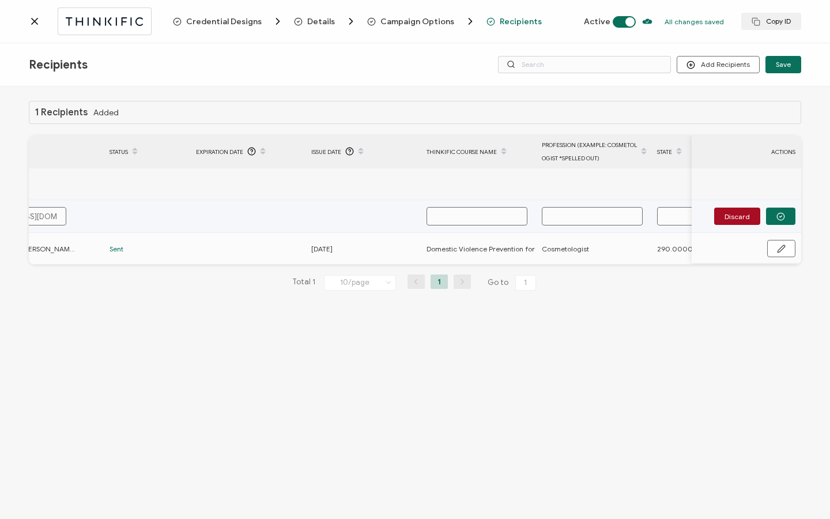
click at [467, 218] on input "text" at bounding box center [476, 216] width 101 height 18
paste input "Domestic Violence Prevention for Beauty & Wellness Professionals"
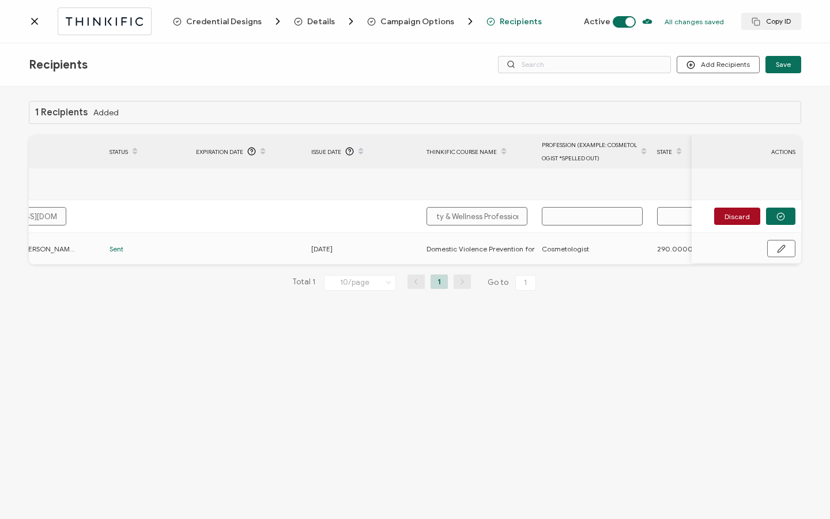
scroll to position [0, 0]
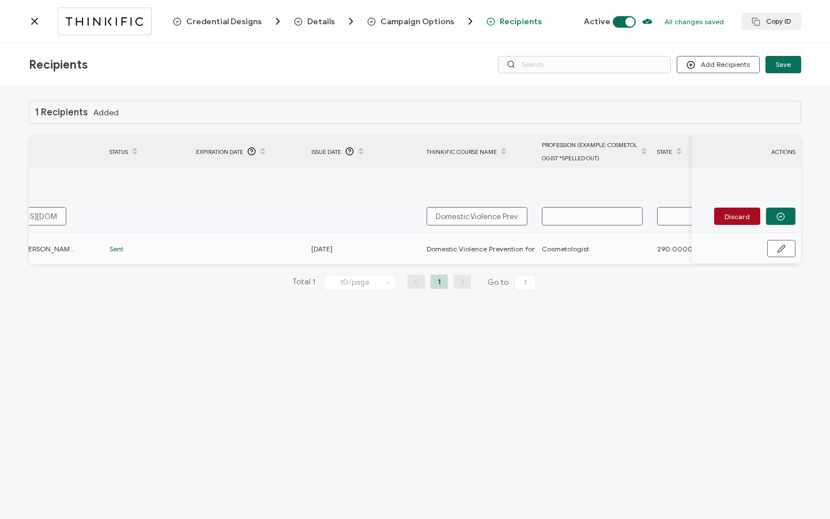
click at [587, 216] on input "text" at bounding box center [592, 216] width 101 height 18
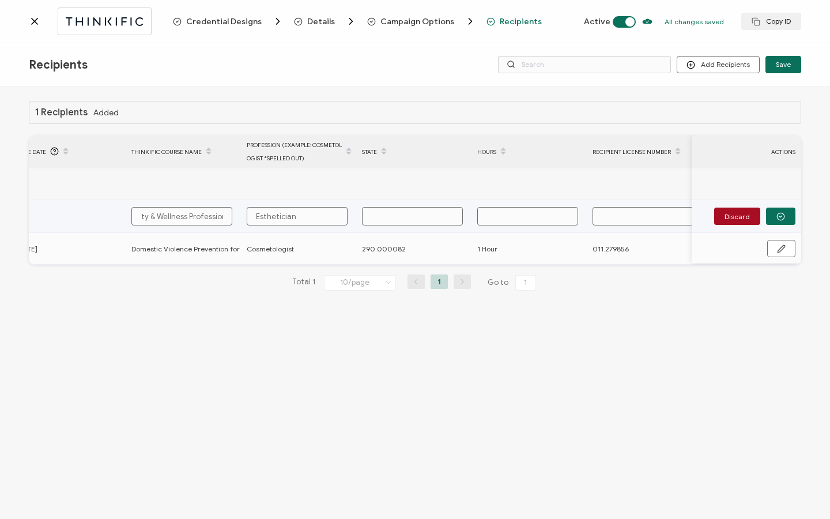
scroll to position [0, 549]
click at [519, 215] on input "text" at bounding box center [518, 216] width 101 height 18
click at [634, 216] on input "text" at bounding box center [633, 216] width 101 height 18
paste input "131.015284"
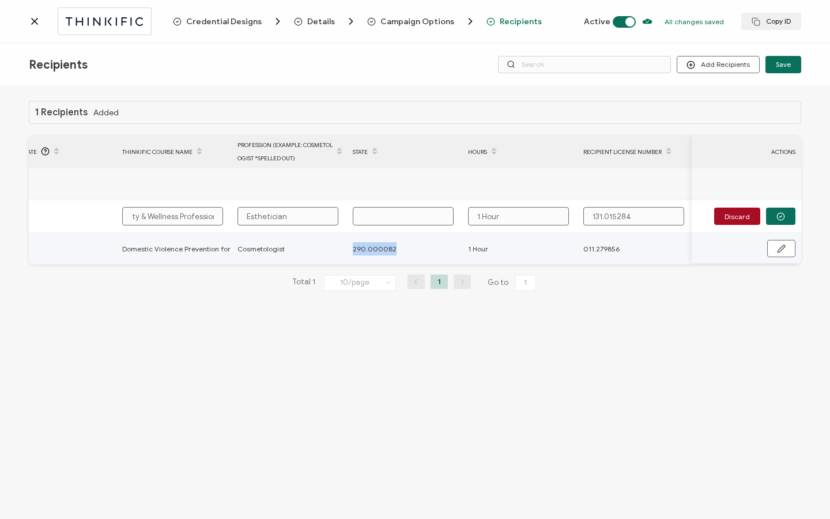
drag, startPoint x: 350, startPoint y: 249, endPoint x: 392, endPoint y: 250, distance: 41.5
click at [392, 250] on div "290.000082" at bounding box center [404, 248] width 114 height 13
copy span "290.000082"
click at [387, 214] on input "text" at bounding box center [403, 216] width 101 height 18
paste input "290.000082"
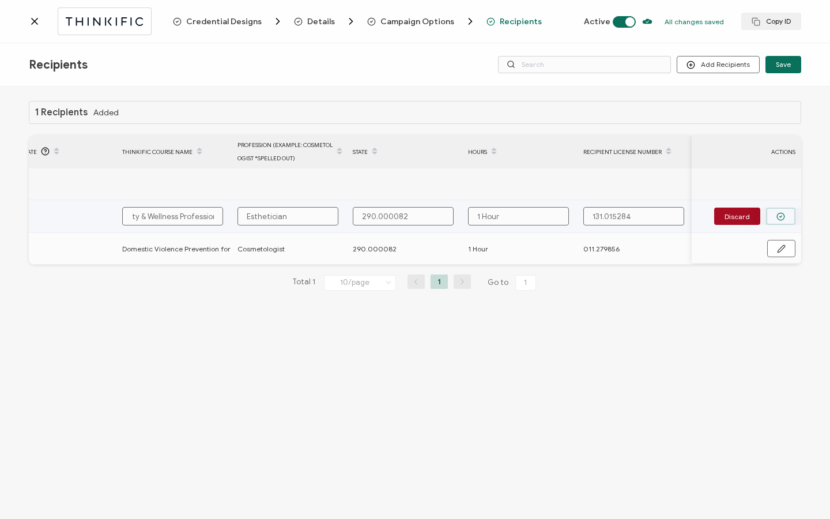
click at [784, 218] on icon "button" at bounding box center [780, 216] width 9 height 9
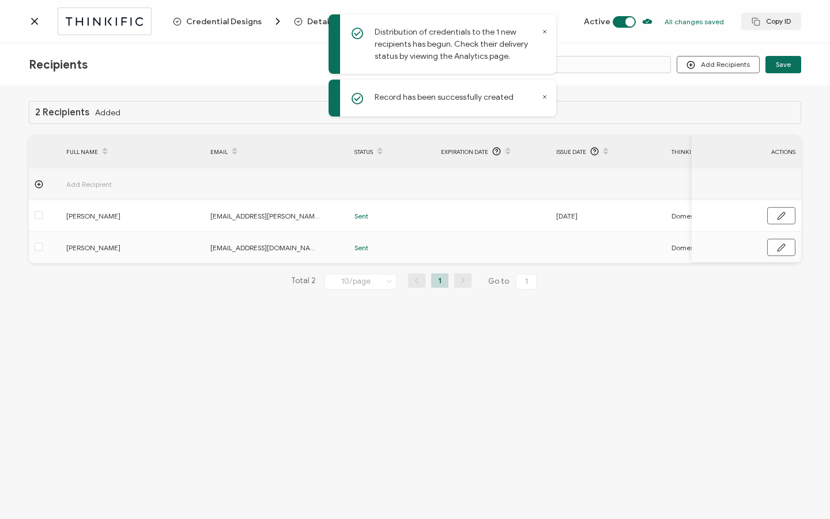
click at [541, 31] on div "Distribution of credentials to the 1 new recipients has begun. Check their deli…" at bounding box center [442, 43] width 228 height 59
click at [542, 31] on icon at bounding box center [545, 32] width 6 height 6
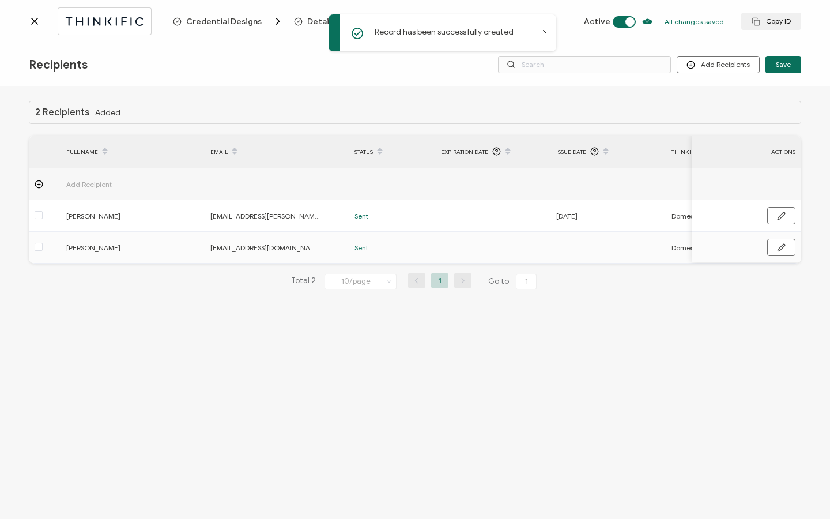
click at [546, 32] on icon at bounding box center [545, 32] width 6 height 6
click at [238, 24] on span "Credential Designs" at bounding box center [223, 21] width 75 height 9
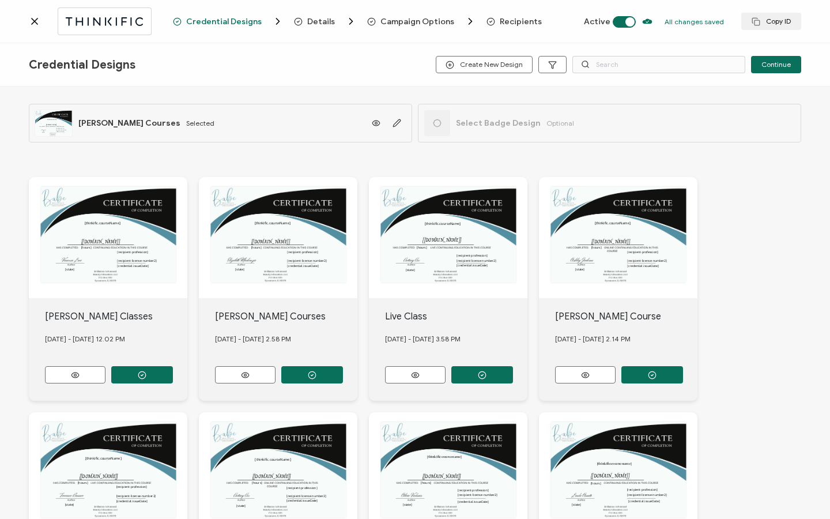
click at [310, 21] on span "Details" at bounding box center [321, 21] width 28 height 9
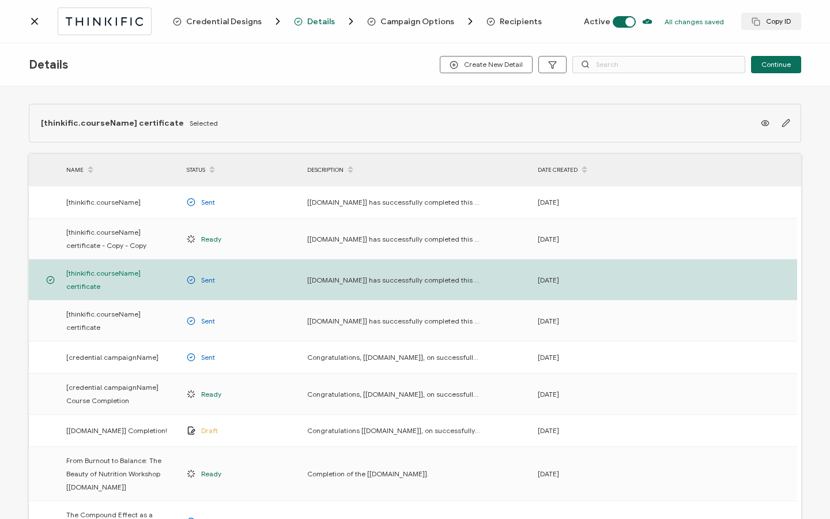
click at [391, 20] on span "Campaign Options" at bounding box center [417, 21] width 74 height 9
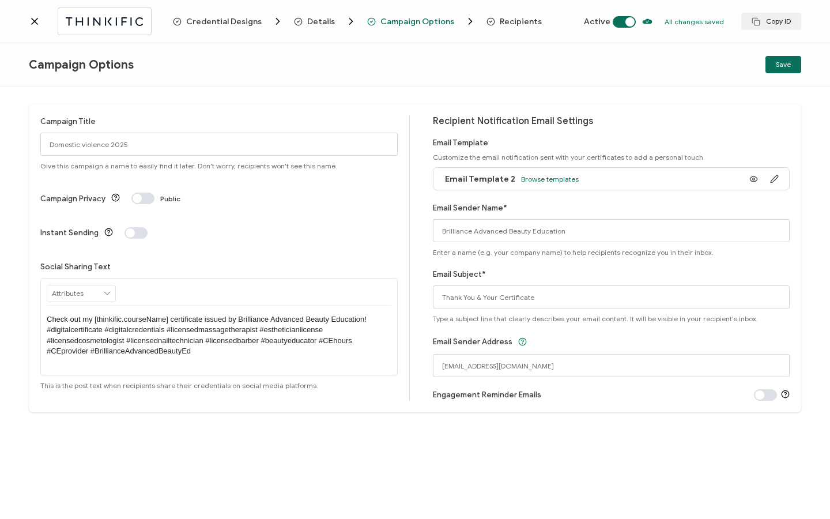
click at [35, 19] on icon at bounding box center [35, 22] width 12 height 12
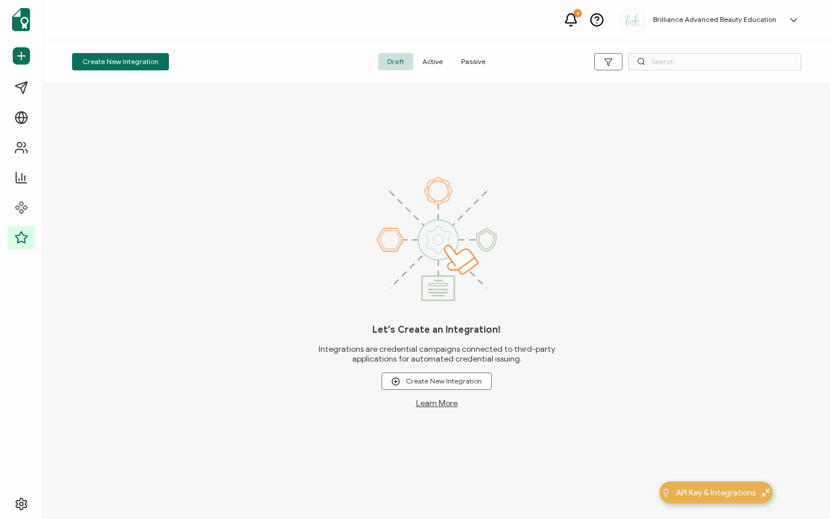
click at [437, 58] on span "Active" at bounding box center [432, 61] width 39 height 17
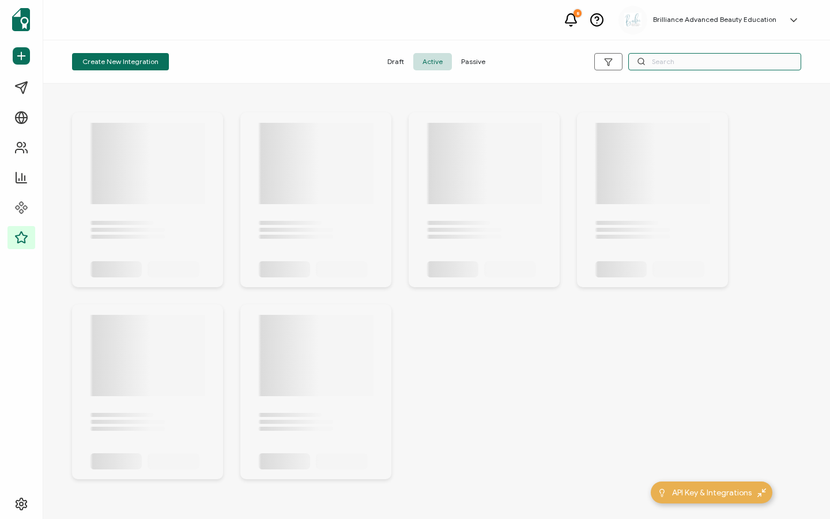
click at [660, 62] on input "text" at bounding box center [714, 61] width 173 height 17
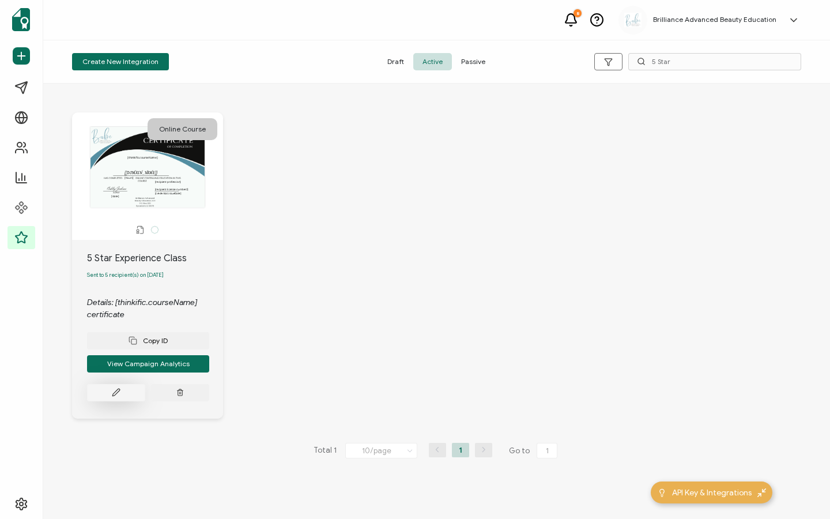
click at [109, 392] on button at bounding box center [116, 392] width 58 height 17
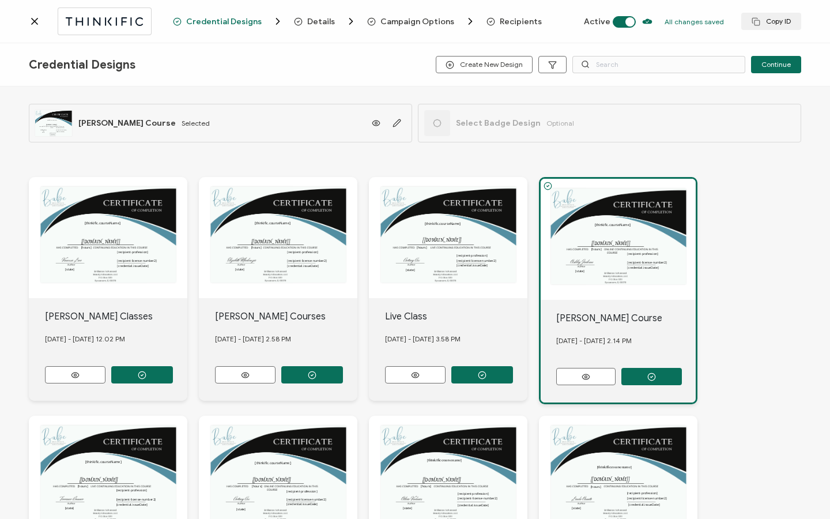
click at [506, 29] on div "Credential Designs Details Campaign Options Recipients Active All changes saved…" at bounding box center [415, 21] width 830 height 43
click at [507, 19] on span "Recipients" at bounding box center [521, 21] width 42 height 9
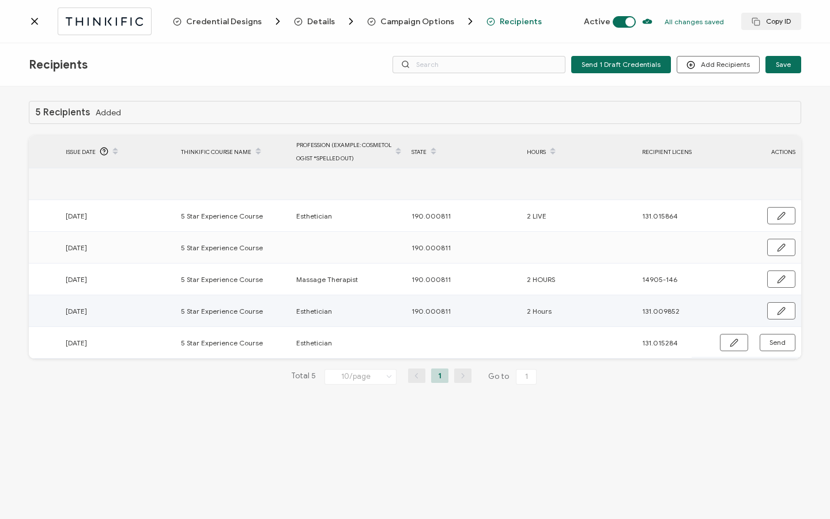
scroll to position [0, 550]
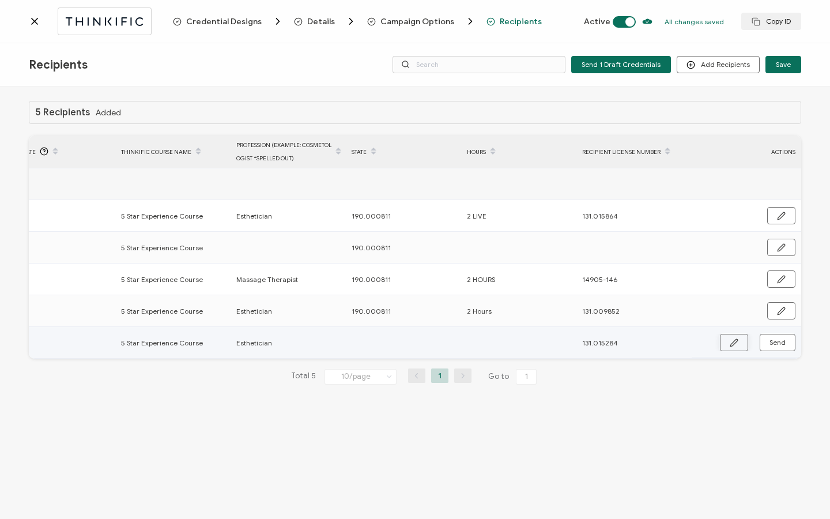
click at [736, 339] on icon "button" at bounding box center [734, 342] width 9 height 9
drag, startPoint x: 387, startPoint y: 312, endPoint x: 337, endPoint y: 310, distance: 49.6
click at [337, 310] on tr "Sierra Vaessen [EMAIL_ADDRESS][DOMAIN_NAME] Sent [DATE] 5 Star Experience Cours…" at bounding box center [140, 311] width 1322 height 32
copy tr "190.000811"
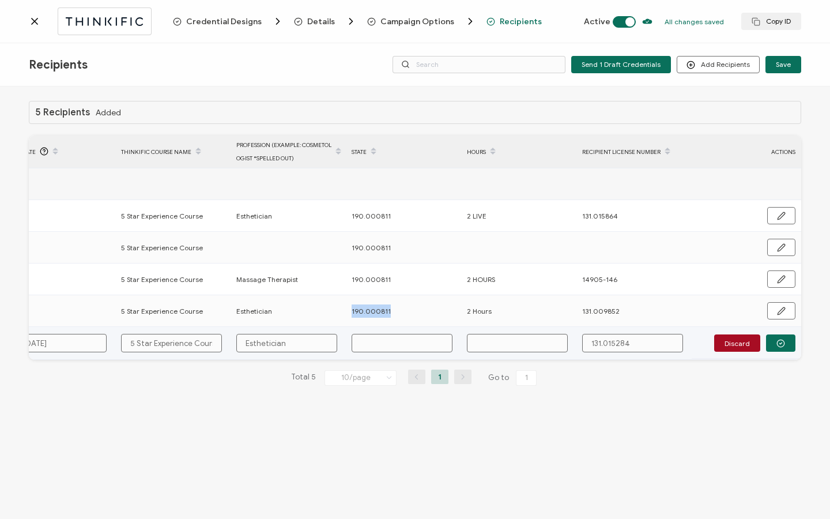
click at [375, 342] on input "text" at bounding box center [402, 343] width 101 height 18
paste input "190.000811"
click at [511, 342] on input "text" at bounding box center [517, 343] width 101 height 18
click at [783, 353] on td "Discard" at bounding box center [745, 343] width 109 height 33
click at [783, 349] on button "button" at bounding box center [780, 342] width 29 height 17
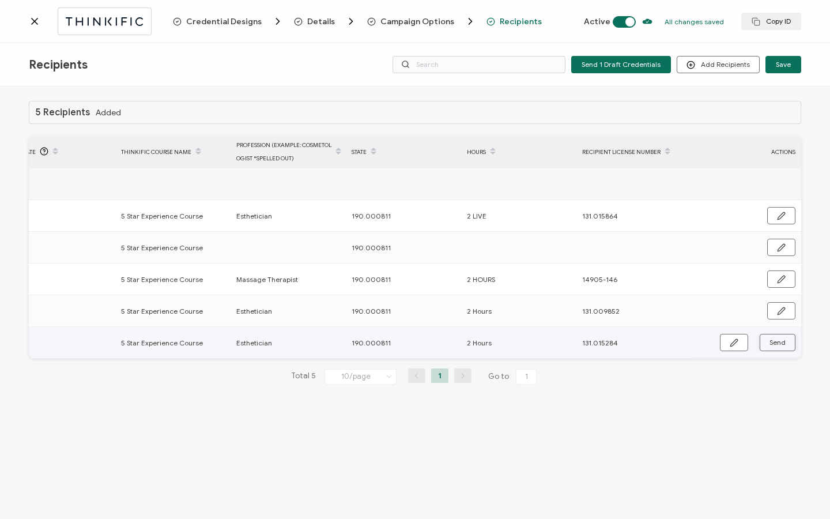
click at [787, 342] on button "Send" at bounding box center [777, 342] width 36 height 17
